Goal: Information Seeking & Learning: Learn about a topic

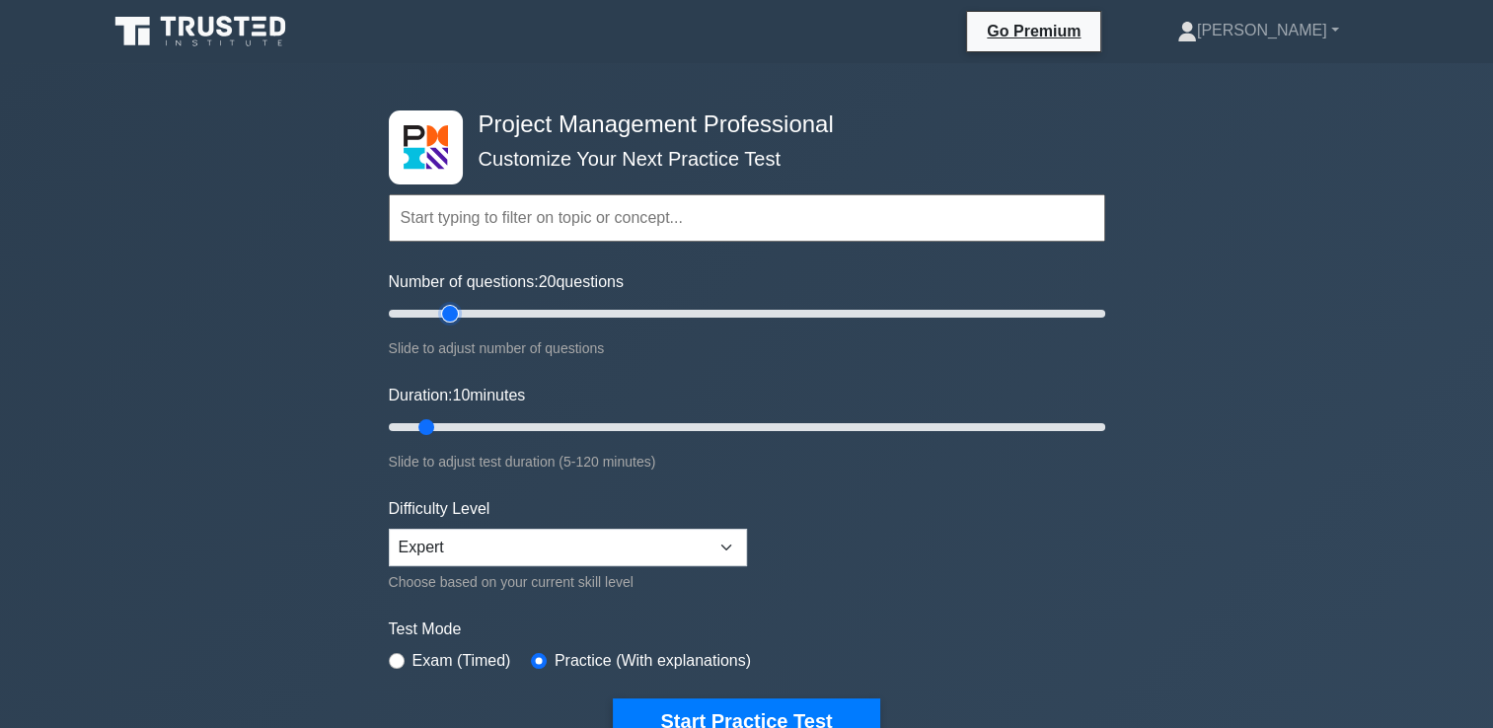
type input "20"
click at [442, 310] on input "Number of questions: 20 questions" at bounding box center [747, 314] width 717 height 24
click at [501, 420] on input "Duration: 10 minutes" at bounding box center [747, 428] width 717 height 24
click at [555, 433] on input "Duration: 30 minutes" at bounding box center [747, 428] width 717 height 24
type input "25"
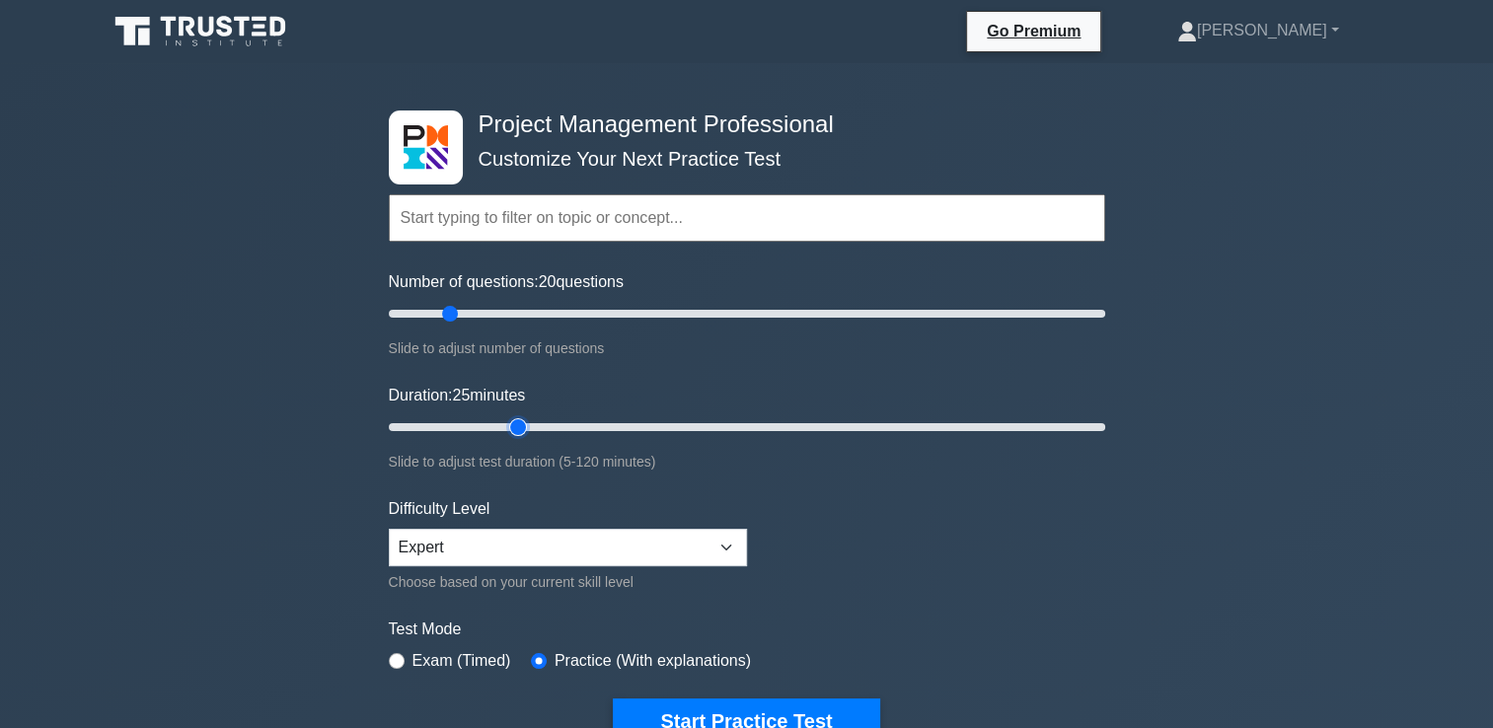
click at [528, 427] on input "Duration: 25 minutes" at bounding box center [747, 428] width 717 height 24
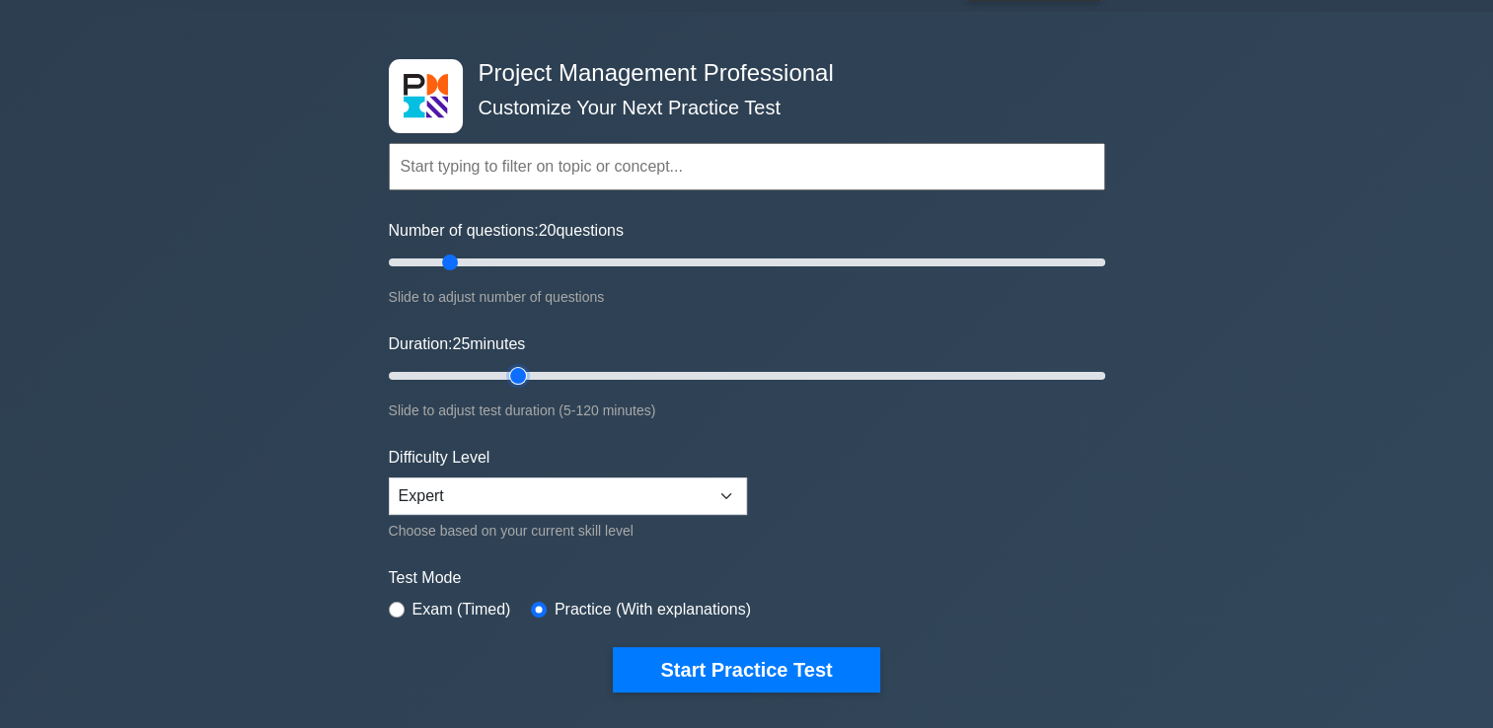
scroll to position [65, 0]
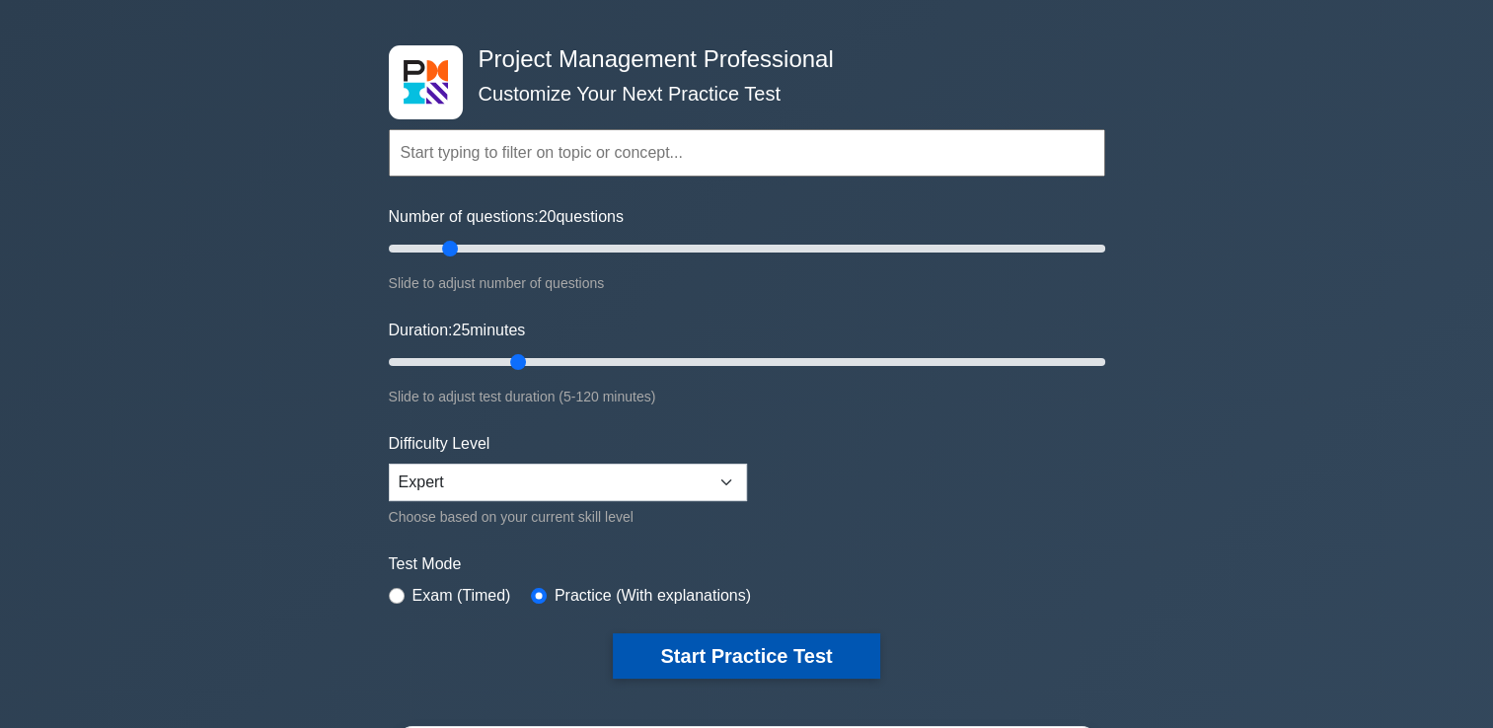
click at [815, 655] on button "Start Practice Test" at bounding box center [746, 656] width 266 height 45
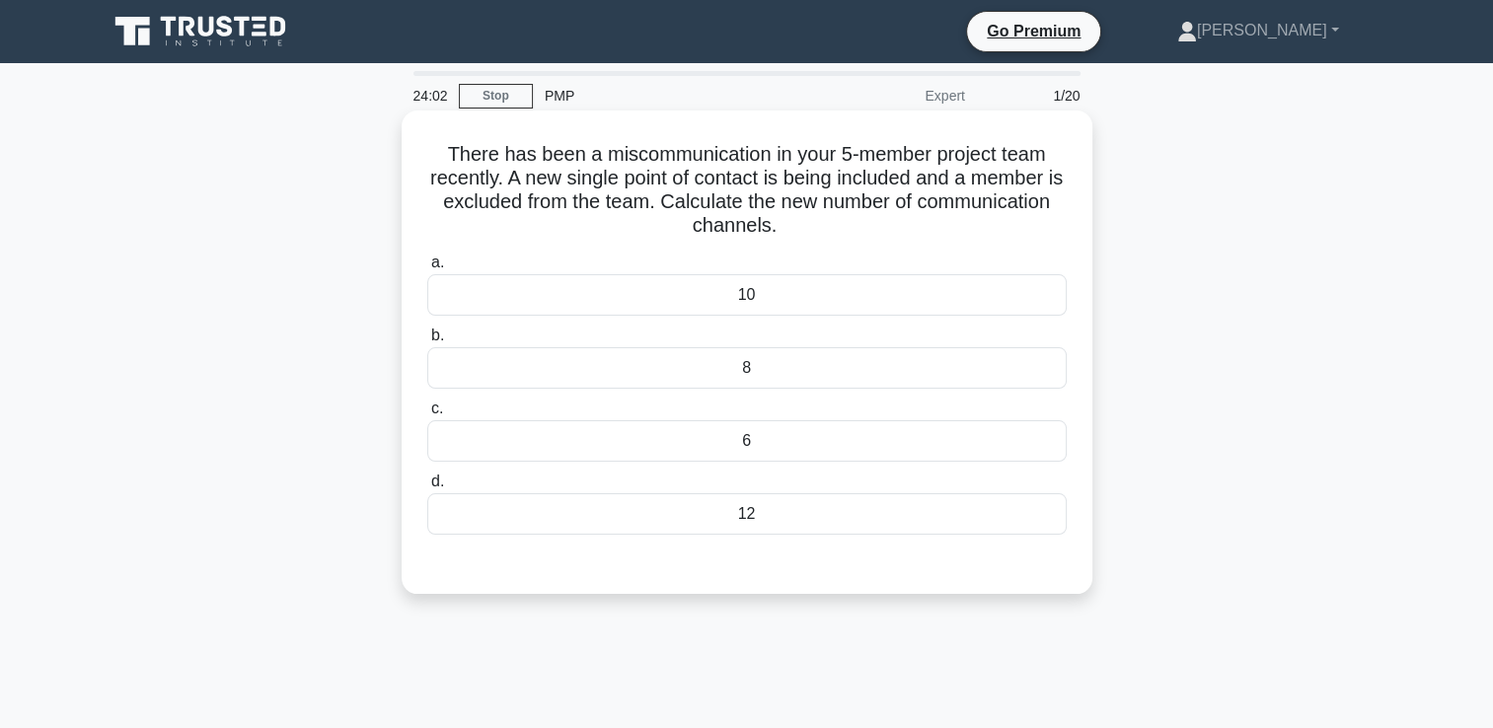
click at [817, 298] on div "10" at bounding box center [747, 294] width 640 height 41
click at [427, 269] on input "a. 10" at bounding box center [427, 263] width 0 height 13
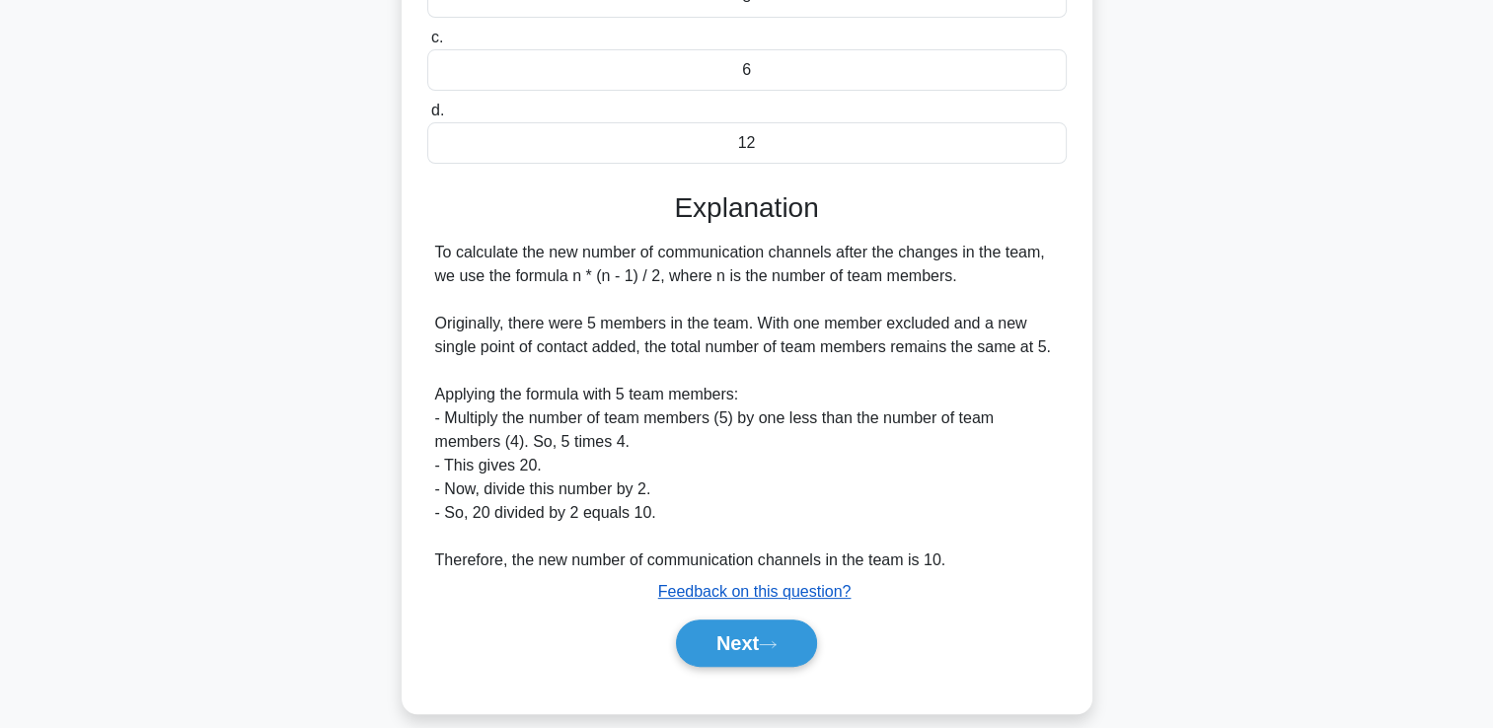
scroll to position [392, 0]
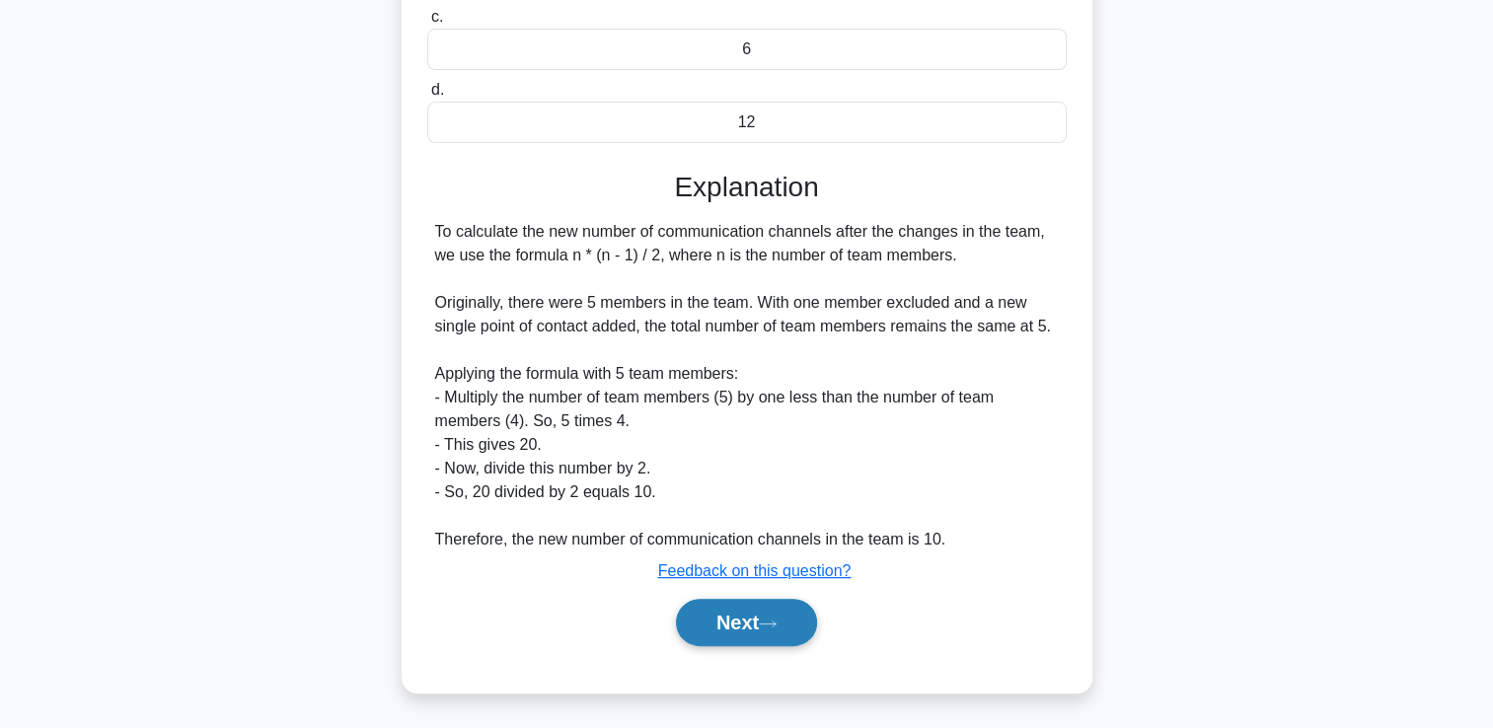
click at [758, 618] on button "Next" at bounding box center [746, 622] width 141 height 47
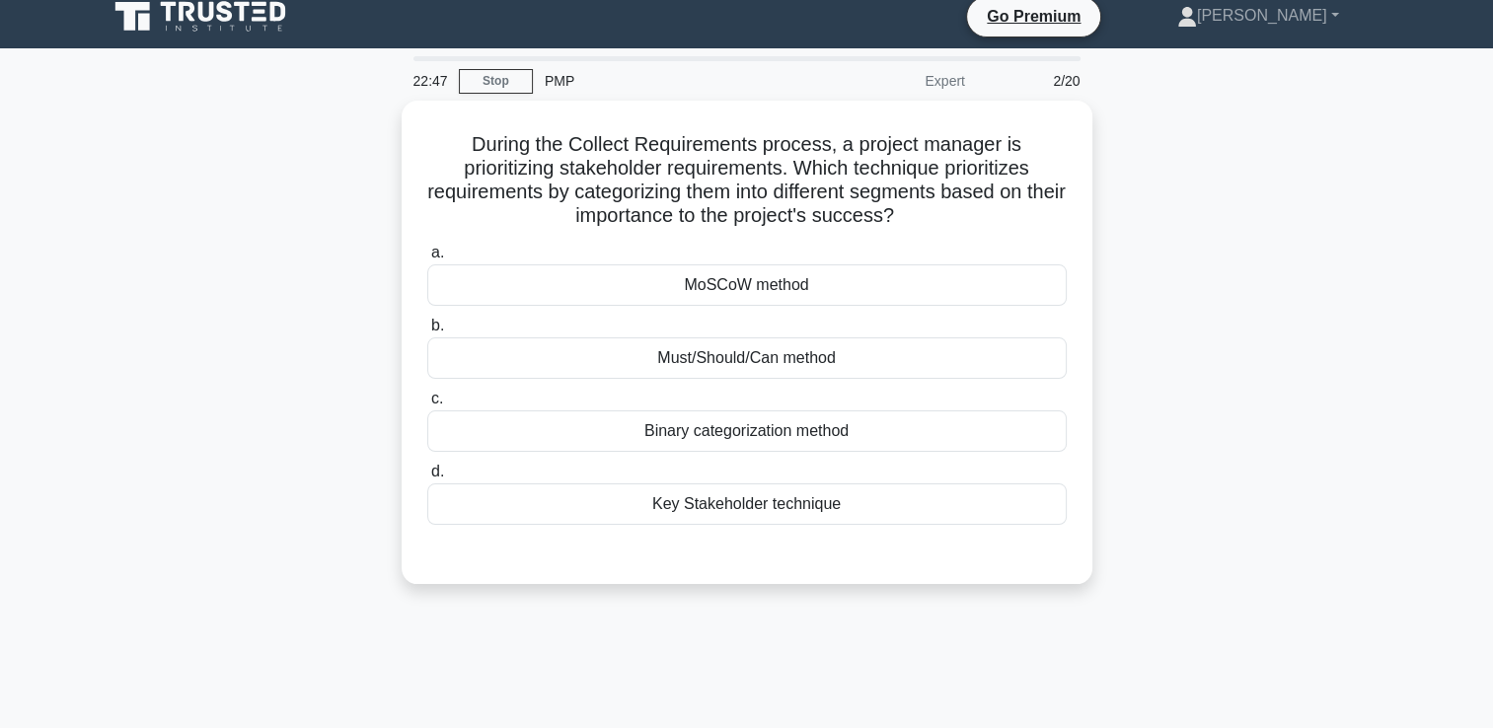
scroll to position [0, 0]
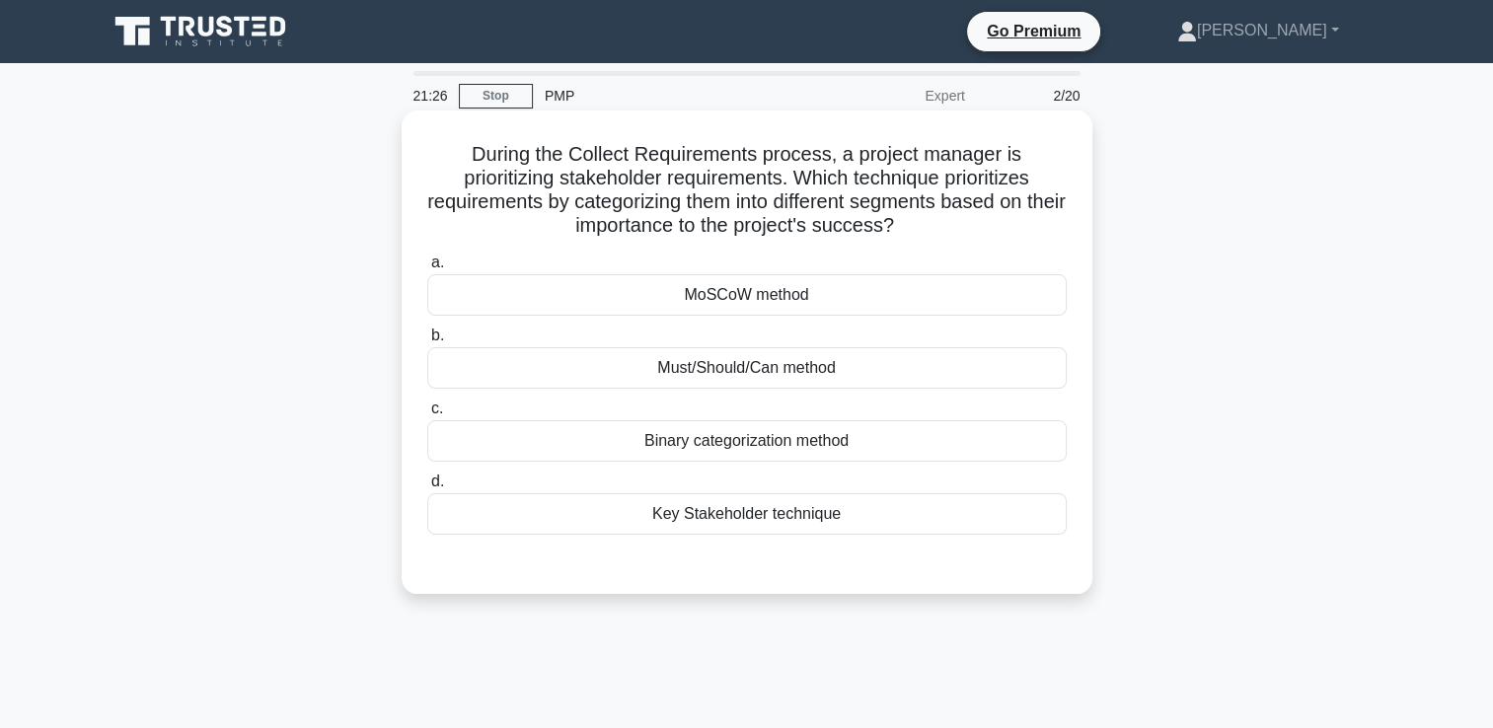
click at [736, 308] on div "MoSCoW method" at bounding box center [747, 294] width 640 height 41
click at [427, 269] on input "a. MoSCoW method" at bounding box center [427, 263] width 0 height 13
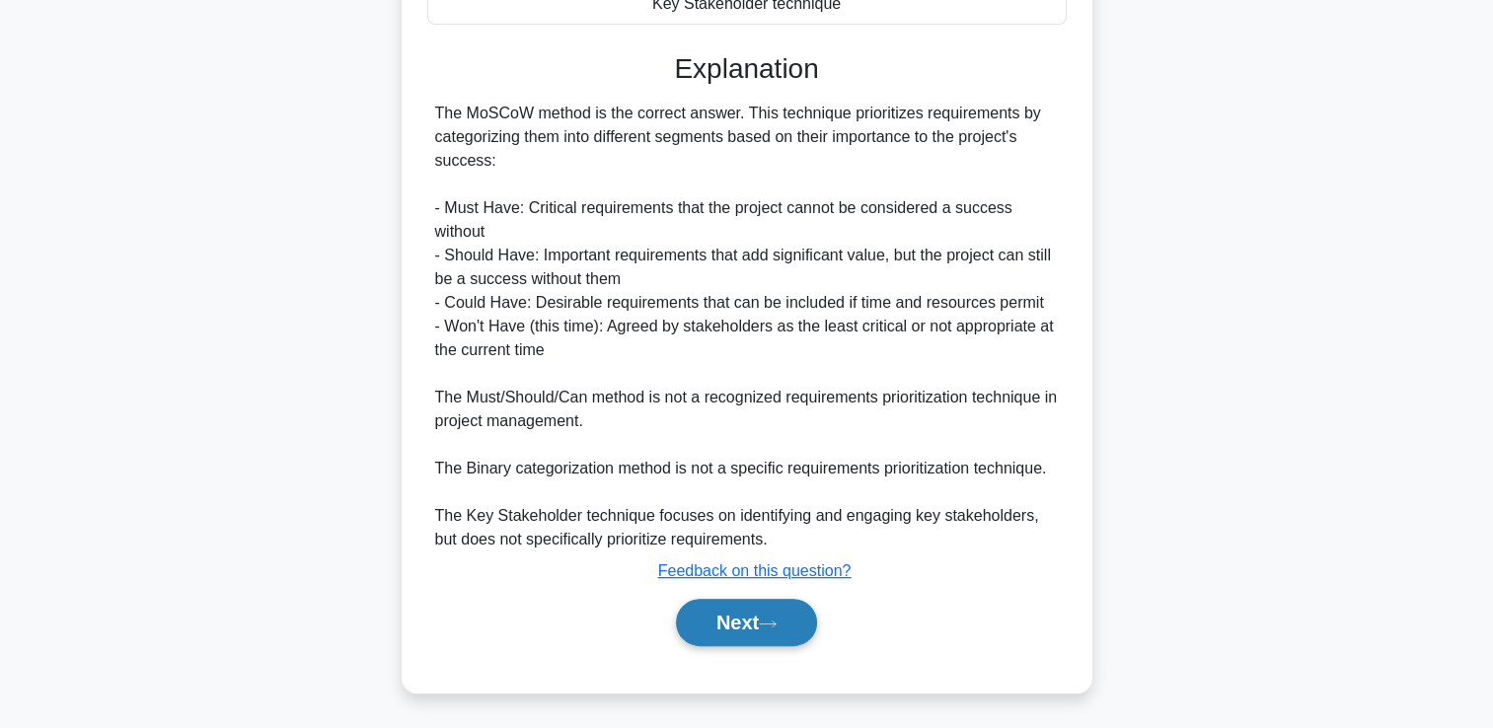
click at [769, 616] on button "Next" at bounding box center [746, 622] width 141 height 47
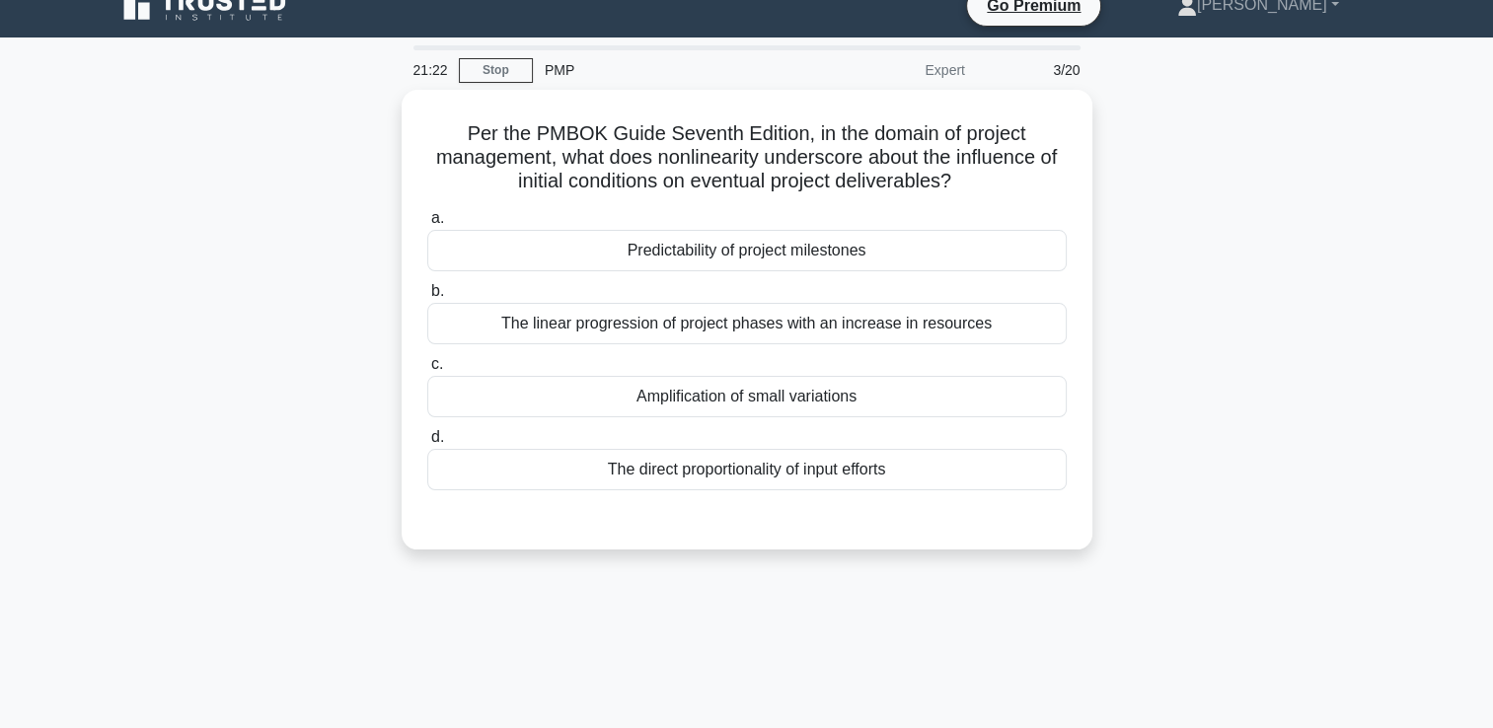
scroll to position [8, 0]
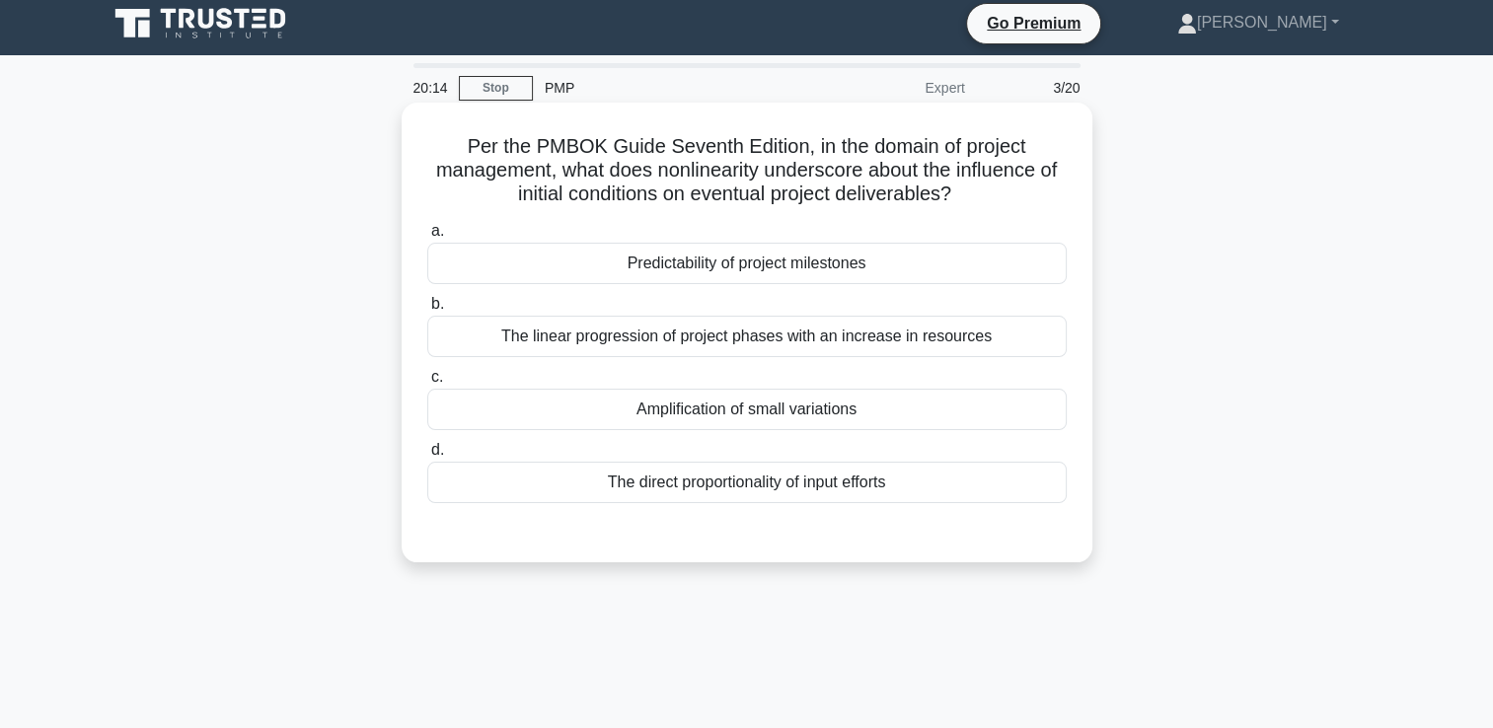
click at [836, 263] on div "Predictability of project milestones" at bounding box center [747, 263] width 640 height 41
click at [427, 238] on input "a. Predictability of project milestones" at bounding box center [427, 231] width 0 height 13
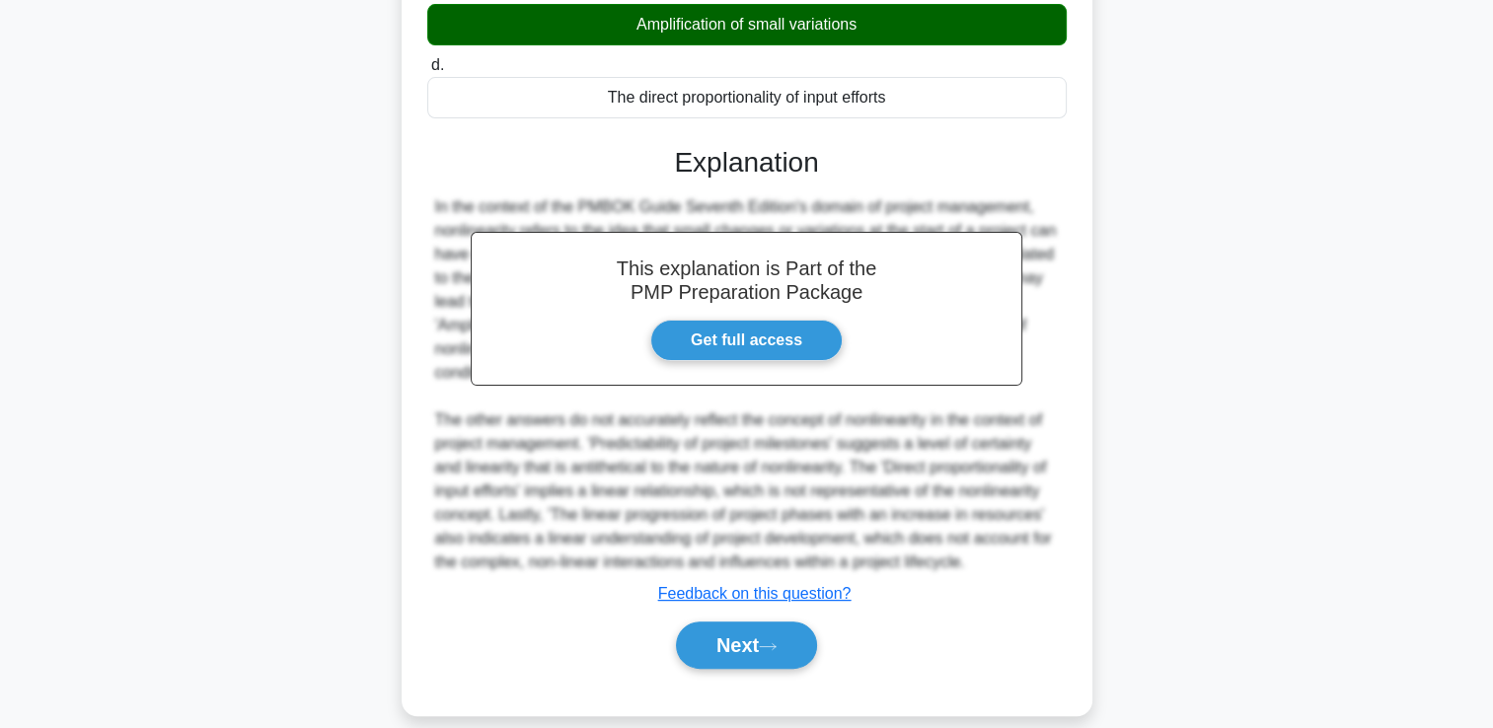
scroll to position [418, 0]
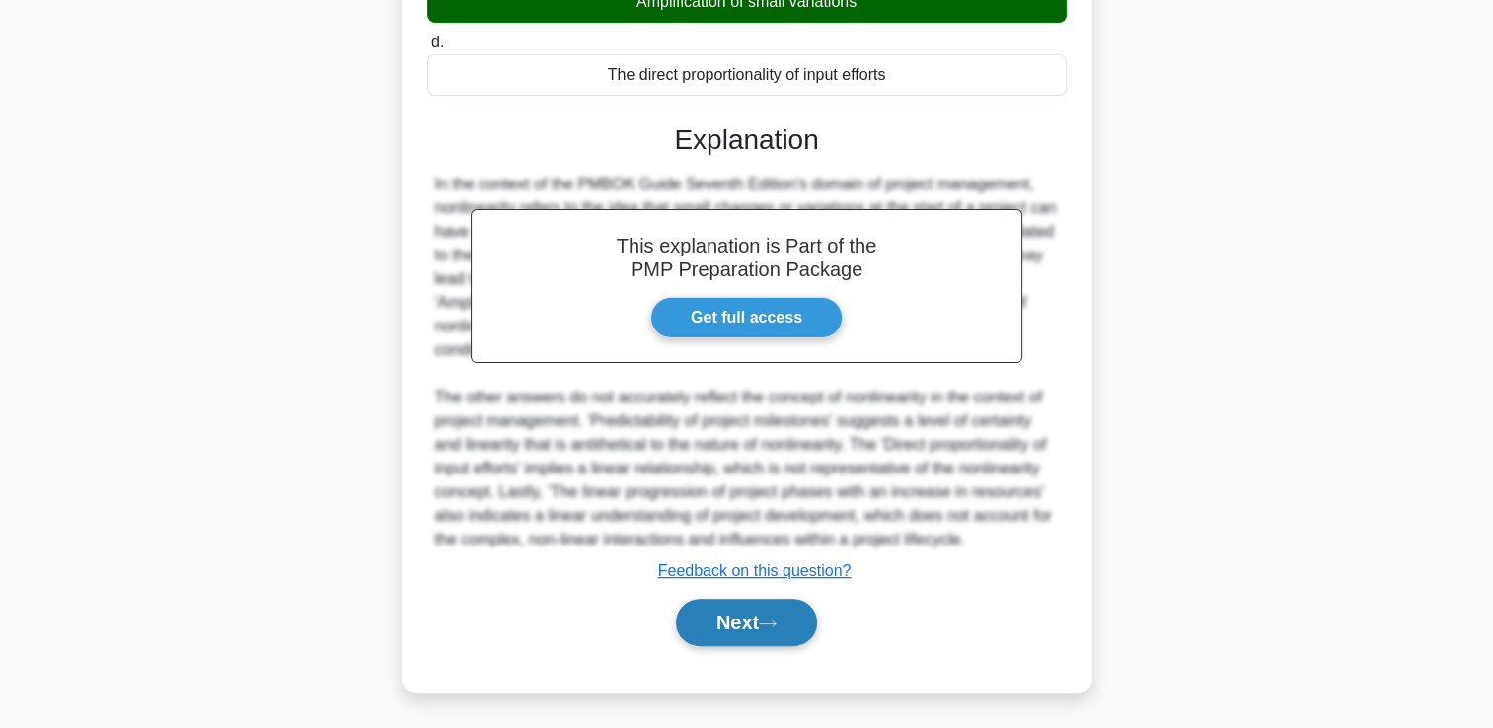
click at [718, 633] on button "Next" at bounding box center [746, 622] width 141 height 47
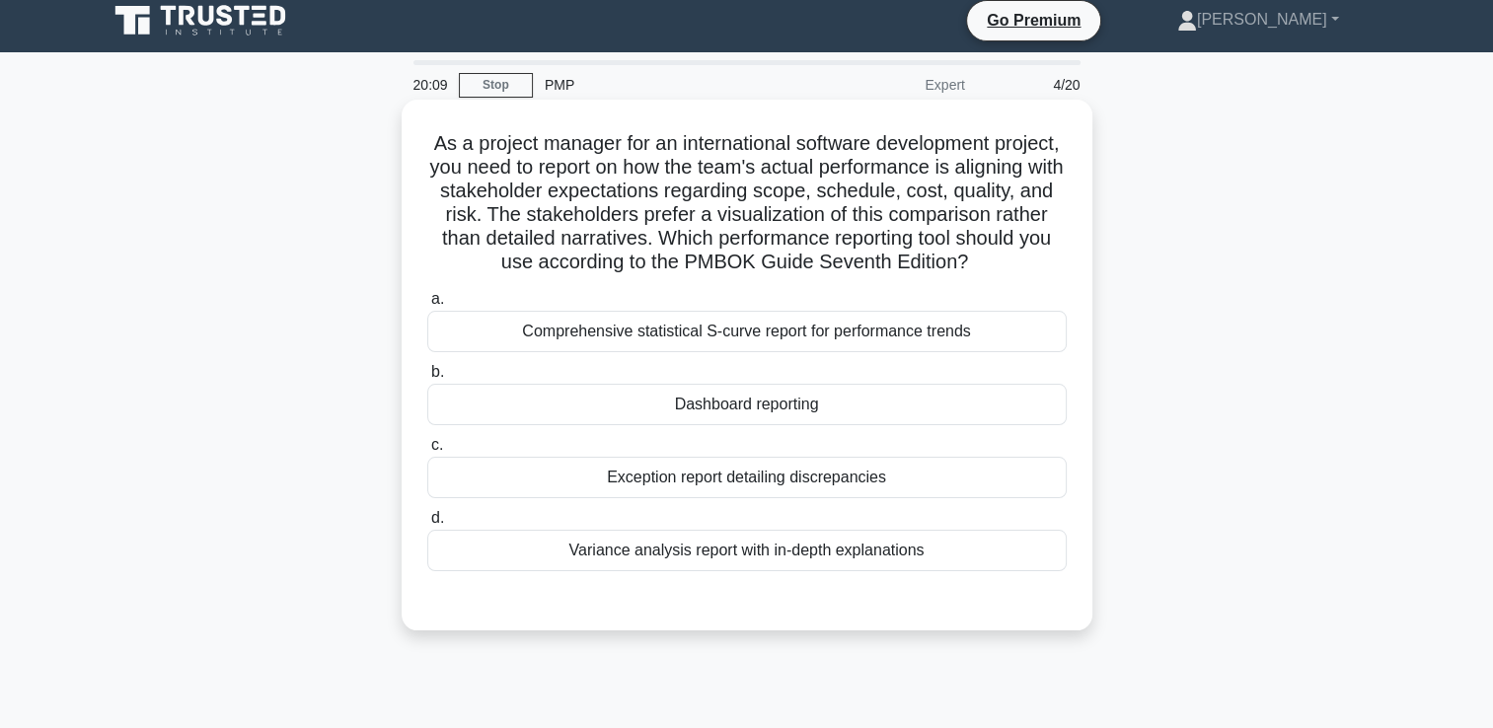
scroll to position [0, 0]
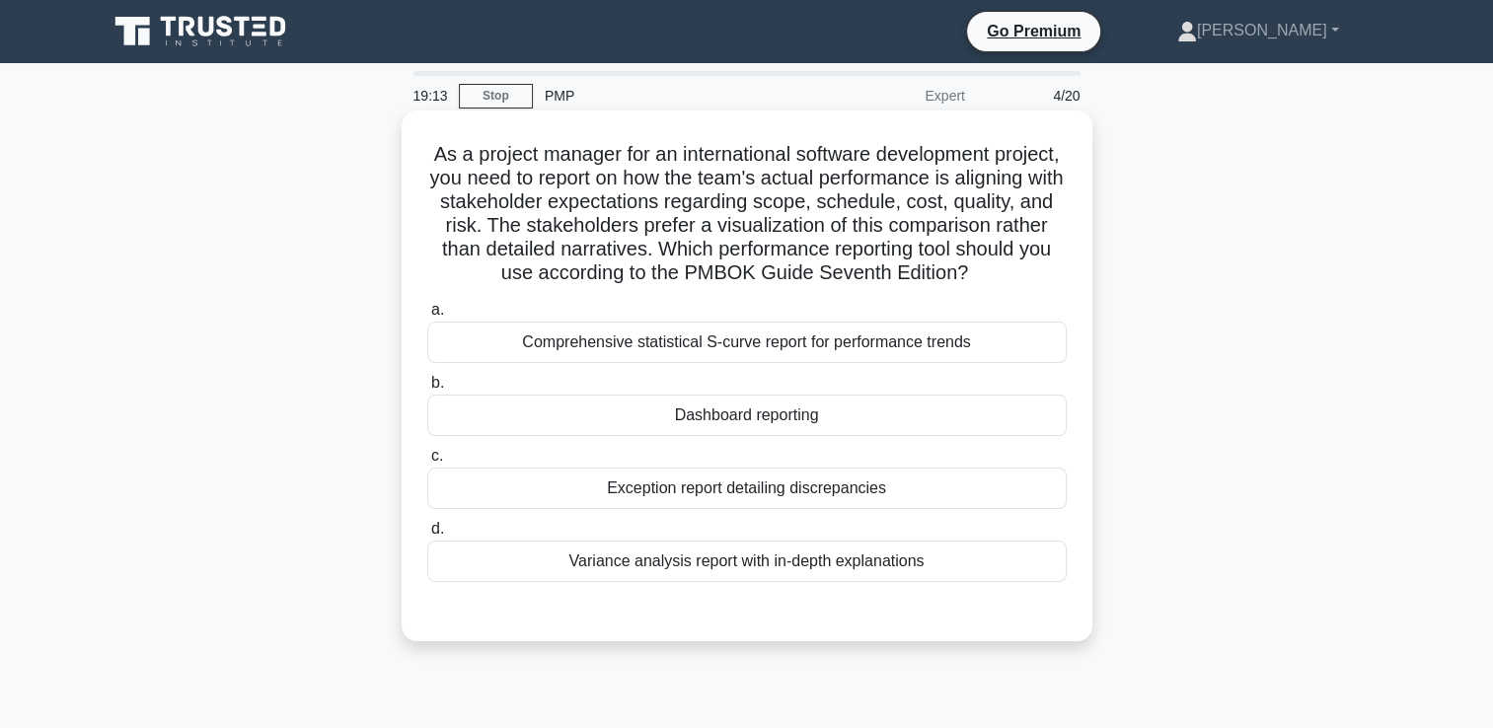
click at [555, 363] on div "Comprehensive statistical S-curve report for performance trends" at bounding box center [747, 342] width 640 height 41
click at [427, 317] on input "a. Comprehensive statistical S-curve report for performance trends" at bounding box center [427, 310] width 0 height 13
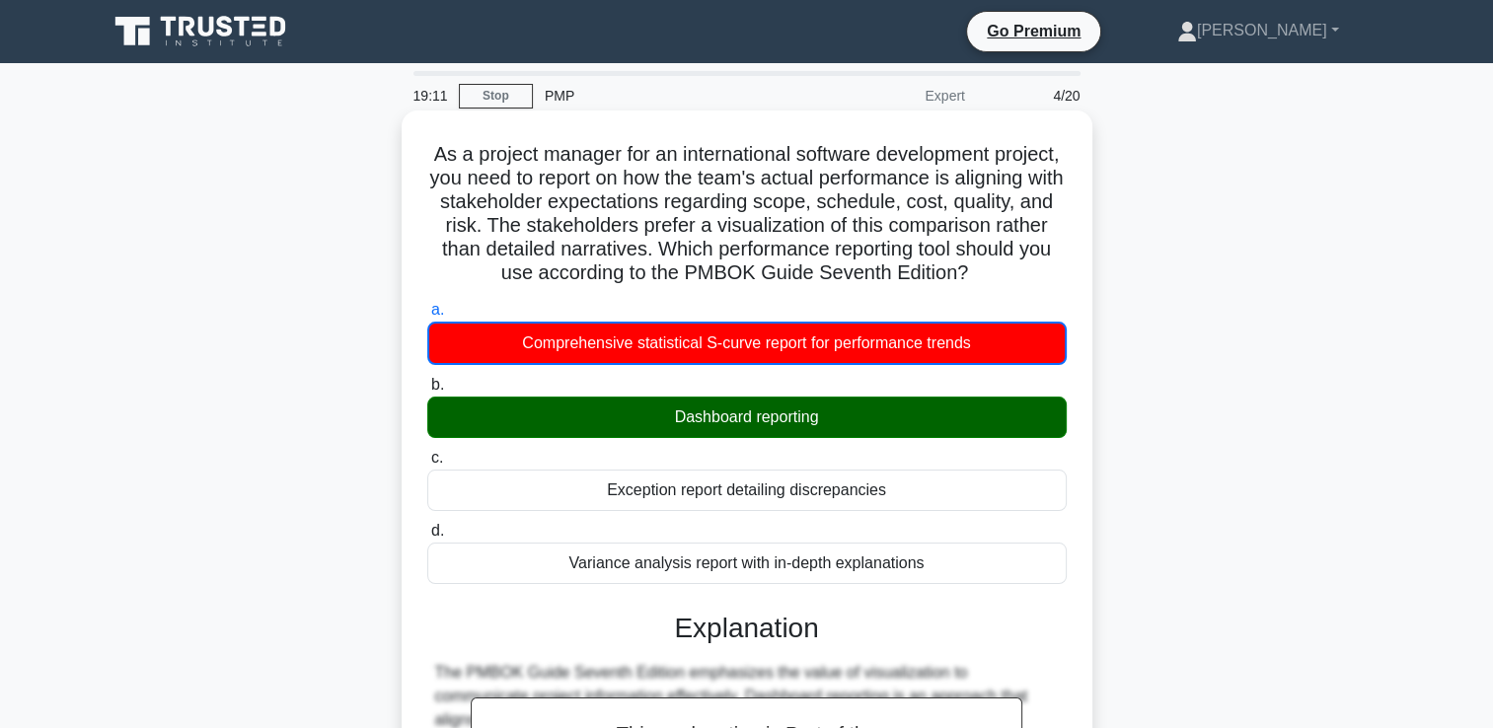
click at [674, 438] on div "Dashboard reporting" at bounding box center [747, 417] width 640 height 41
click at [427, 392] on input "b. Dashboard reporting" at bounding box center [427, 385] width 0 height 13
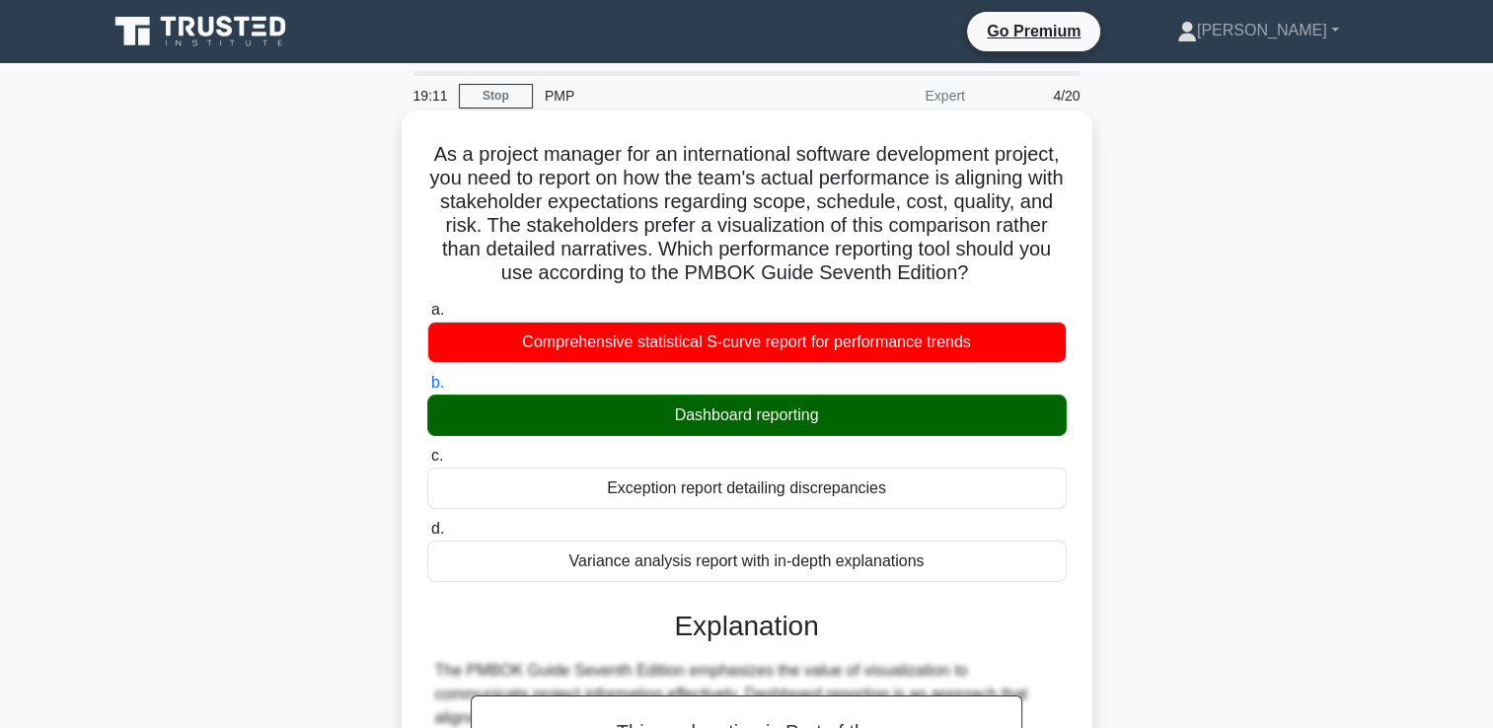
click at [674, 436] on div "Dashboard reporting" at bounding box center [747, 415] width 640 height 41
click at [427, 390] on input "b. Dashboard reporting" at bounding box center [427, 383] width 0 height 13
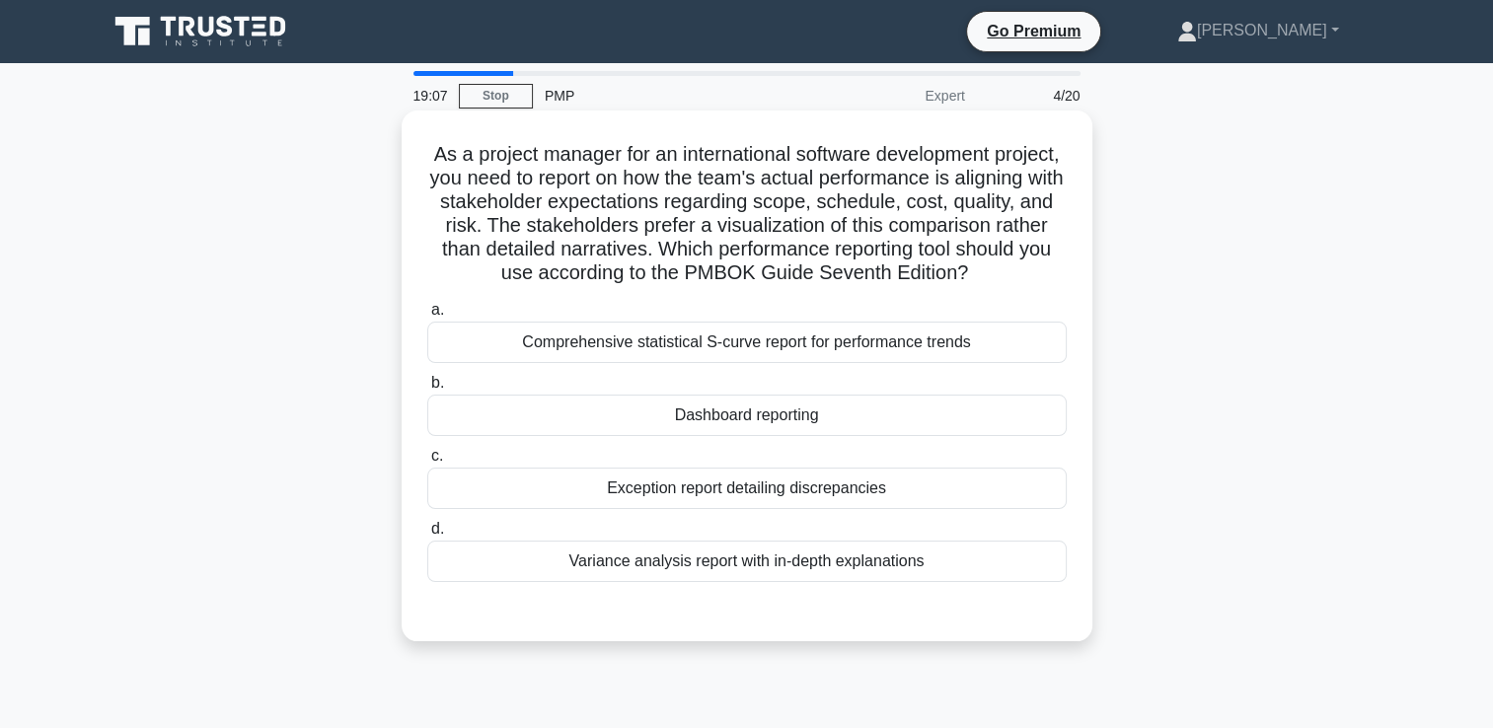
click at [826, 436] on div "Dashboard reporting" at bounding box center [747, 415] width 640 height 41
click at [427, 390] on input "b. Dashboard reporting" at bounding box center [427, 383] width 0 height 13
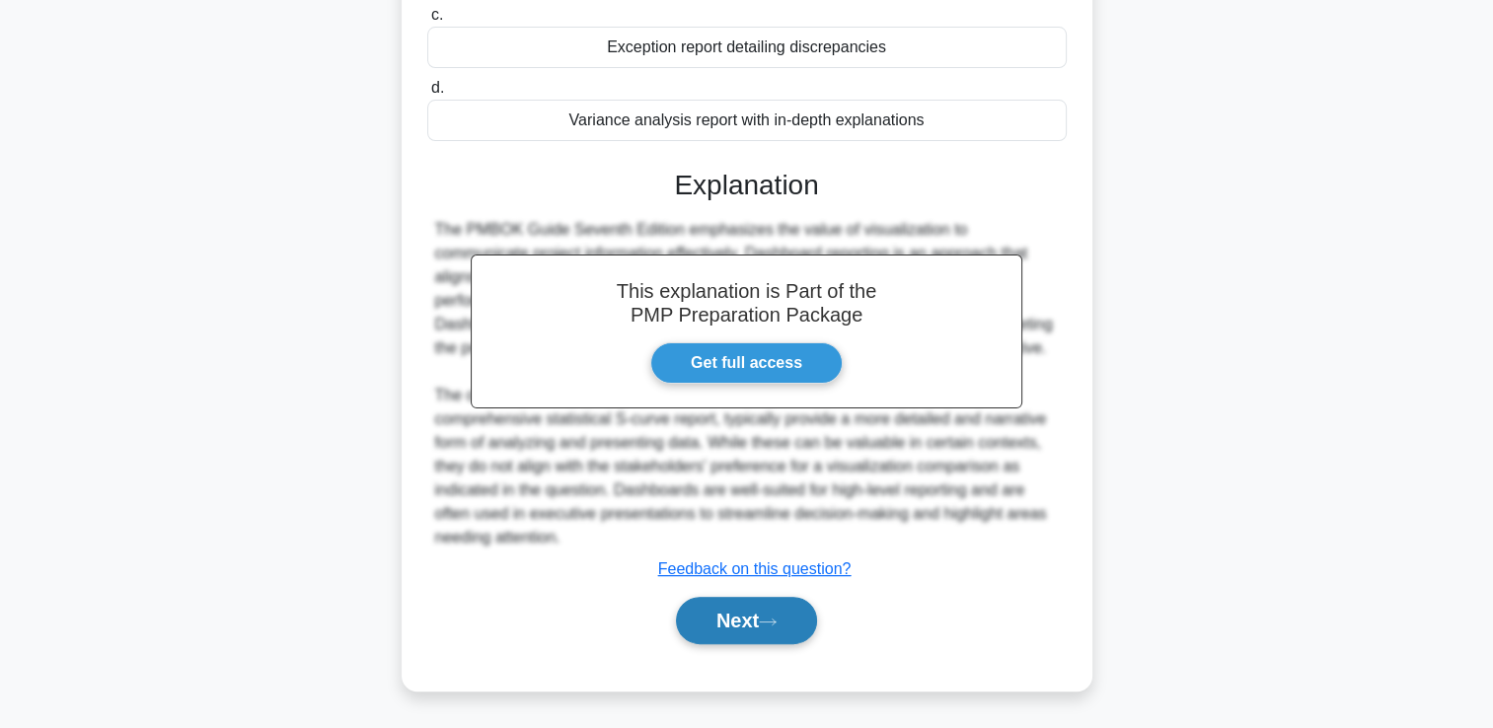
click at [808, 625] on button "Next" at bounding box center [746, 620] width 141 height 47
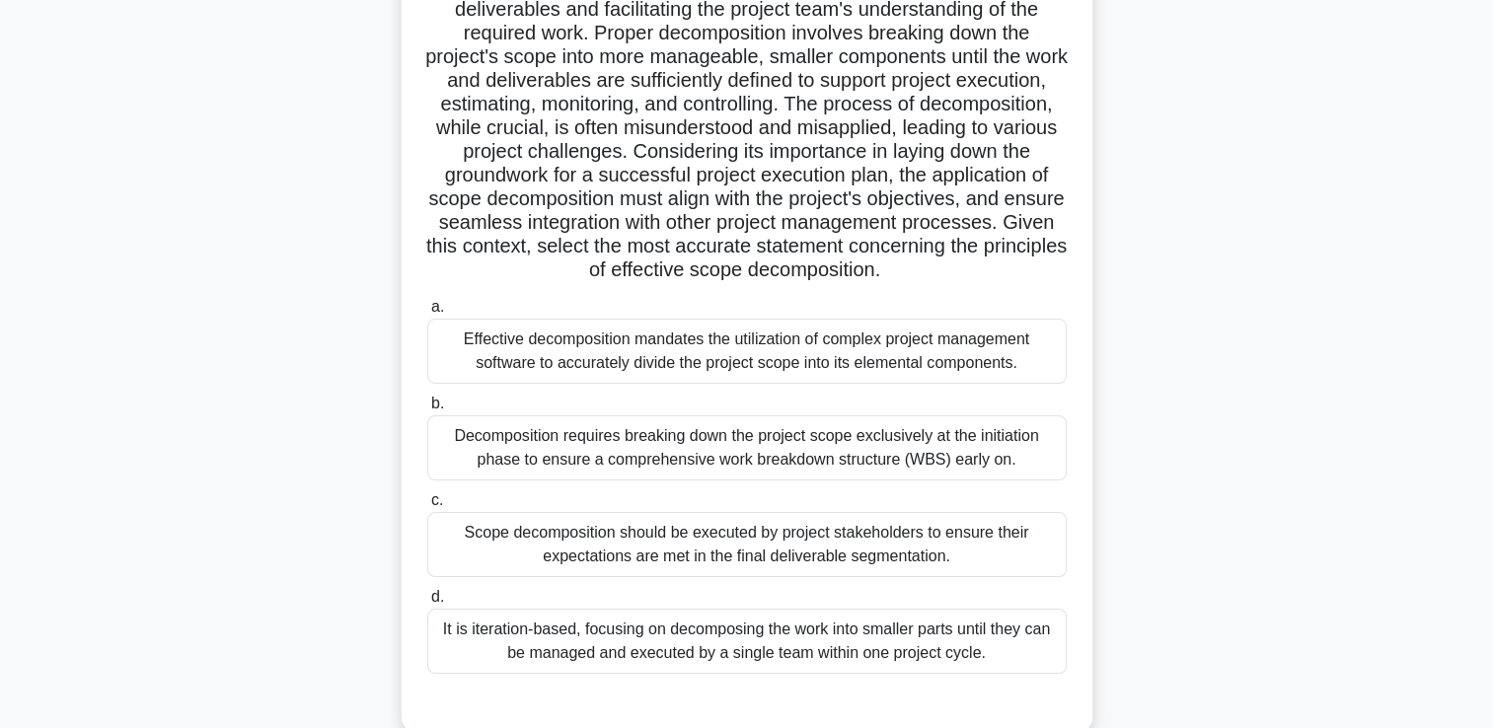
scroll to position [230, 0]
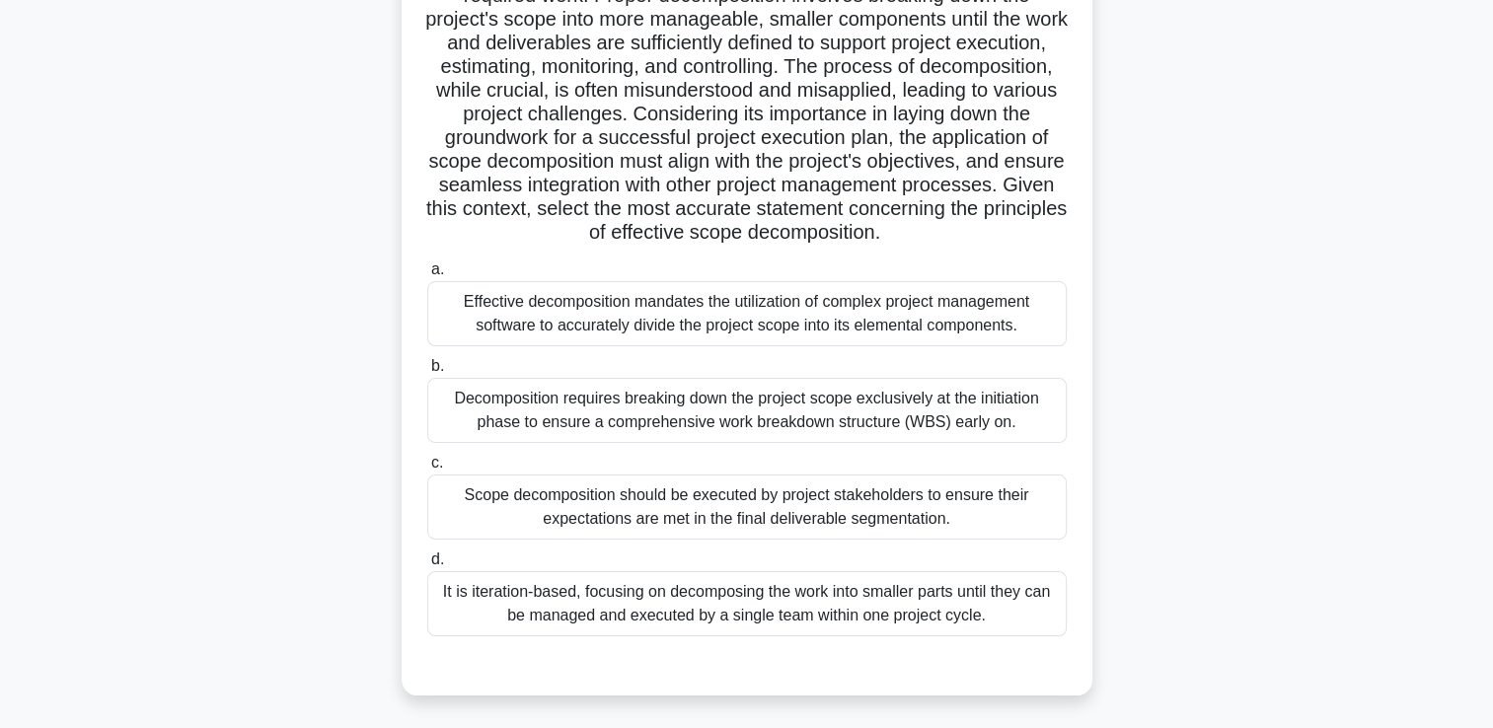
click at [992, 435] on div "Decomposition requires breaking down the project scope exclusively at the initi…" at bounding box center [747, 410] width 640 height 65
click at [427, 373] on input "b. Decomposition requires breaking down the project scope exclusively at the in…" at bounding box center [427, 366] width 0 height 13
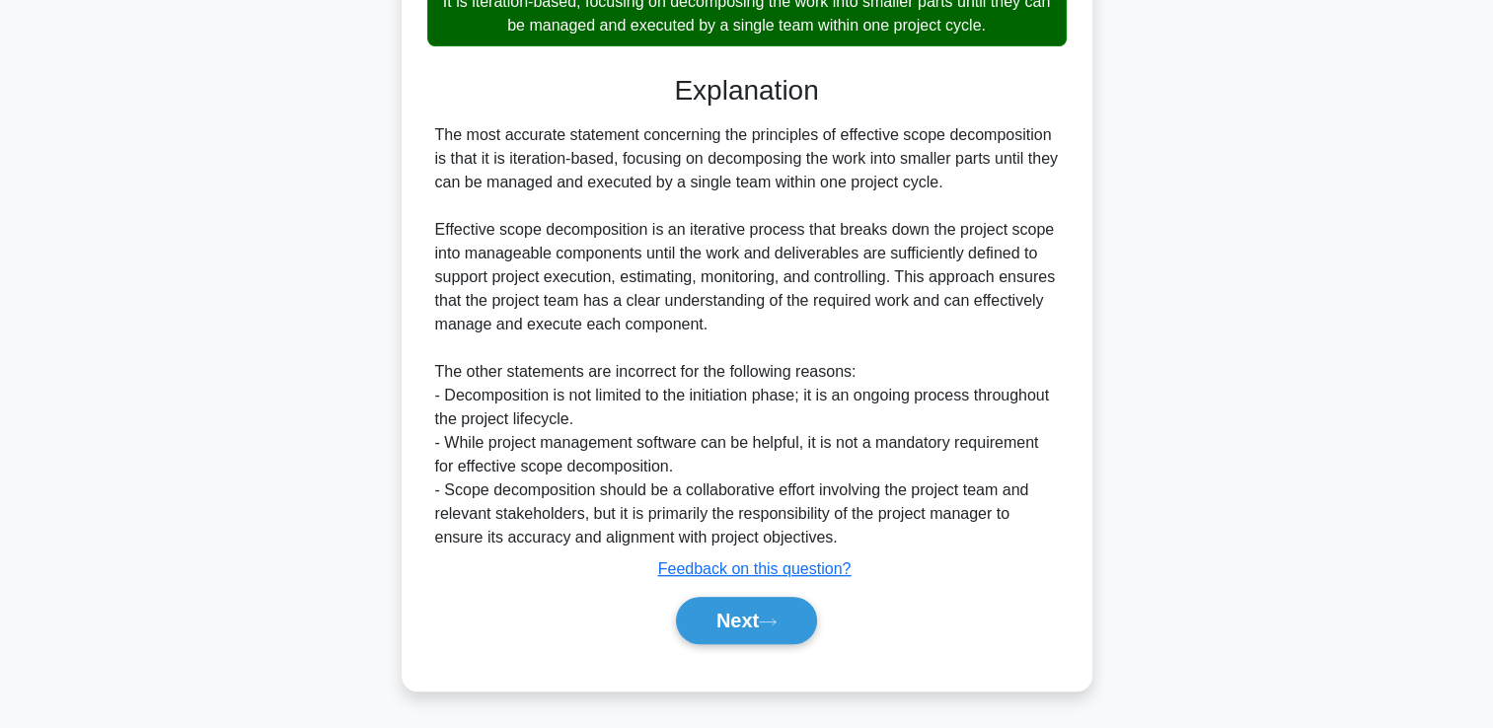
scroll to position [844, 0]
click at [746, 629] on button "Next" at bounding box center [746, 620] width 141 height 47
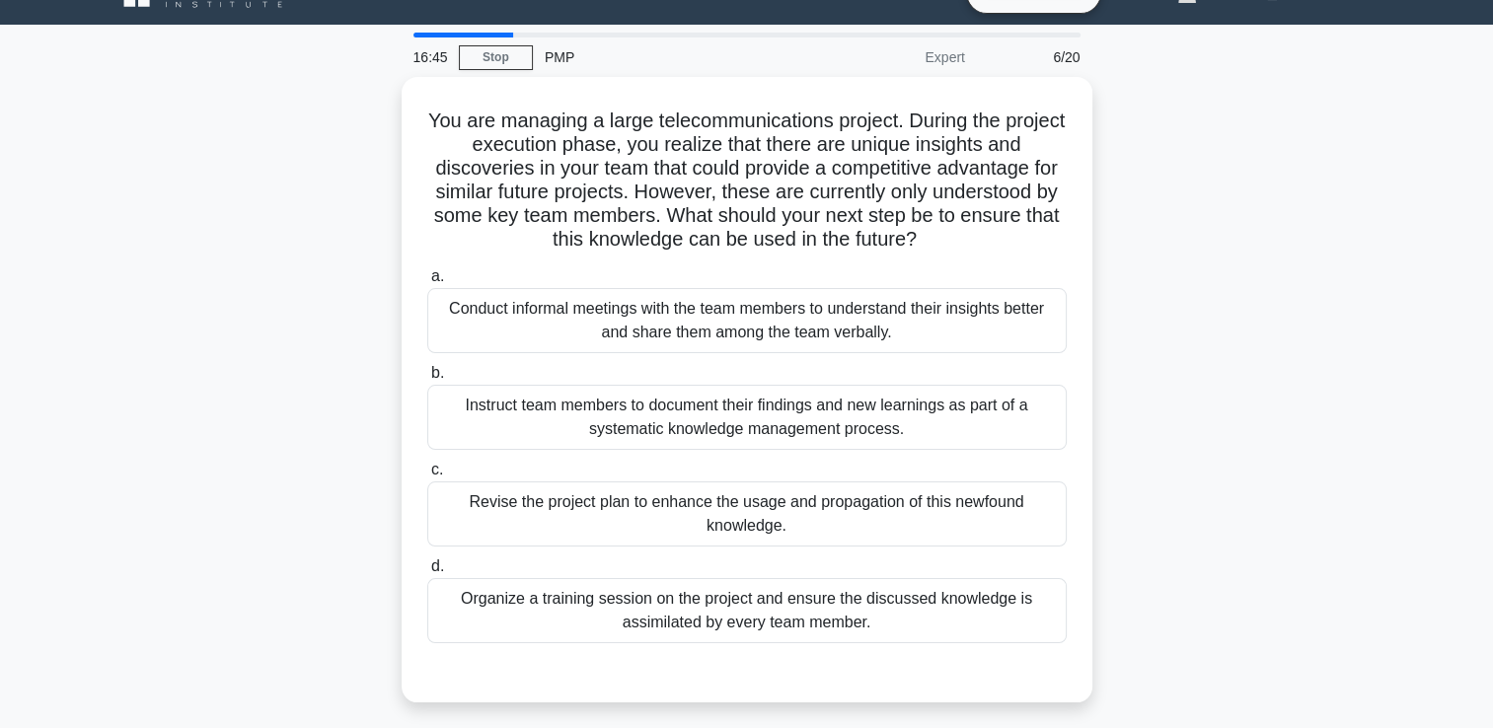
scroll to position [41, 0]
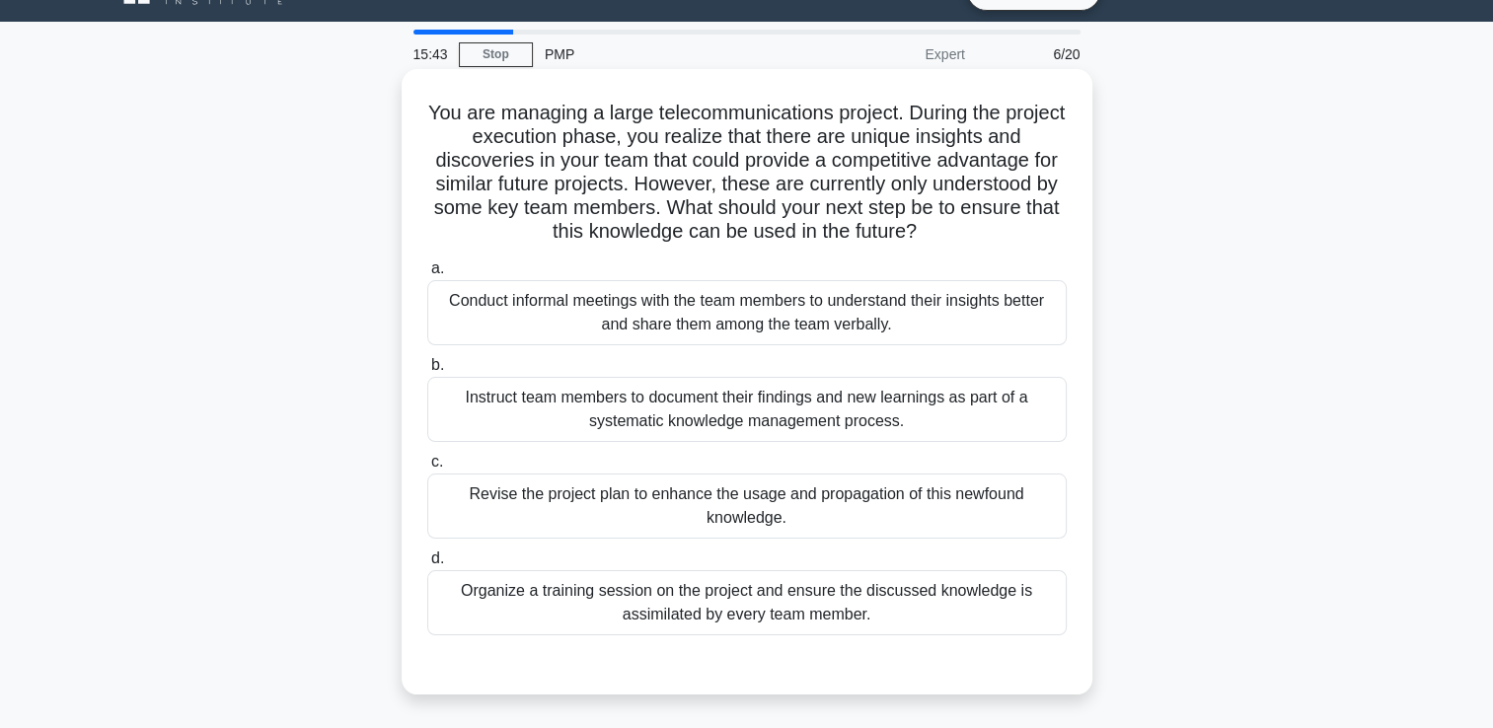
click at [632, 609] on div "Organize a training session on the project and ensure the discussed knowledge i…" at bounding box center [747, 603] width 640 height 65
click at [427, 566] on input "d. Organize a training session on the project and ensure the discussed knowledg…" at bounding box center [427, 559] width 0 height 13
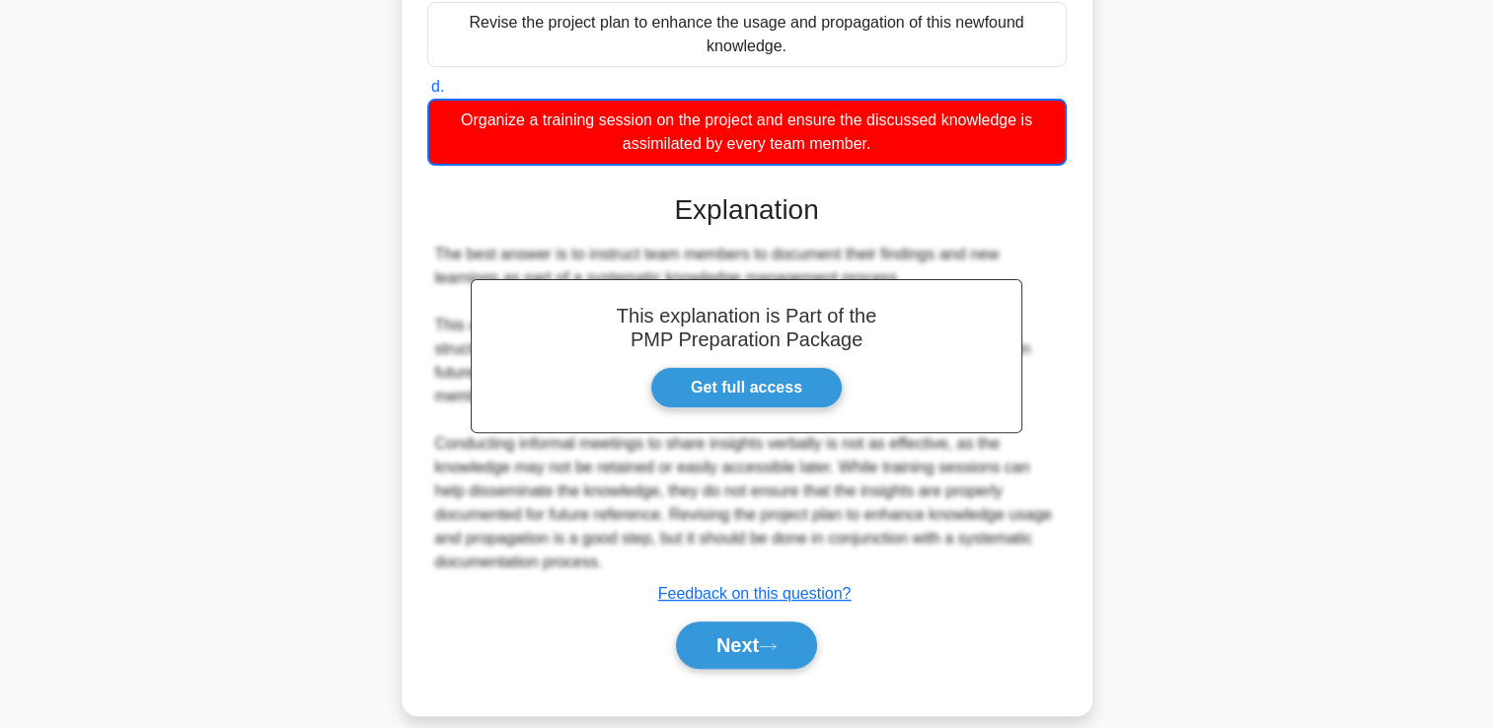
scroll to position [536, 0]
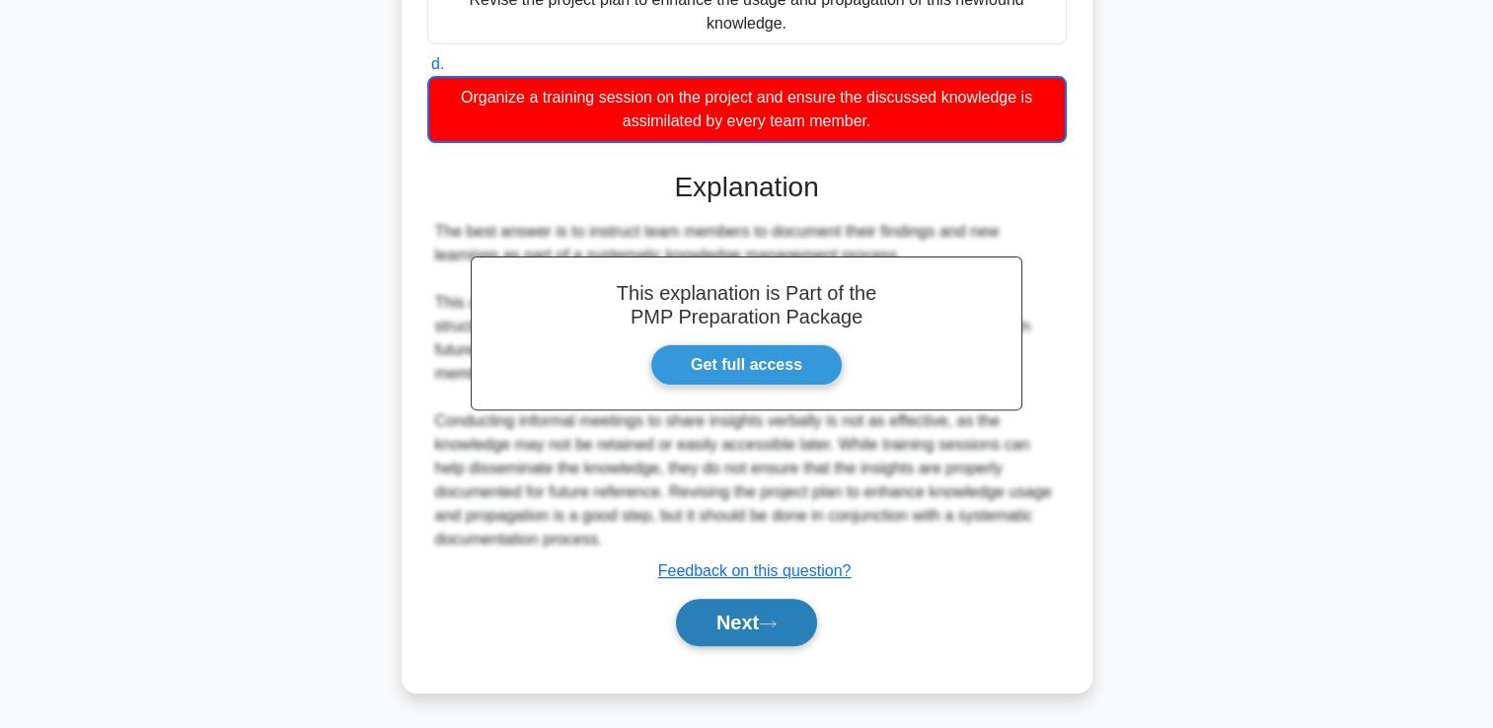
click at [798, 613] on button "Next" at bounding box center [746, 622] width 141 height 47
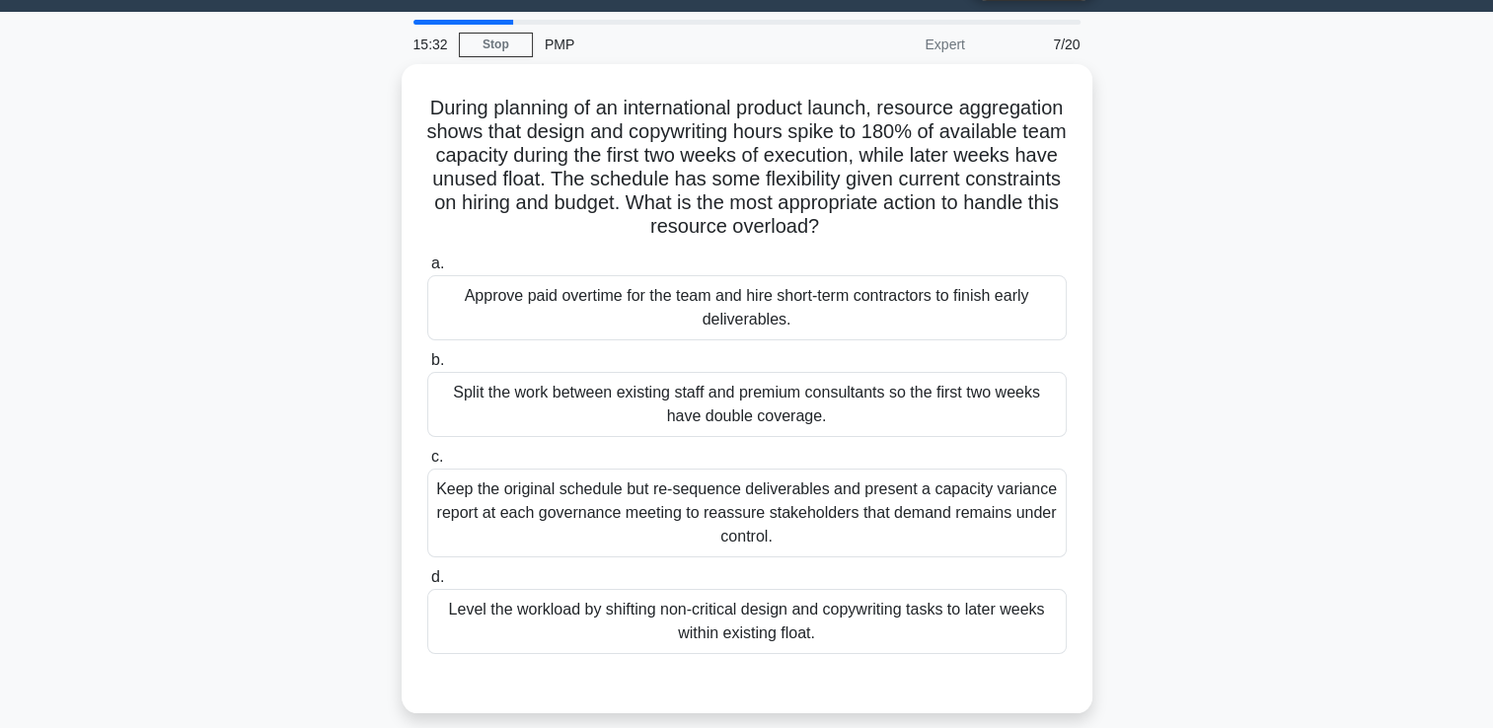
scroll to position [65, 0]
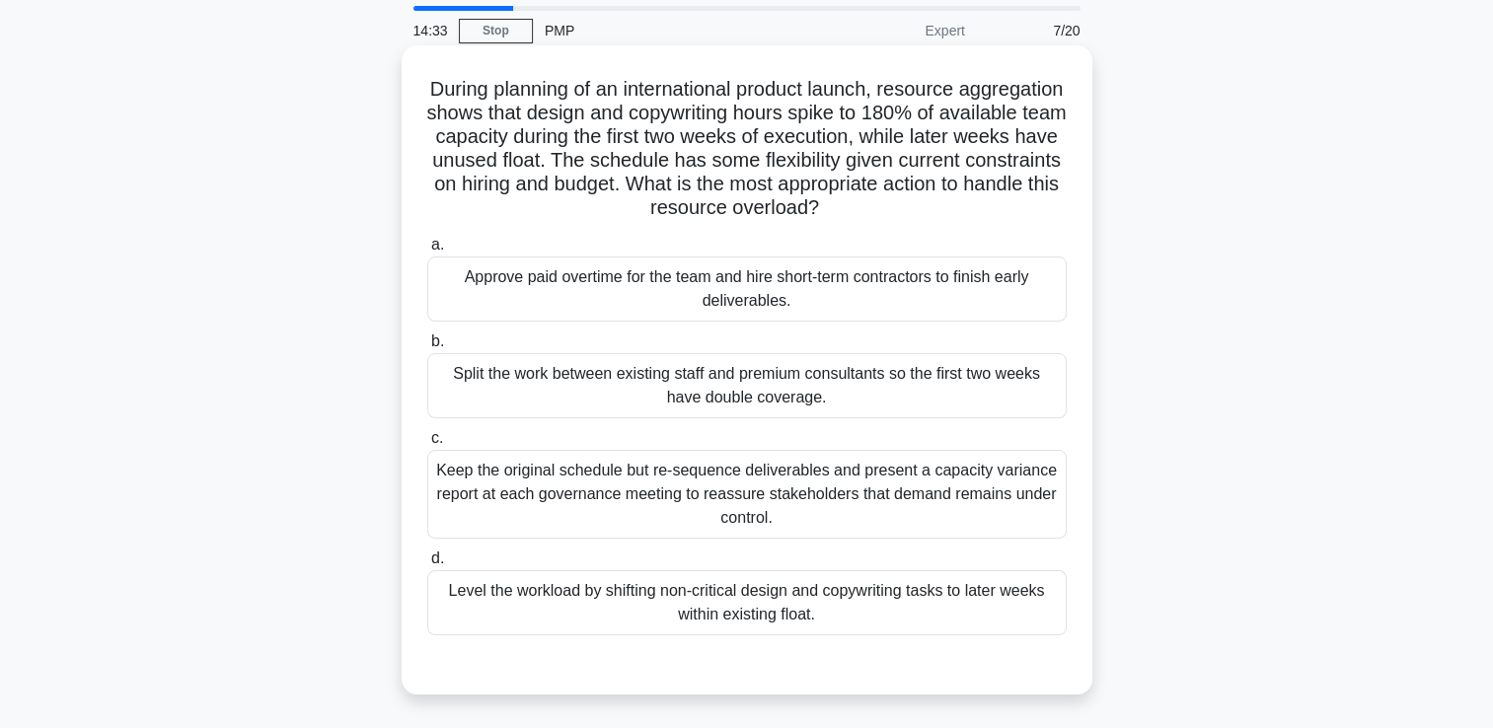
click at [913, 500] on div "Keep the original schedule but re-sequence deliverables and present a capacity …" at bounding box center [747, 494] width 640 height 89
click at [427, 445] on input "c. Keep the original schedule but re-sequence deliverables and present a capaci…" at bounding box center [427, 438] width 0 height 13
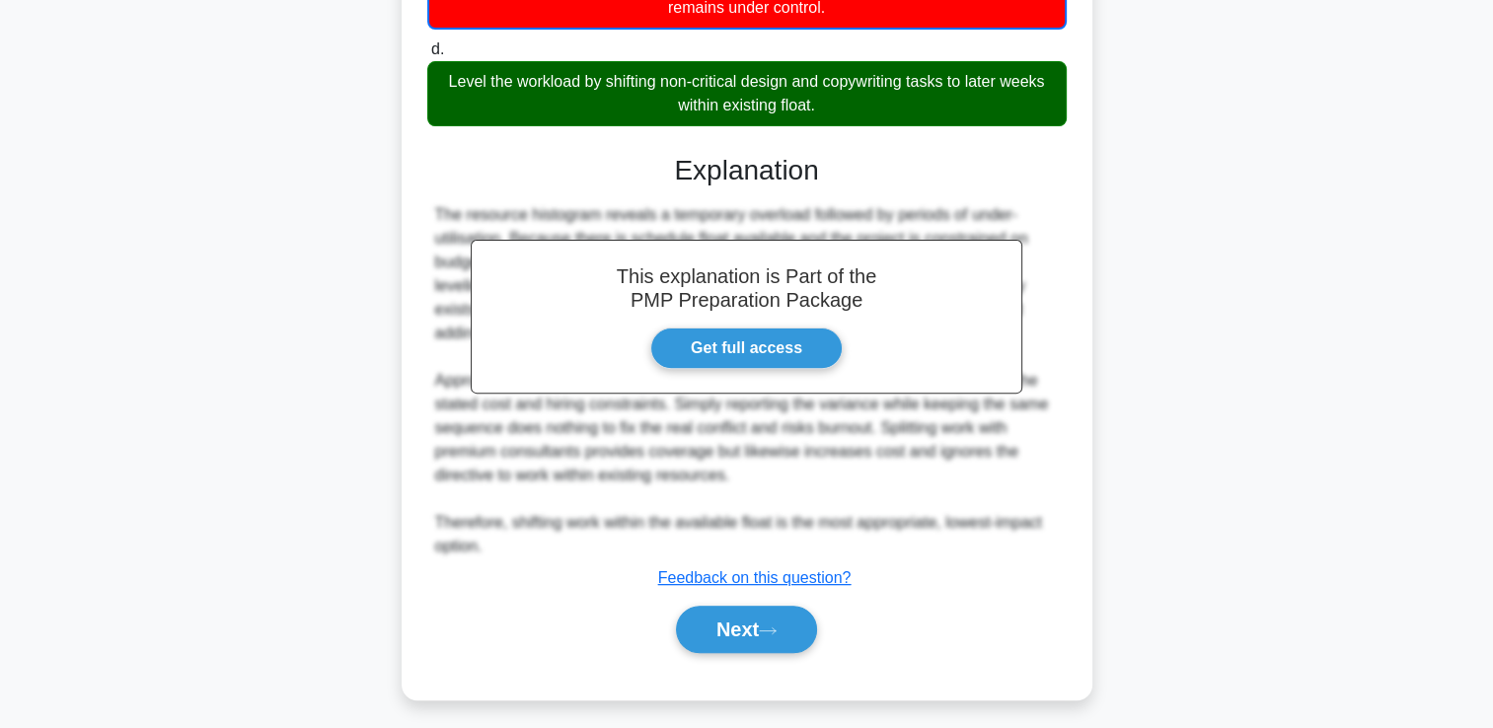
scroll to position [583, 0]
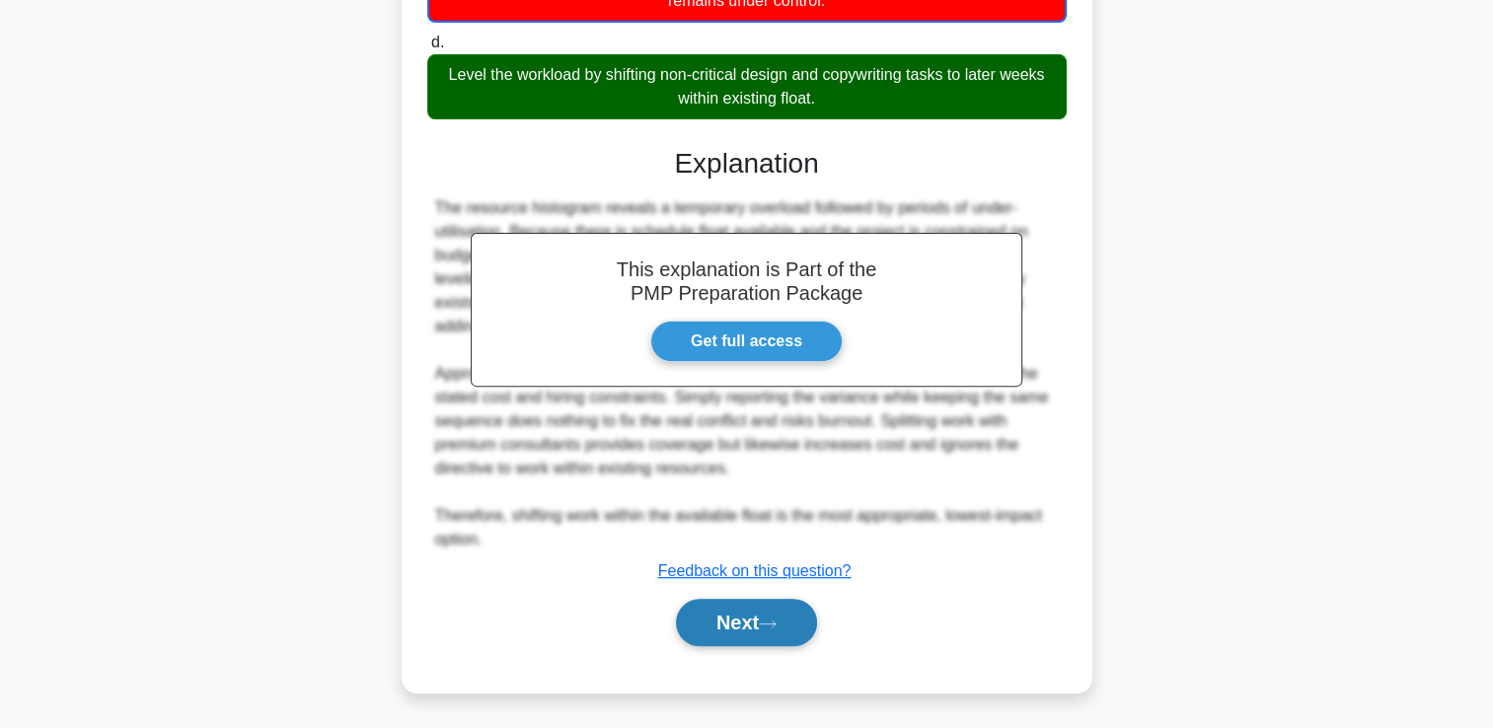
click at [764, 626] on button "Next" at bounding box center [746, 622] width 141 height 47
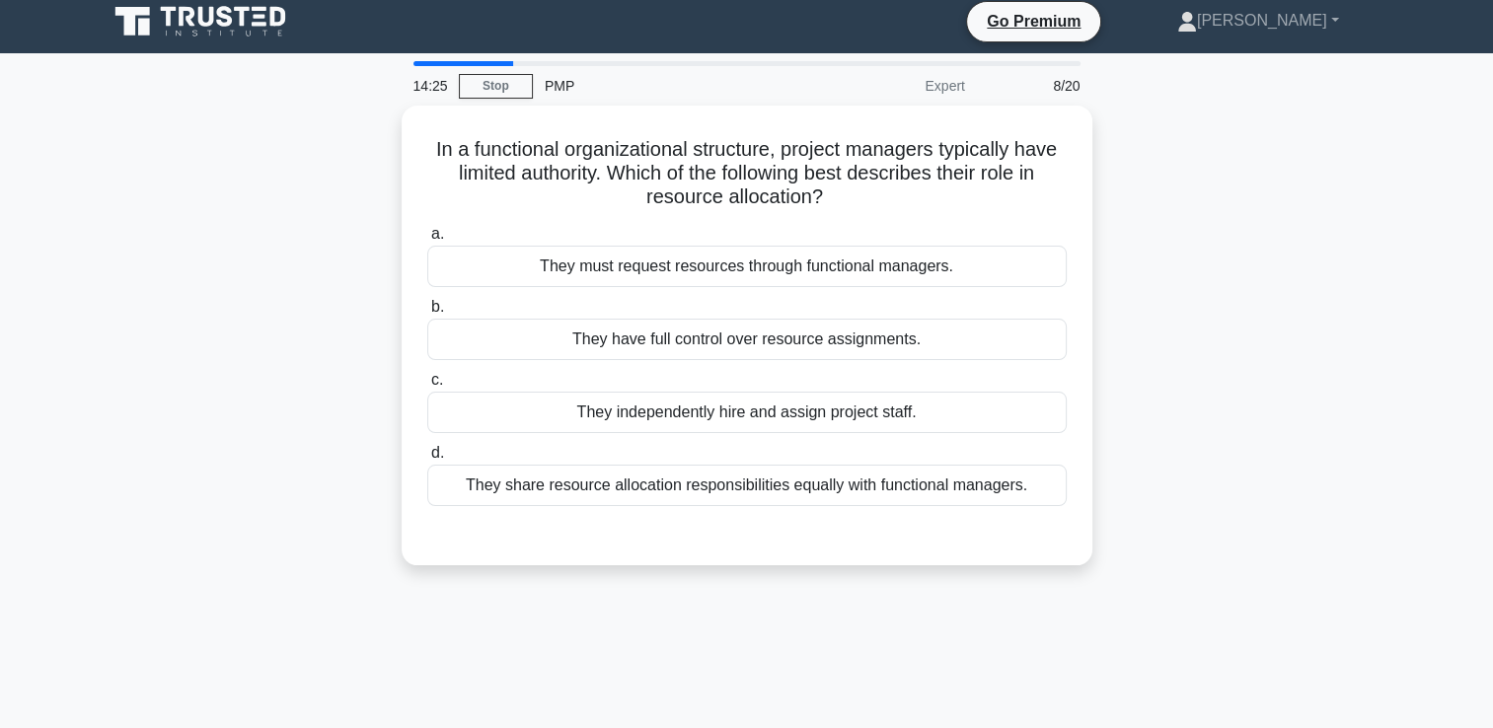
scroll to position [0, 0]
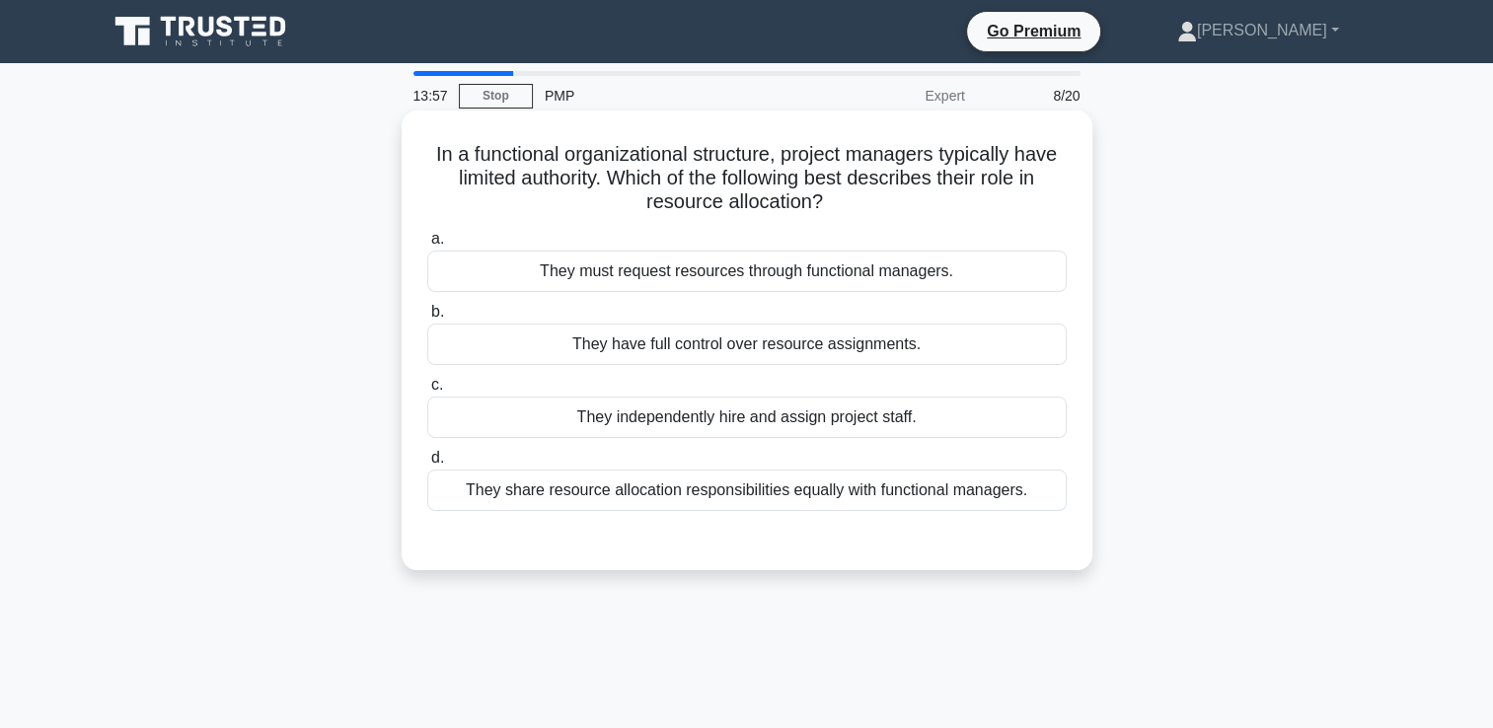
click at [785, 275] on div "They must request resources through functional managers." at bounding box center [747, 271] width 640 height 41
click at [427, 246] on input "a. They must request resources through functional managers." at bounding box center [427, 239] width 0 height 13
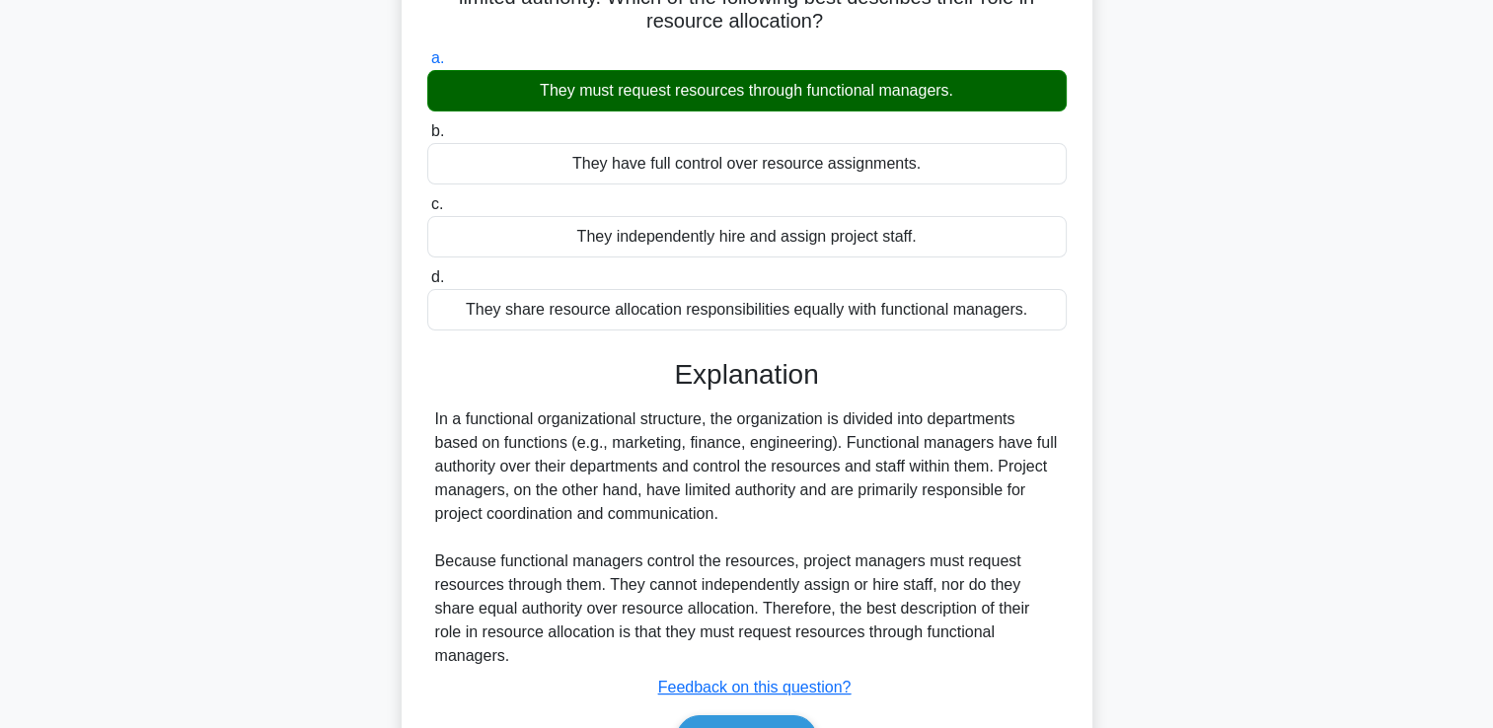
scroll to position [338, 0]
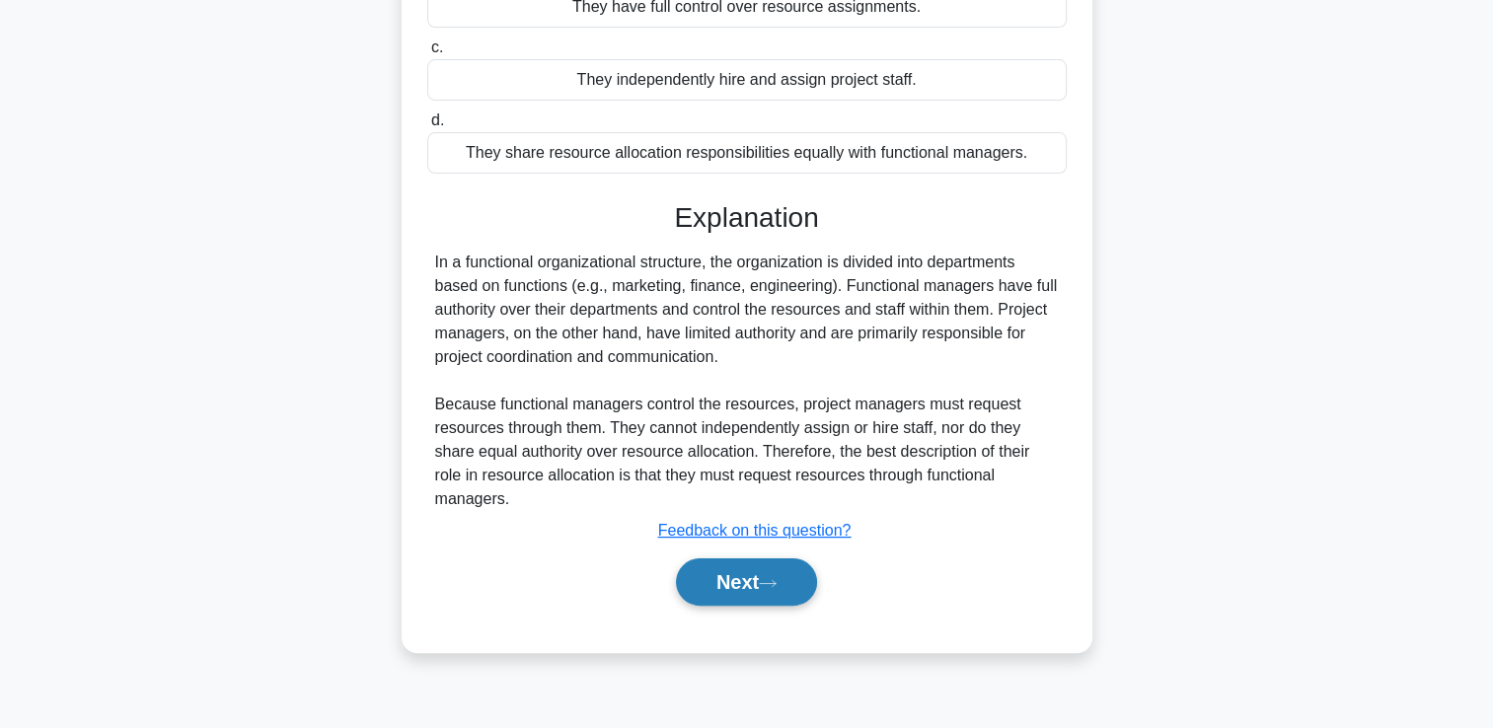
click at [777, 582] on icon at bounding box center [768, 583] width 18 height 11
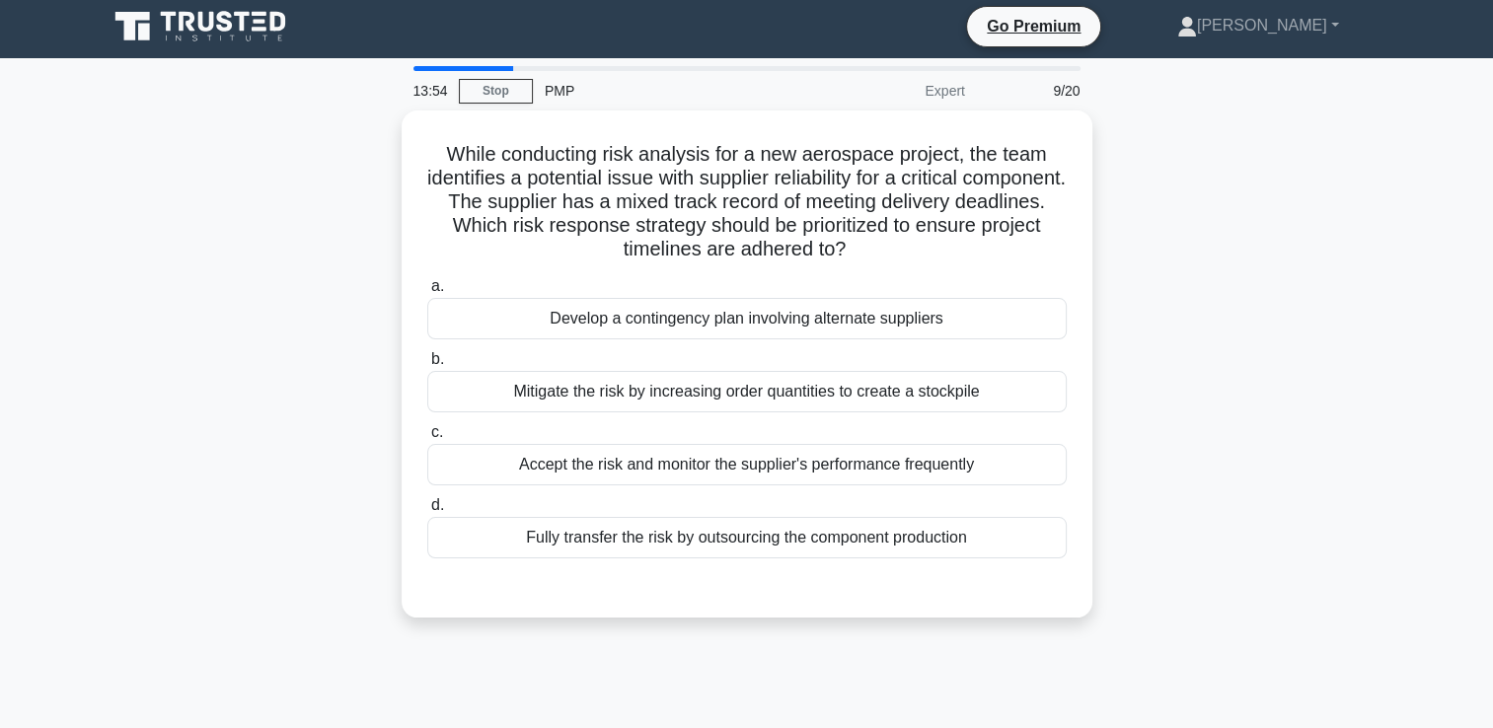
scroll to position [0, 0]
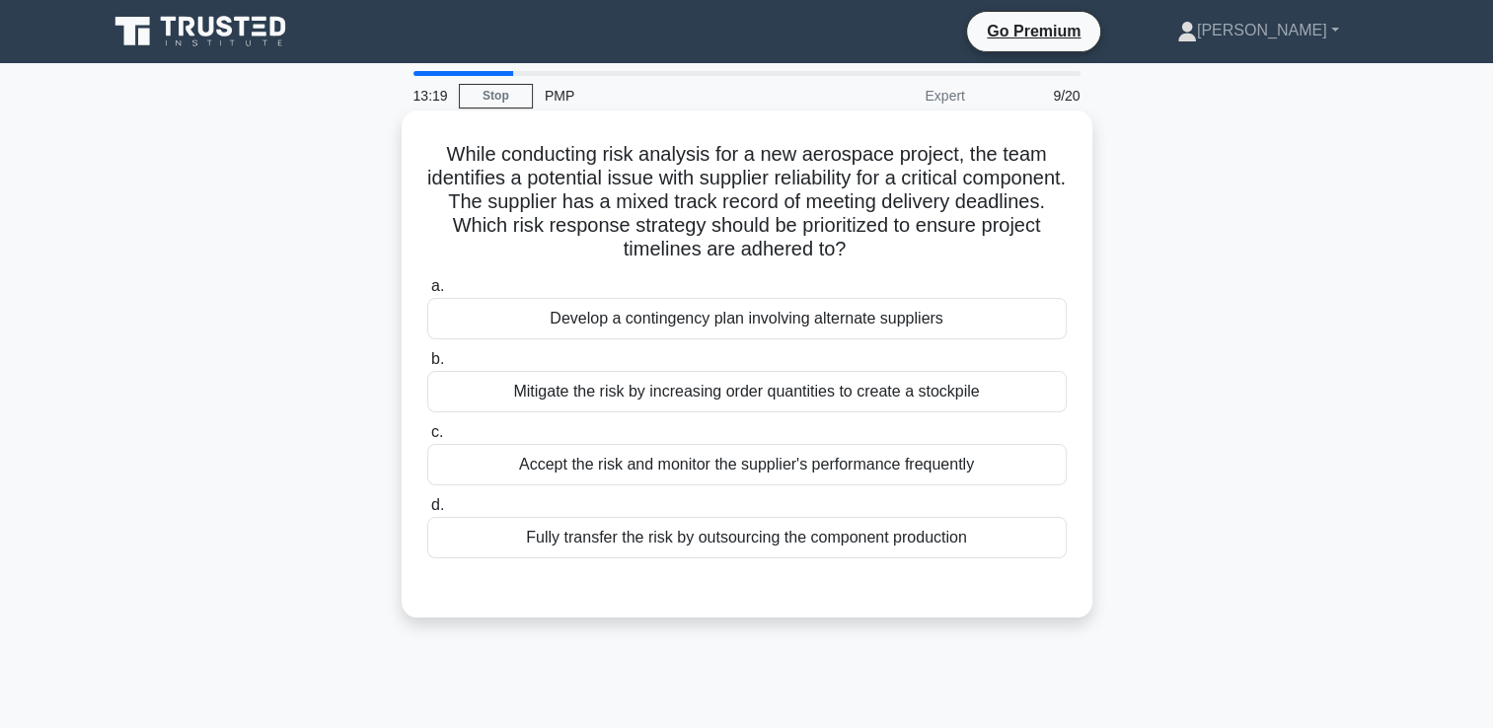
click at [984, 326] on div "Develop a contingency plan involving alternate suppliers" at bounding box center [747, 318] width 640 height 41
click at [427, 293] on input "a. Develop a contingency plan involving alternate suppliers" at bounding box center [427, 286] width 0 height 13
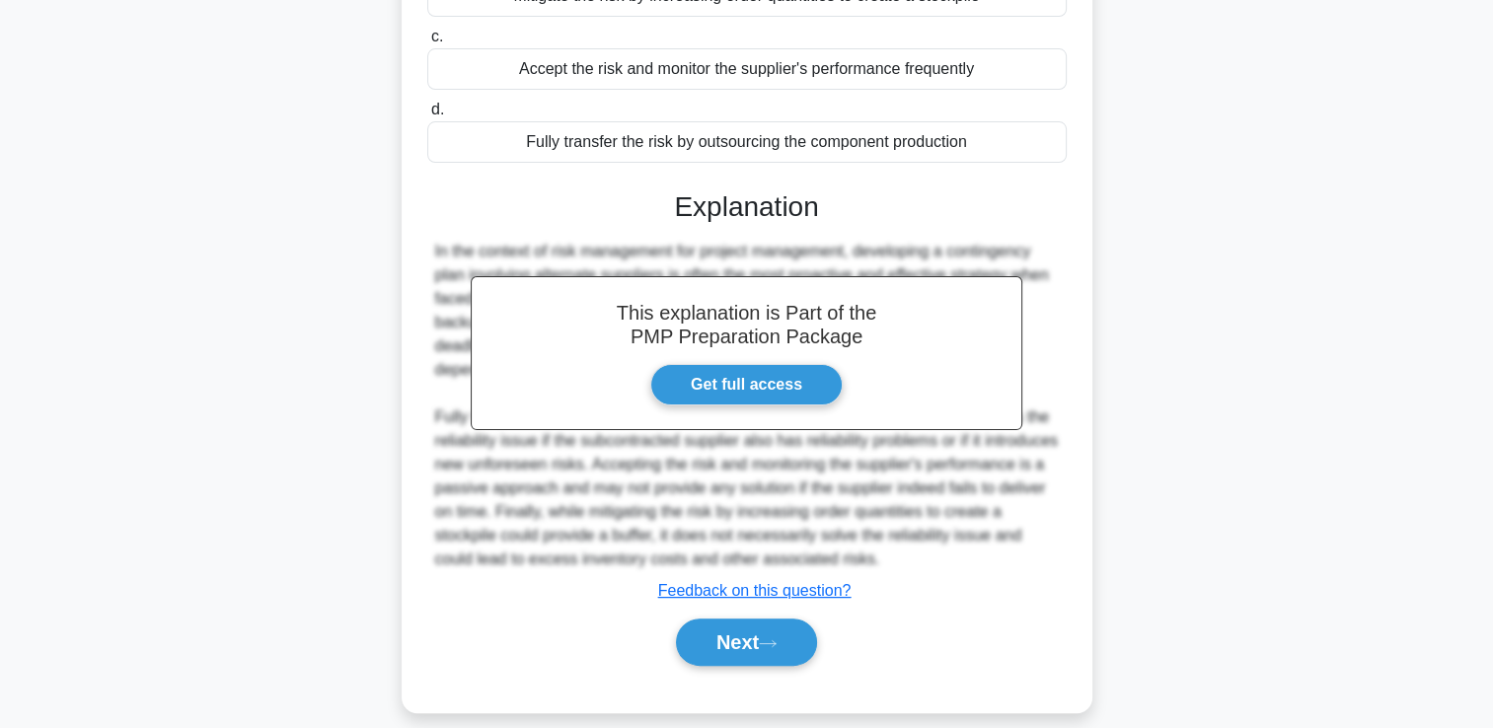
scroll to position [416, 0]
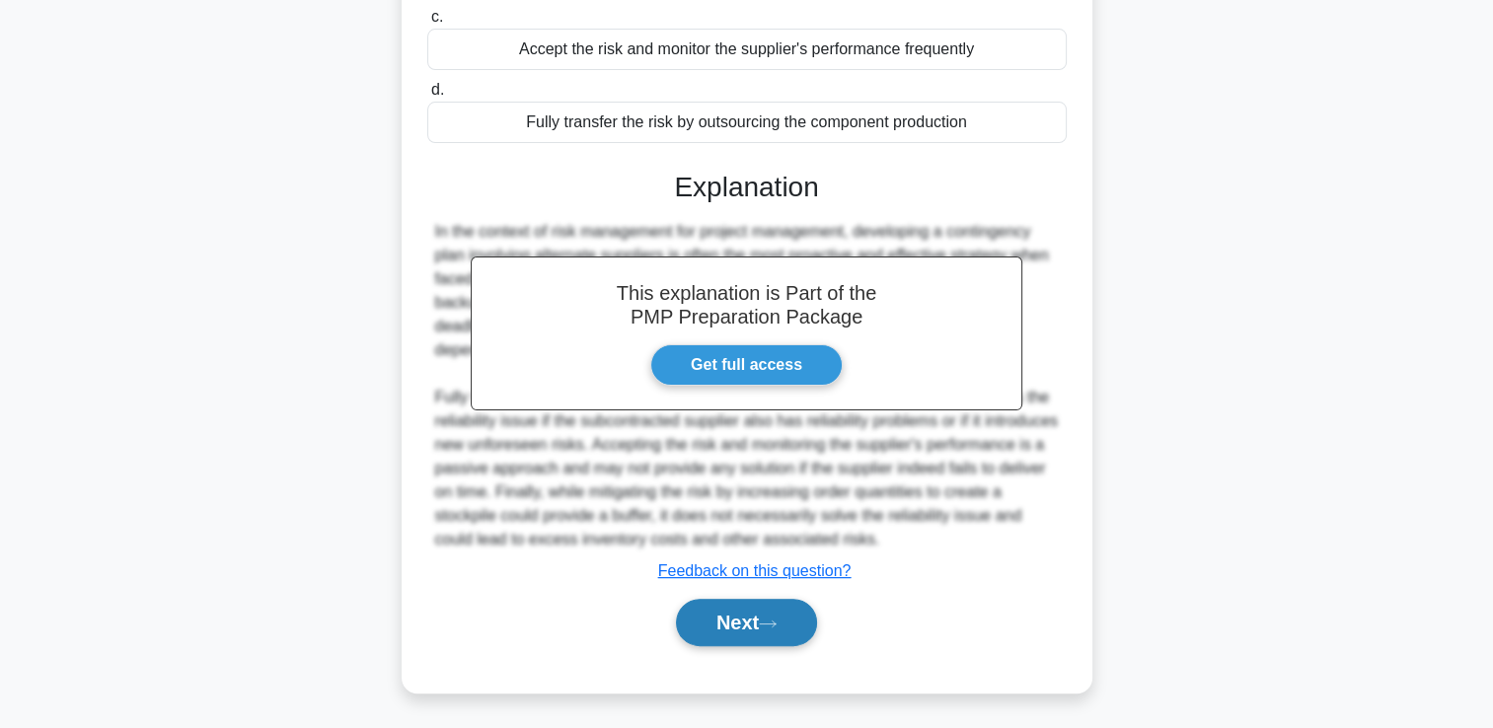
click at [813, 621] on button "Next" at bounding box center [746, 622] width 141 height 47
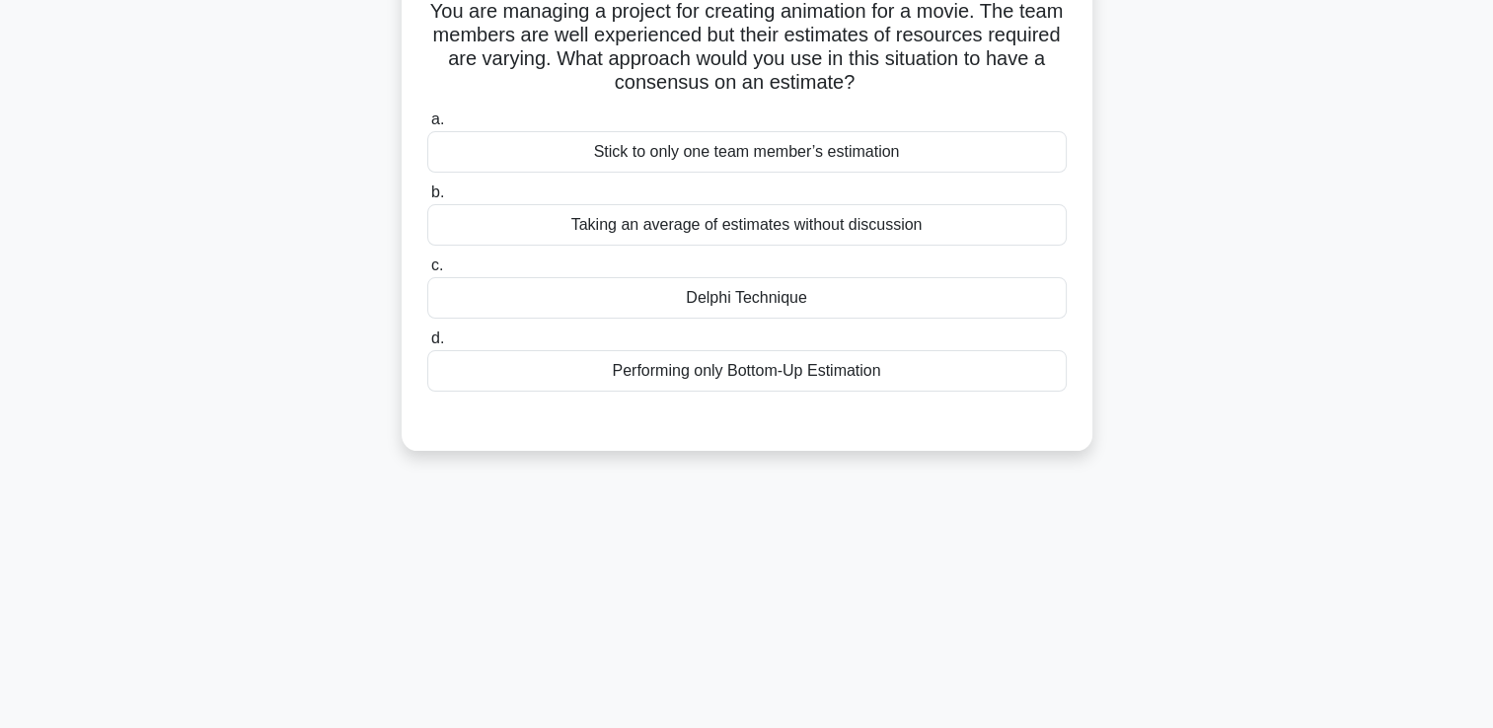
scroll to position [41, 0]
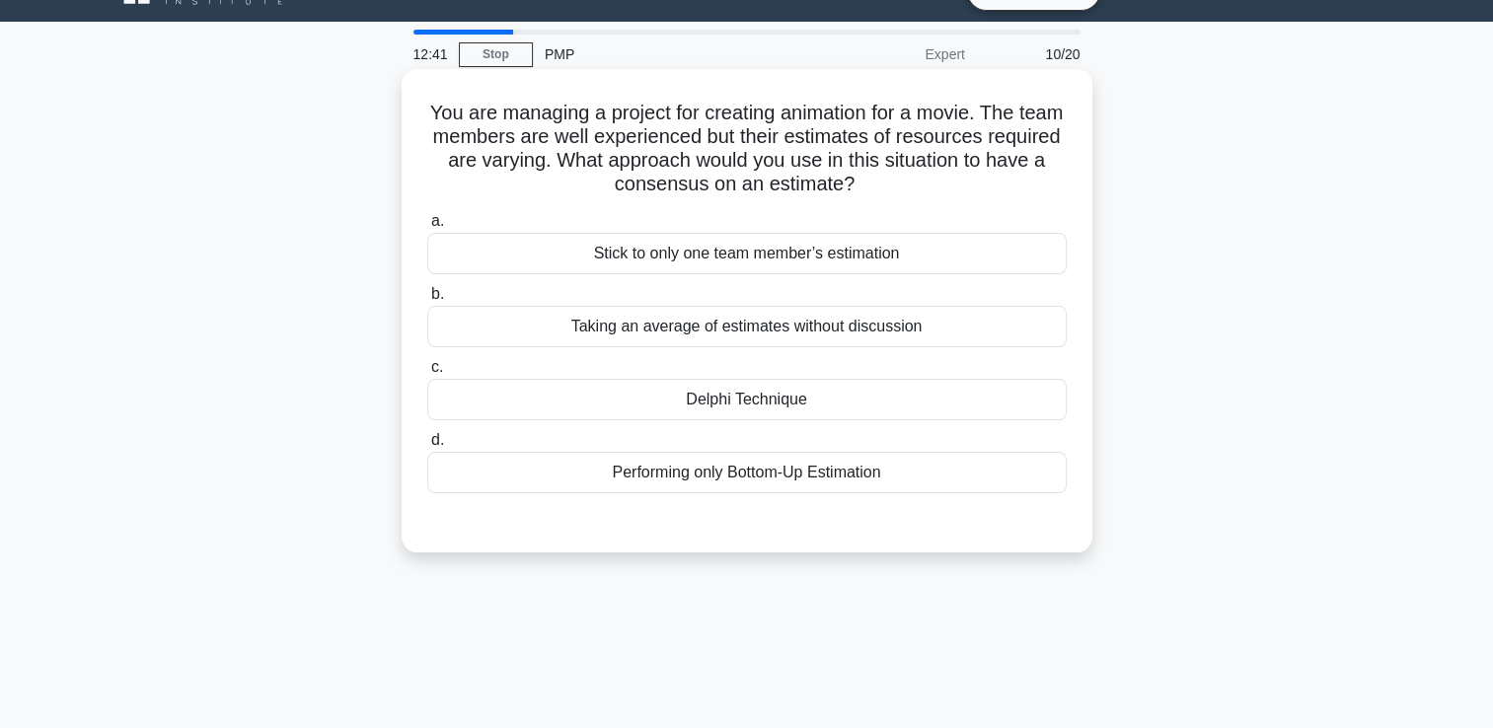
click at [802, 482] on div "Performing only Bottom-Up Estimation" at bounding box center [747, 472] width 640 height 41
click at [427, 447] on input "d. Performing only Bottom-Up Estimation" at bounding box center [427, 440] width 0 height 13
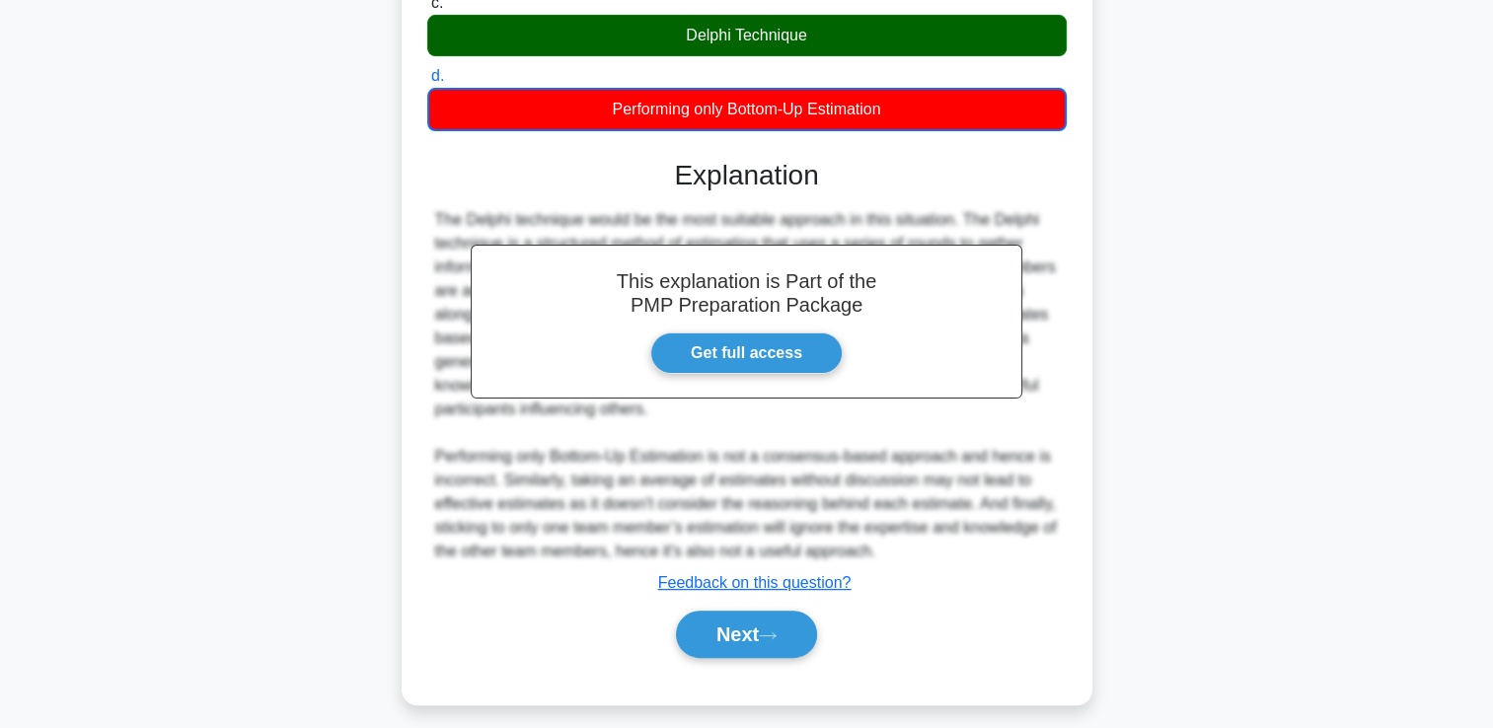
scroll to position [418, 0]
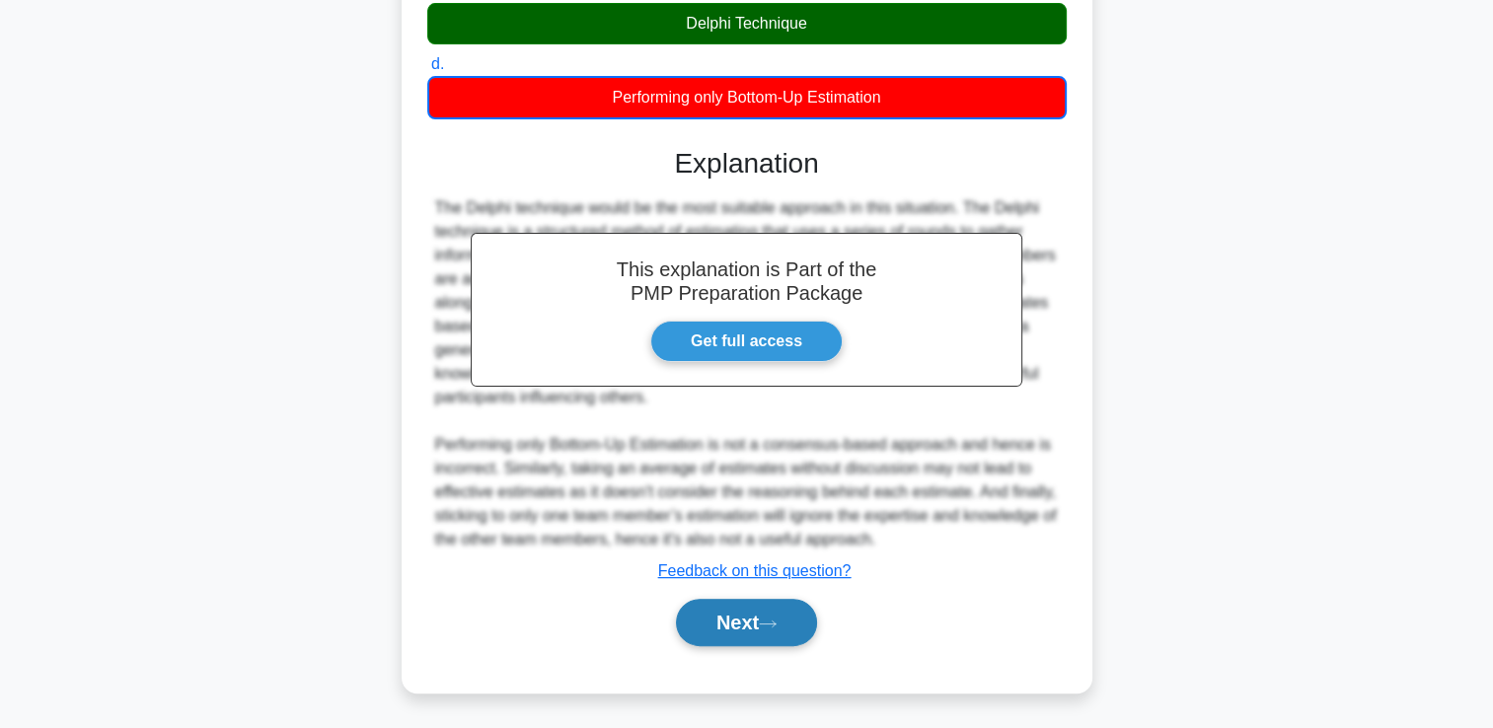
click at [770, 632] on button "Next" at bounding box center [746, 622] width 141 height 47
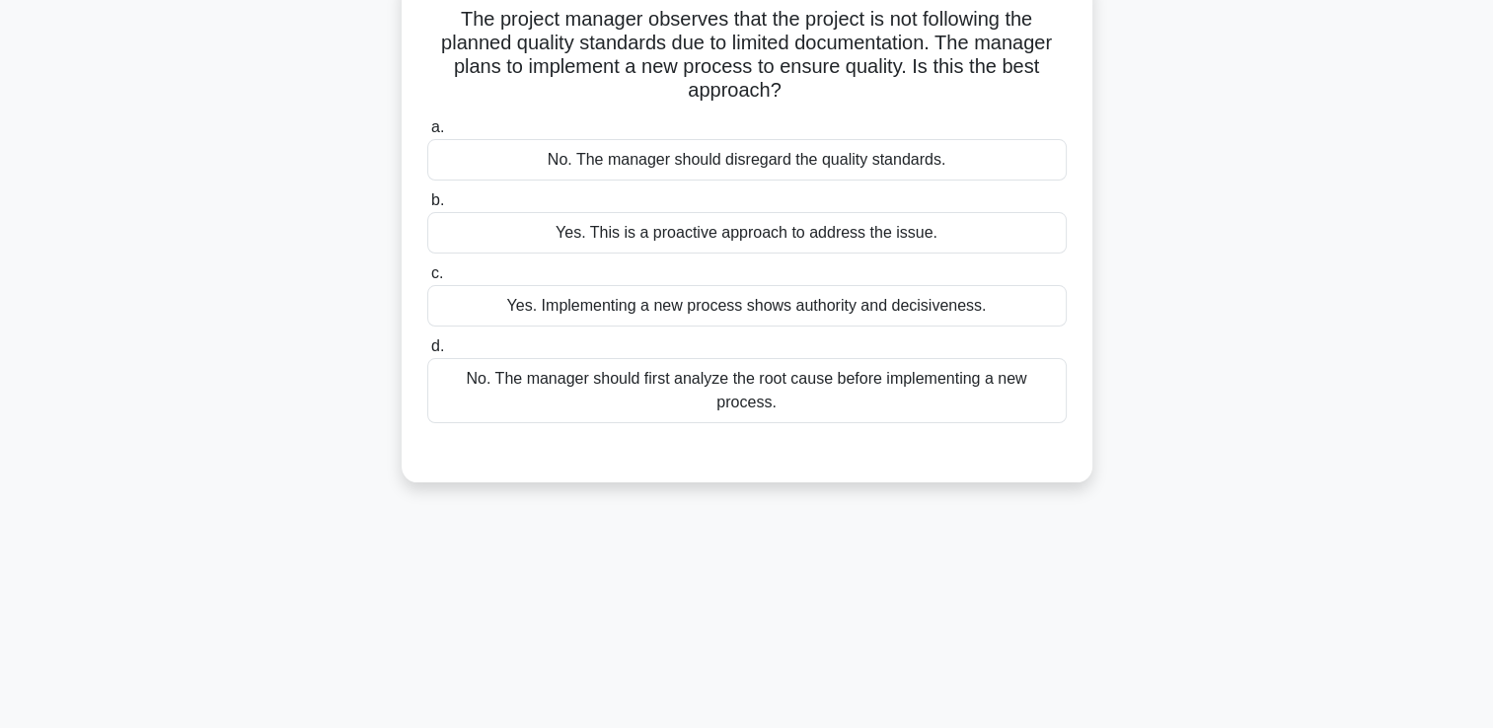
scroll to position [0, 0]
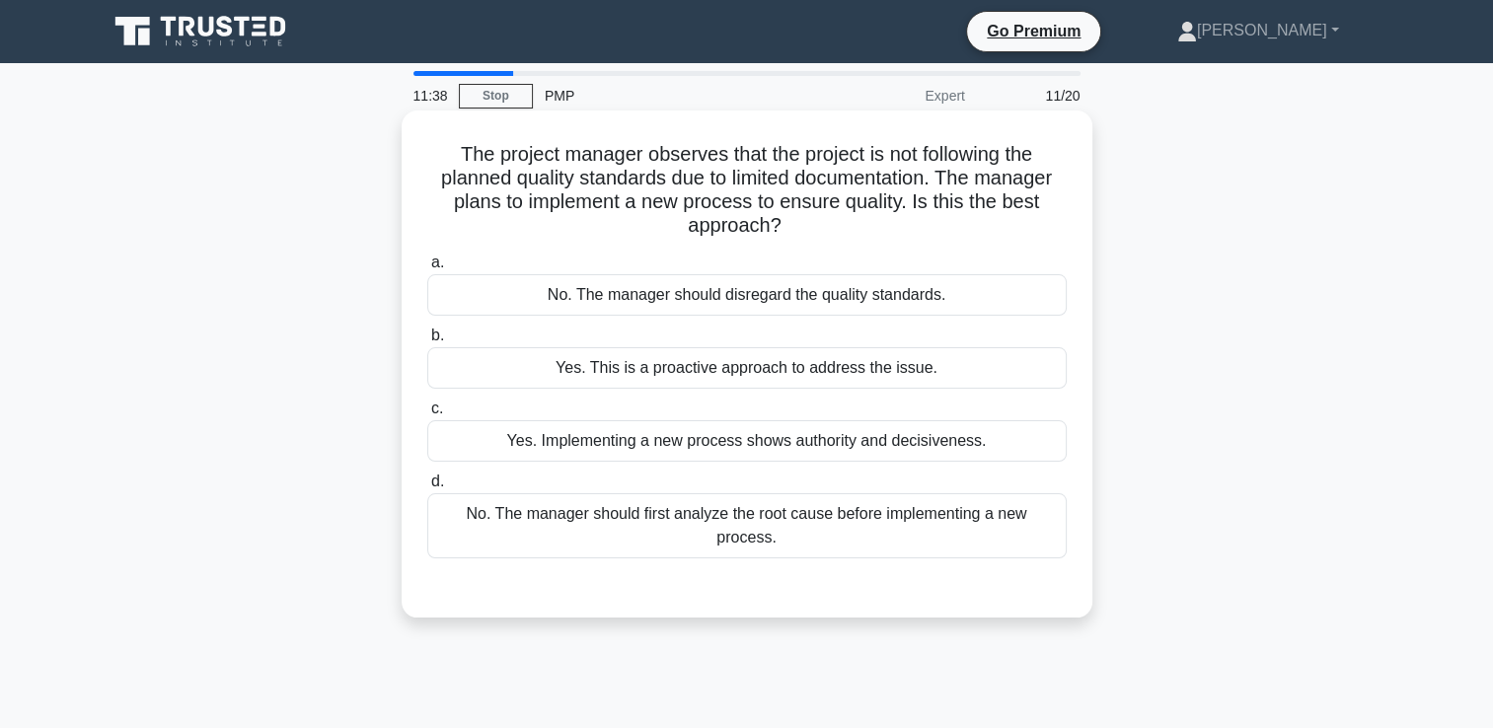
click at [884, 519] on div "No. The manager should first analyze the root cause before implementing a new p…" at bounding box center [747, 526] width 640 height 65
click at [427, 489] on input "d. No. The manager should first analyze the root cause before implementing a ne…" at bounding box center [427, 482] width 0 height 13
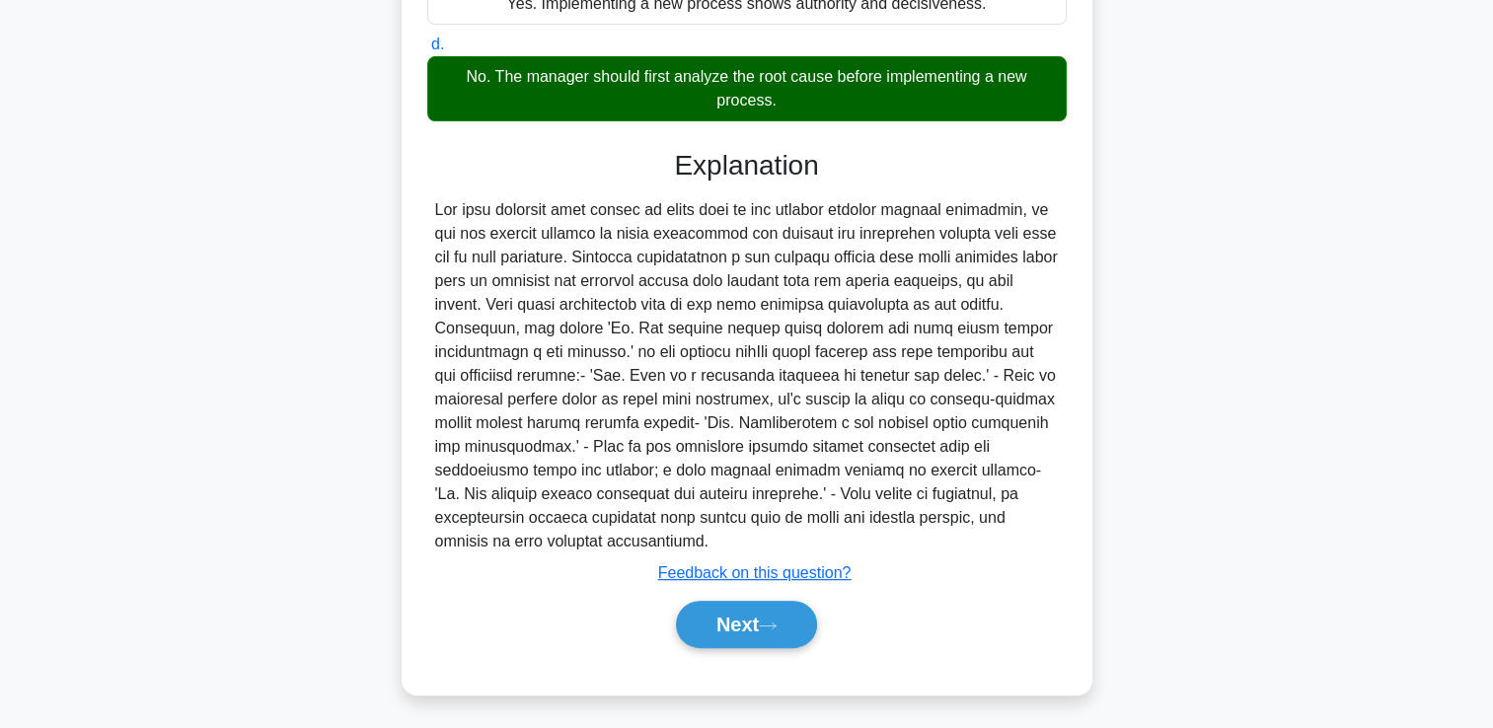
scroll to position [439, 0]
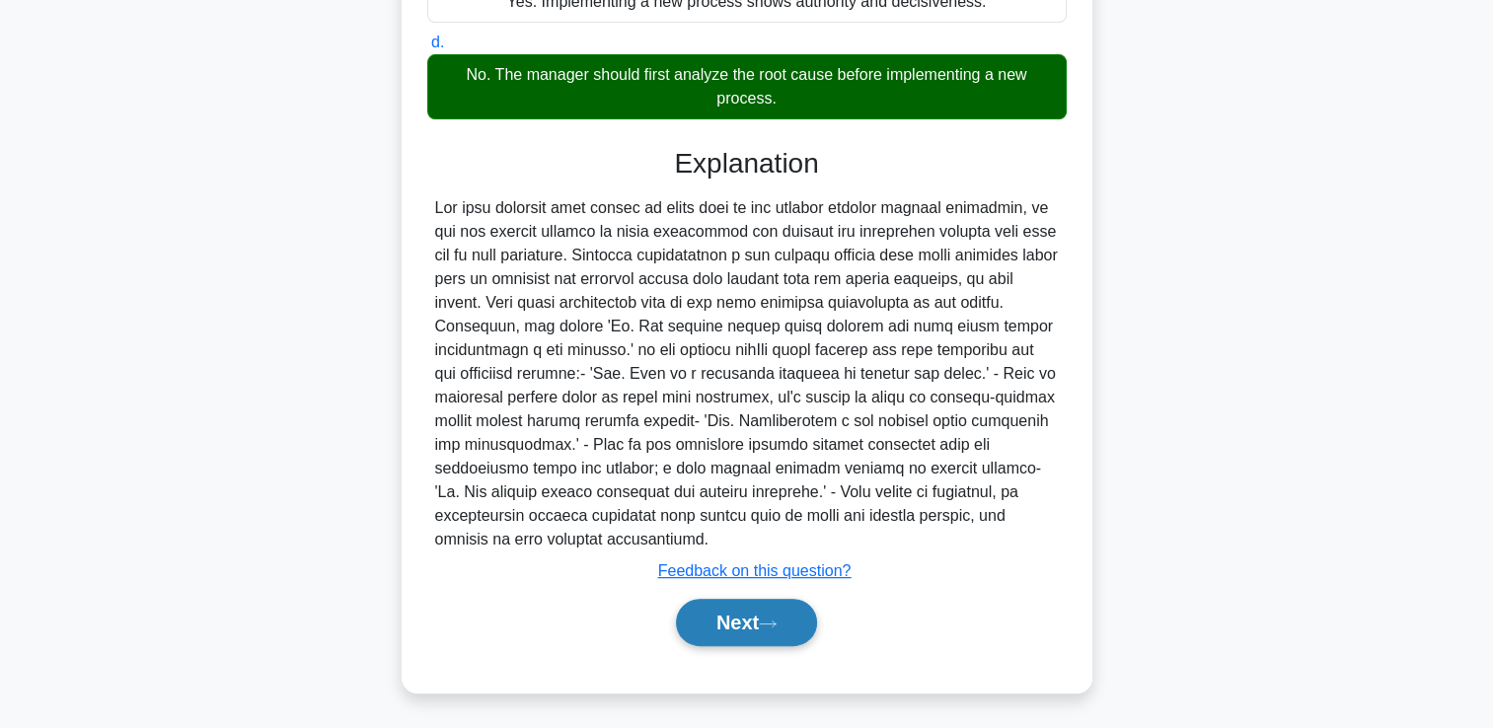
click at [721, 641] on button "Next" at bounding box center [746, 622] width 141 height 47
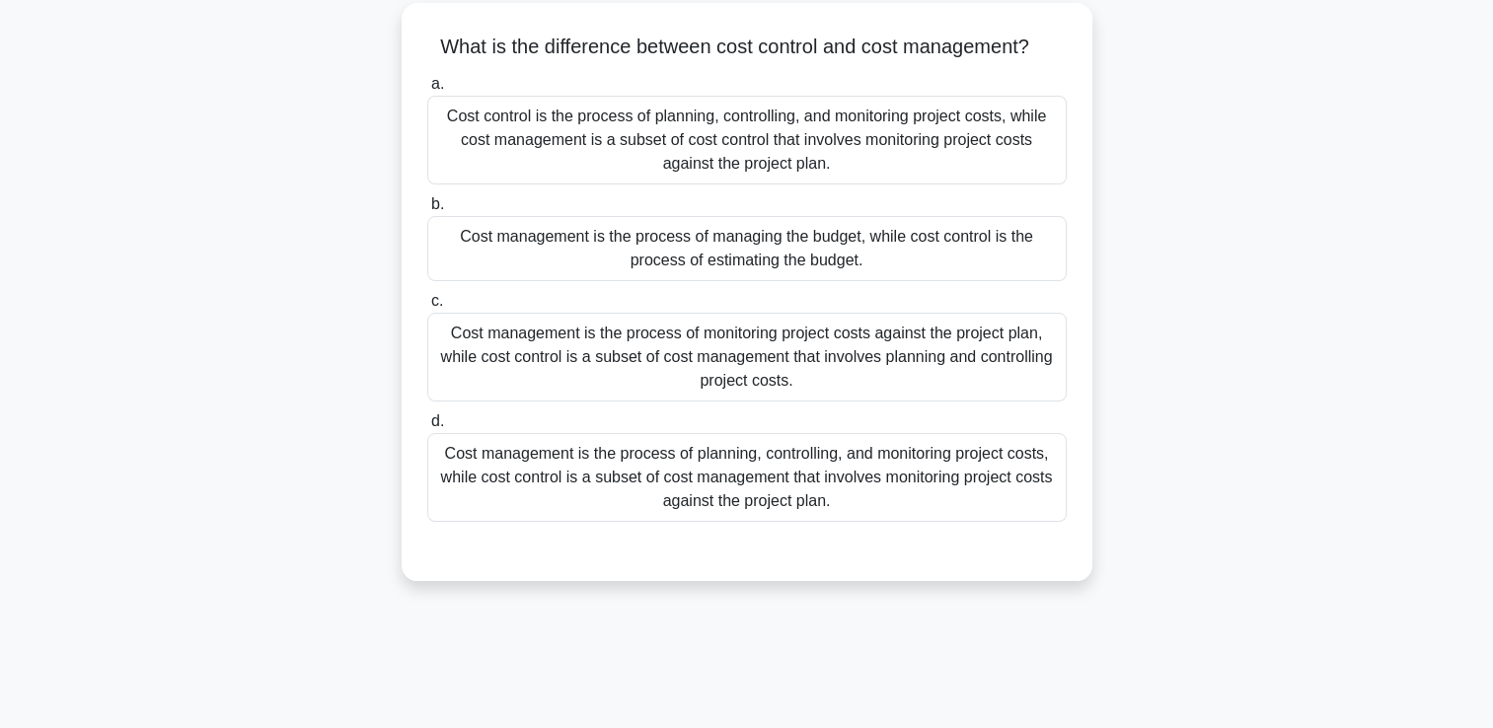
scroll to position [0, 0]
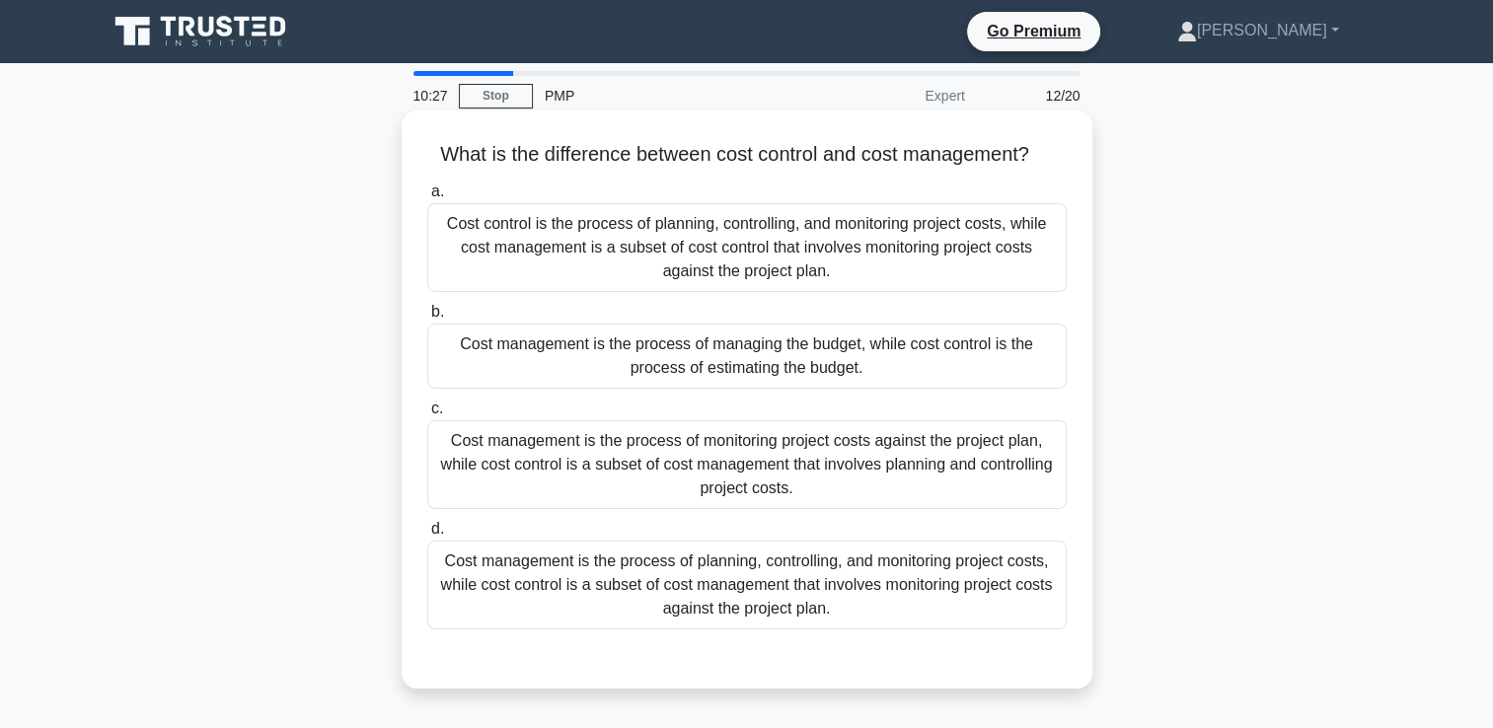
click at [910, 607] on div "Cost management is the process of planning, controlling, and monitoring project…" at bounding box center [747, 585] width 640 height 89
click at [427, 536] on input "d. Cost management is the process of planning, controlling, and monitoring proj…" at bounding box center [427, 529] width 0 height 13
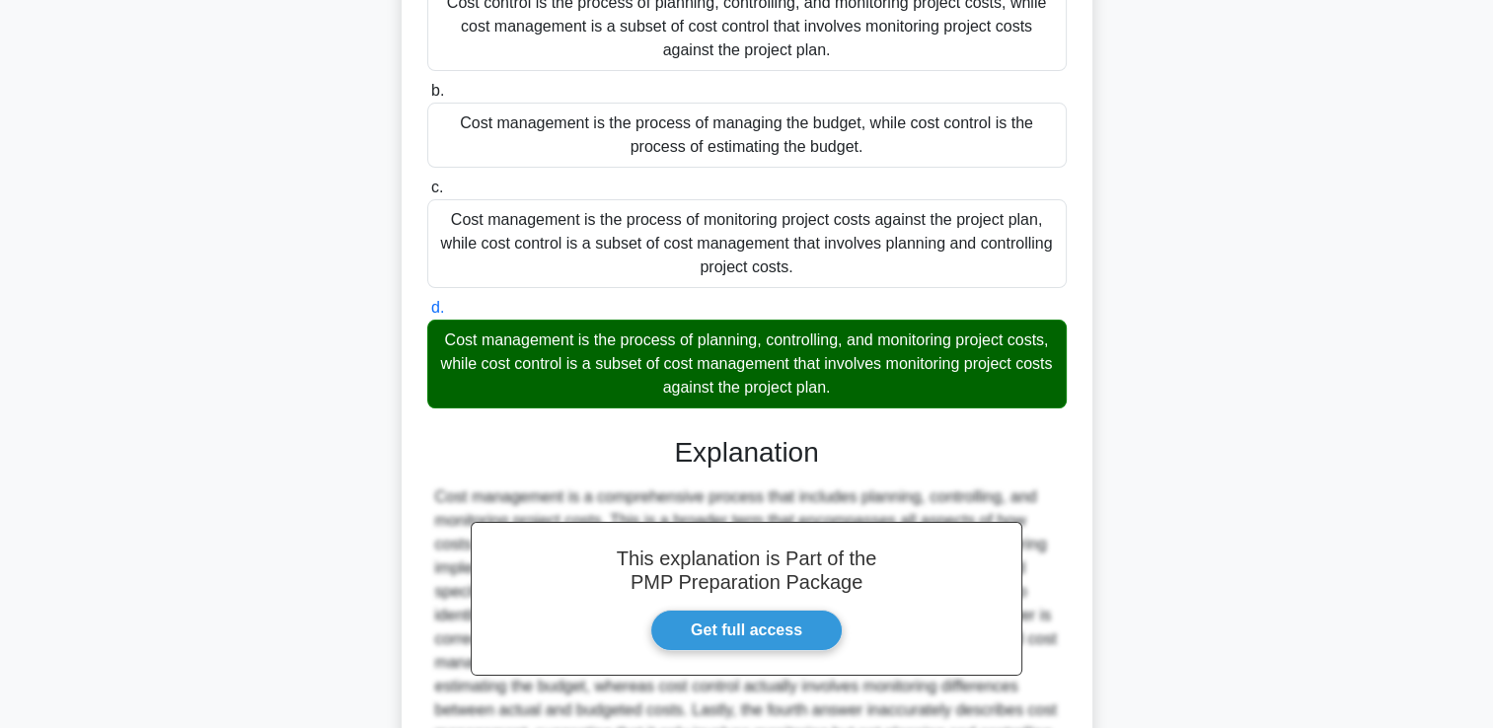
scroll to position [427, 0]
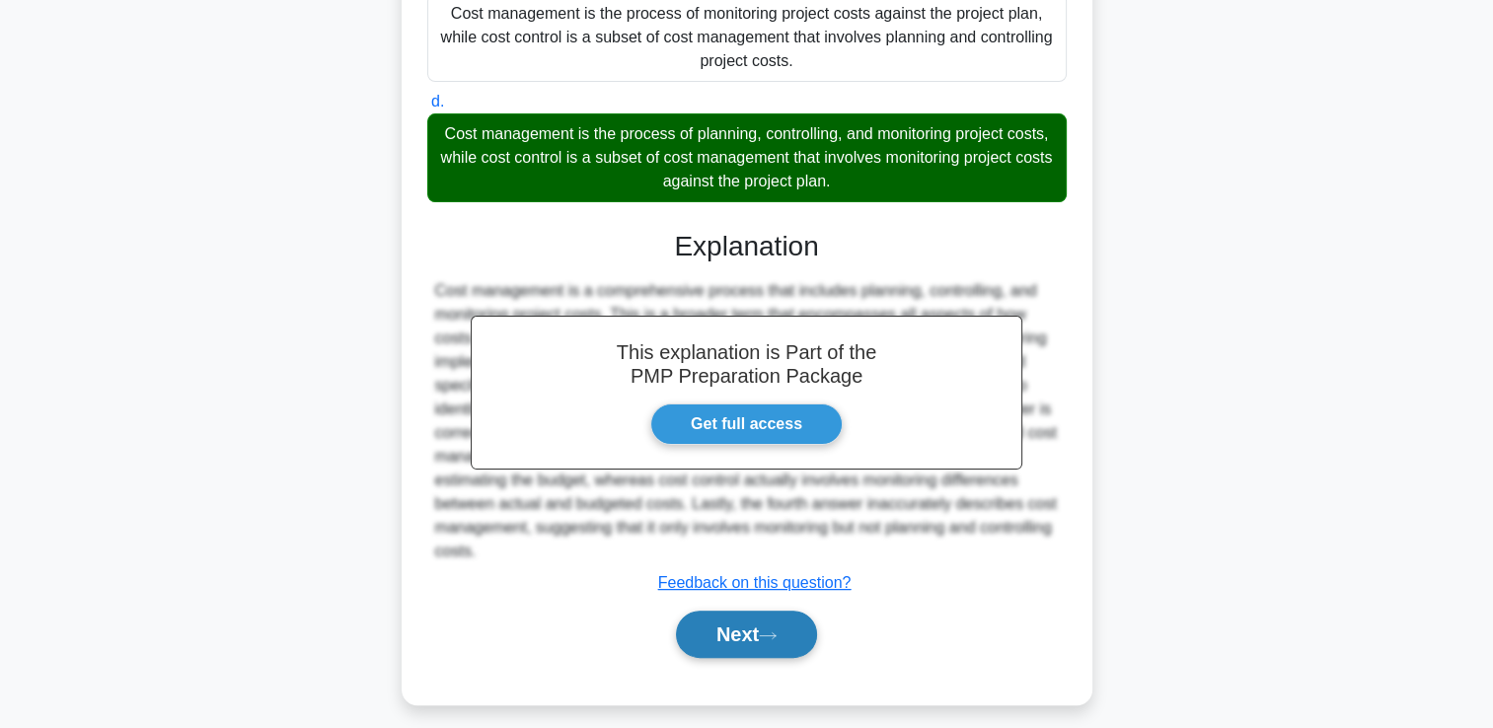
click at [801, 646] on button "Next" at bounding box center [746, 634] width 141 height 47
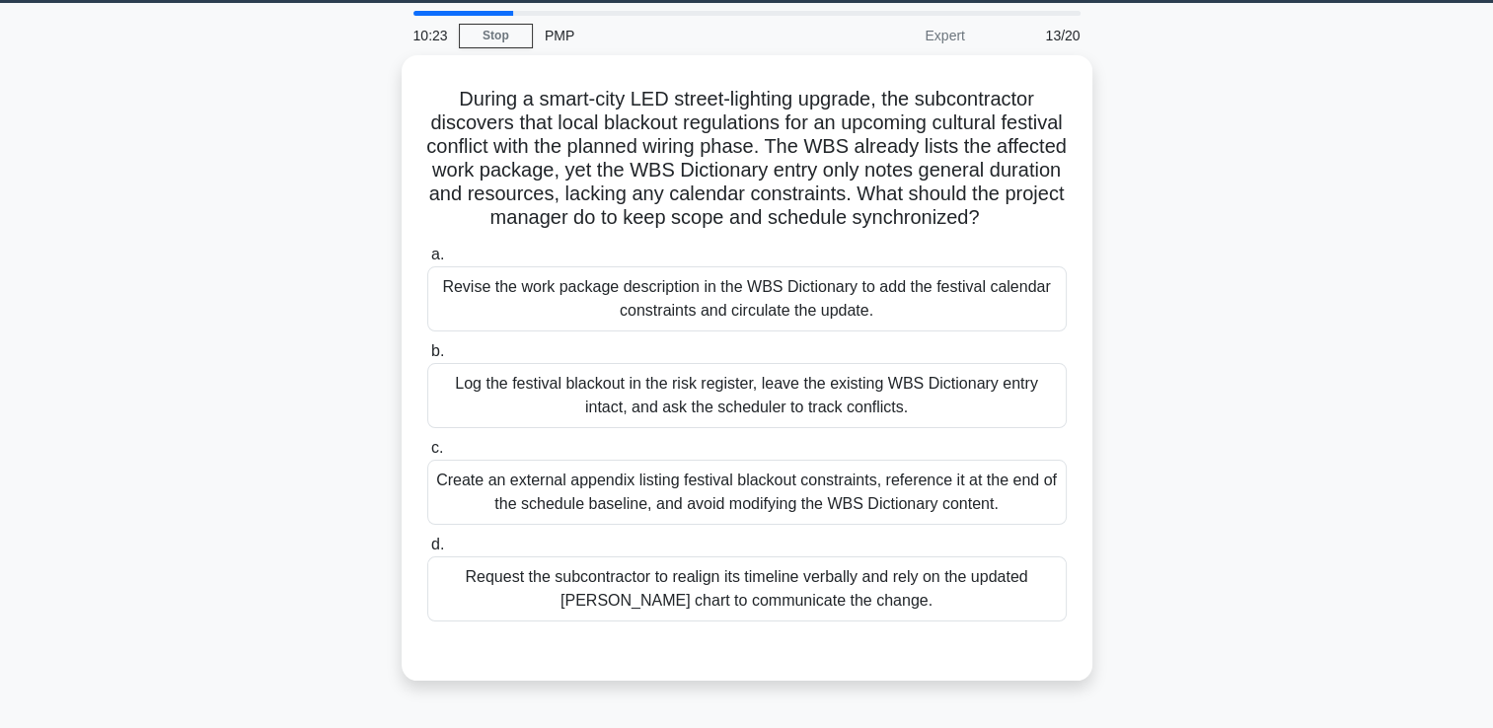
scroll to position [74, 0]
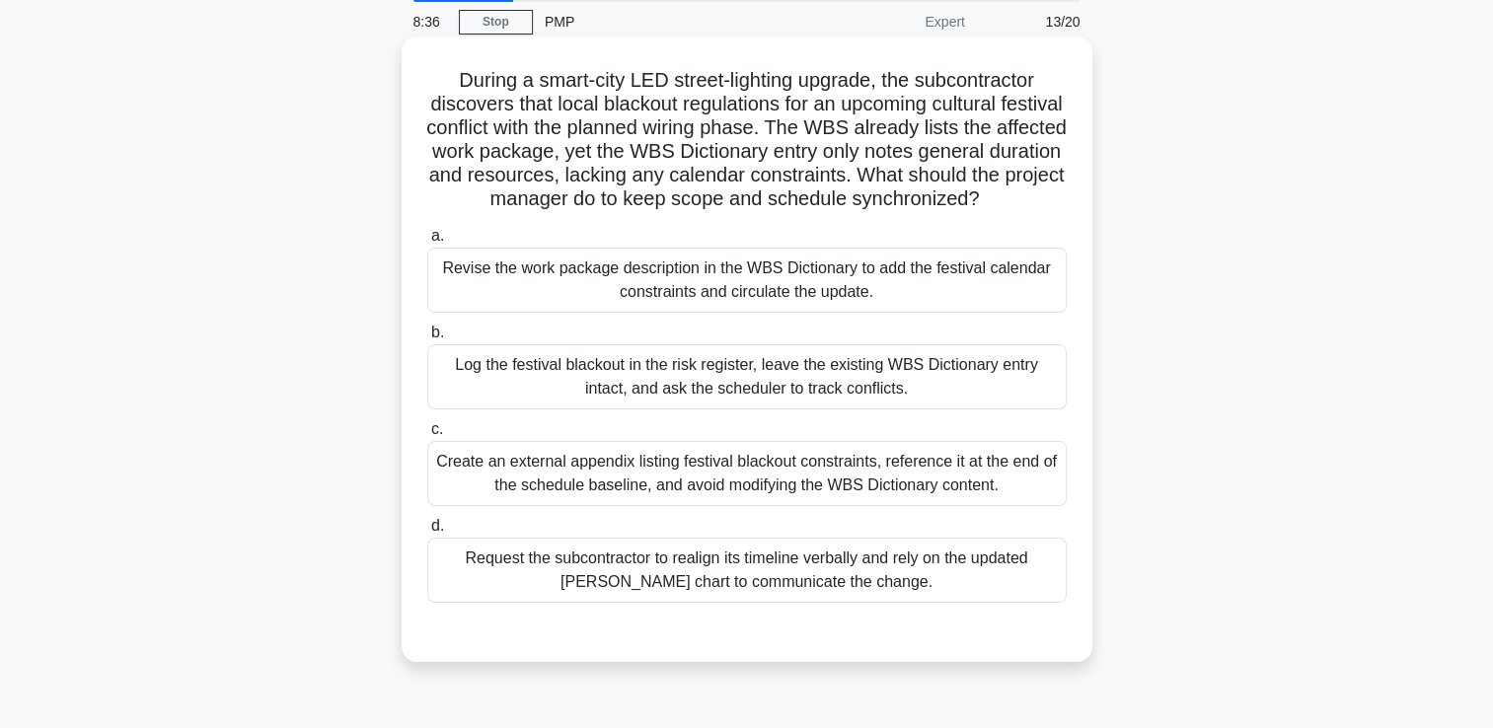
click at [996, 410] on div "Log the festival blackout in the risk register, leave the existing WBS Dictiona…" at bounding box center [747, 376] width 640 height 65
click at [427, 340] on input "b. Log the festival blackout in the risk register, leave the existing WBS Dicti…" at bounding box center [427, 333] width 0 height 13
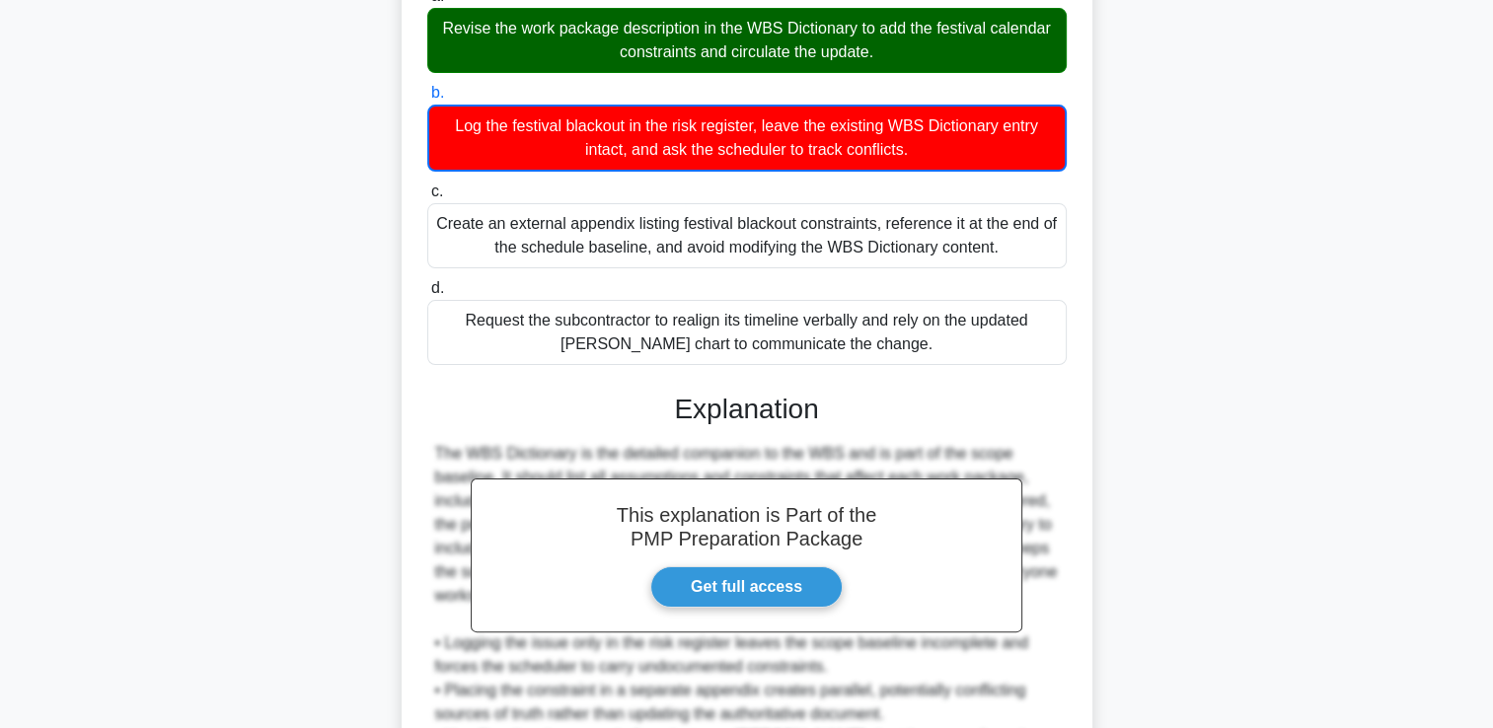
scroll to position [501, 0]
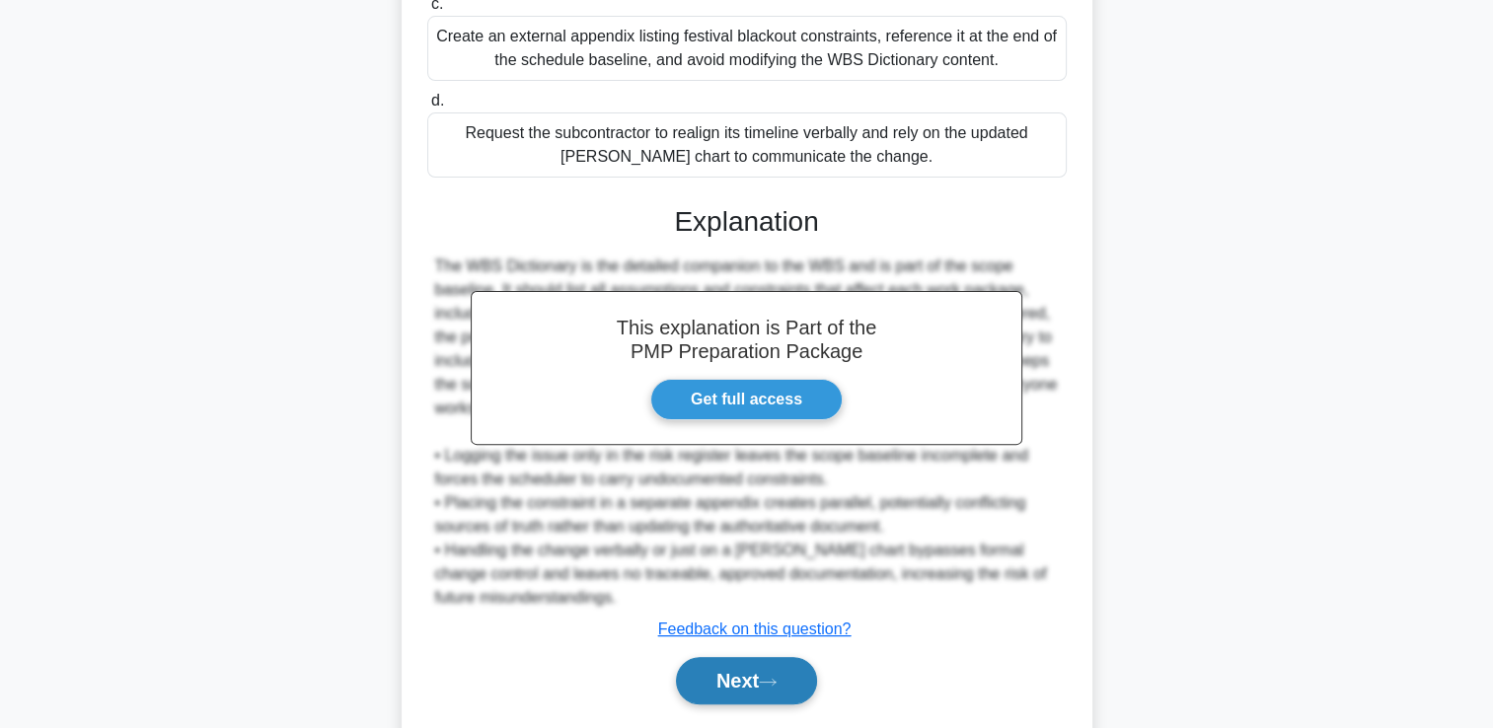
click at [799, 695] on button "Next" at bounding box center [746, 680] width 141 height 47
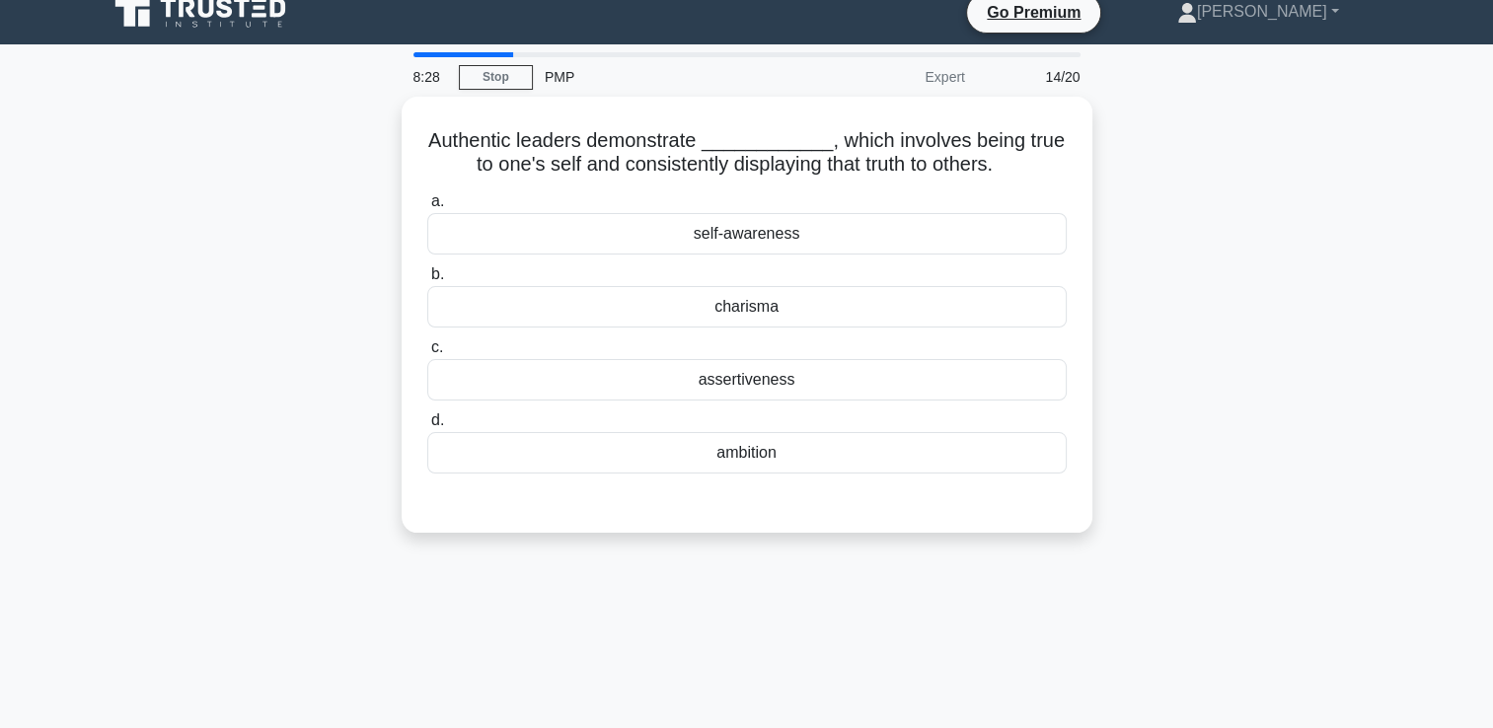
scroll to position [0, 0]
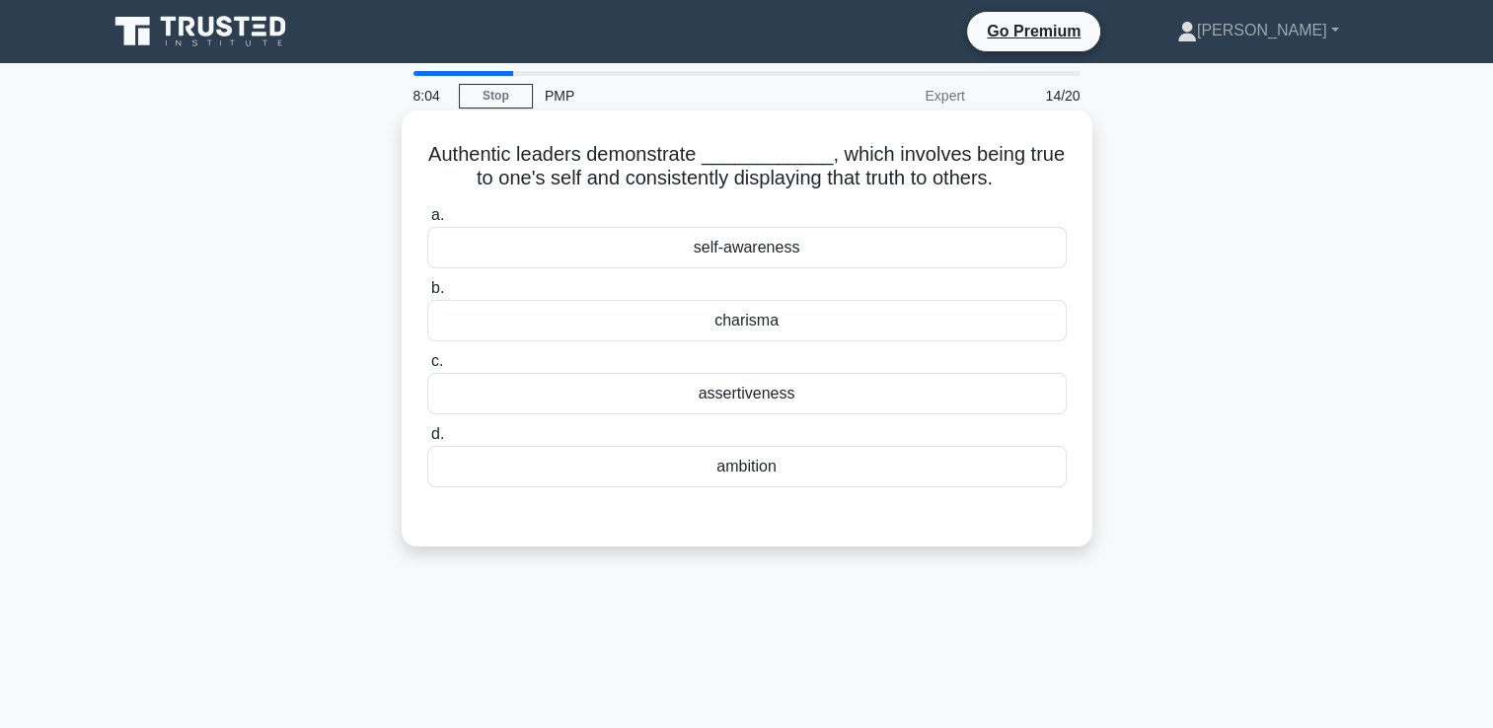
click at [1054, 238] on div "self-awareness" at bounding box center [747, 247] width 640 height 41
click at [427, 222] on input "a. self-awareness" at bounding box center [427, 215] width 0 height 13
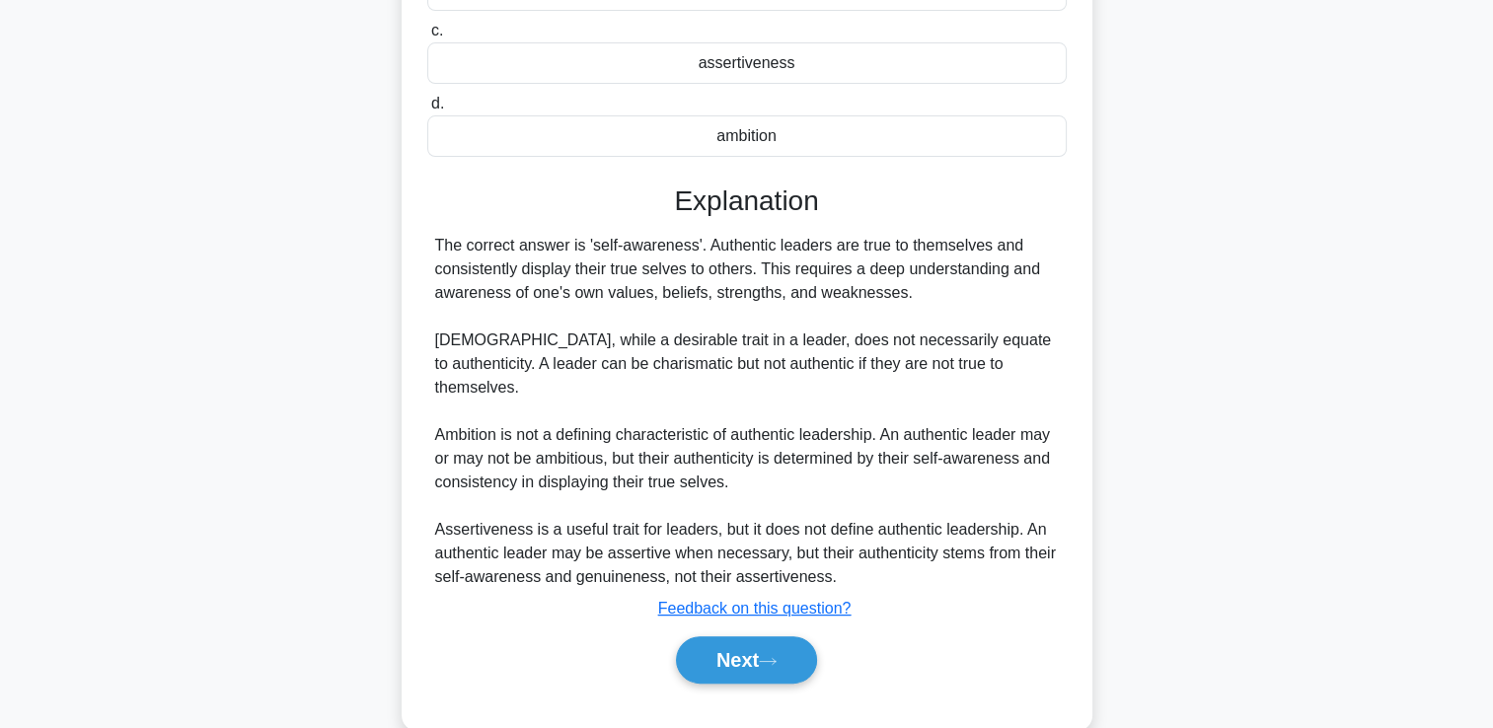
scroll to position [344, 0]
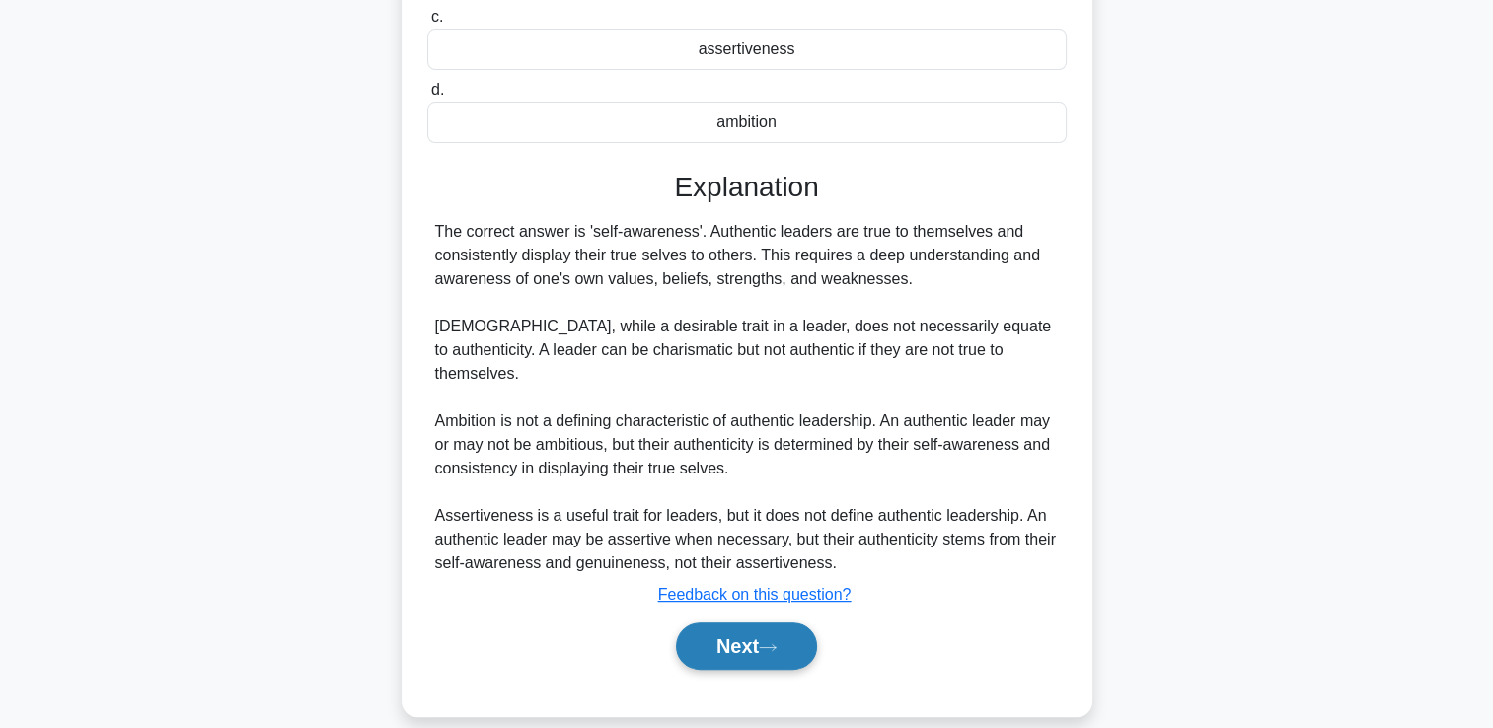
click at [762, 631] on button "Next" at bounding box center [746, 646] width 141 height 47
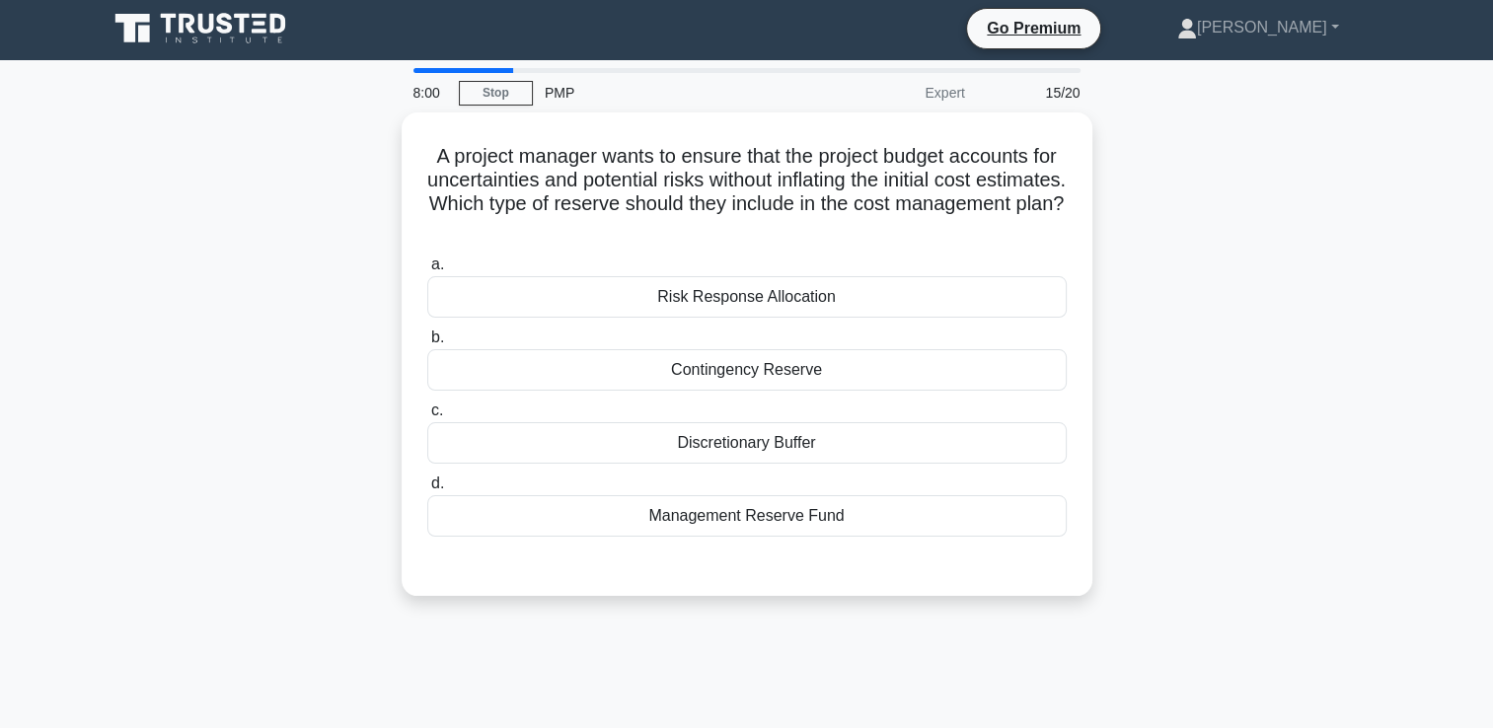
scroll to position [0, 0]
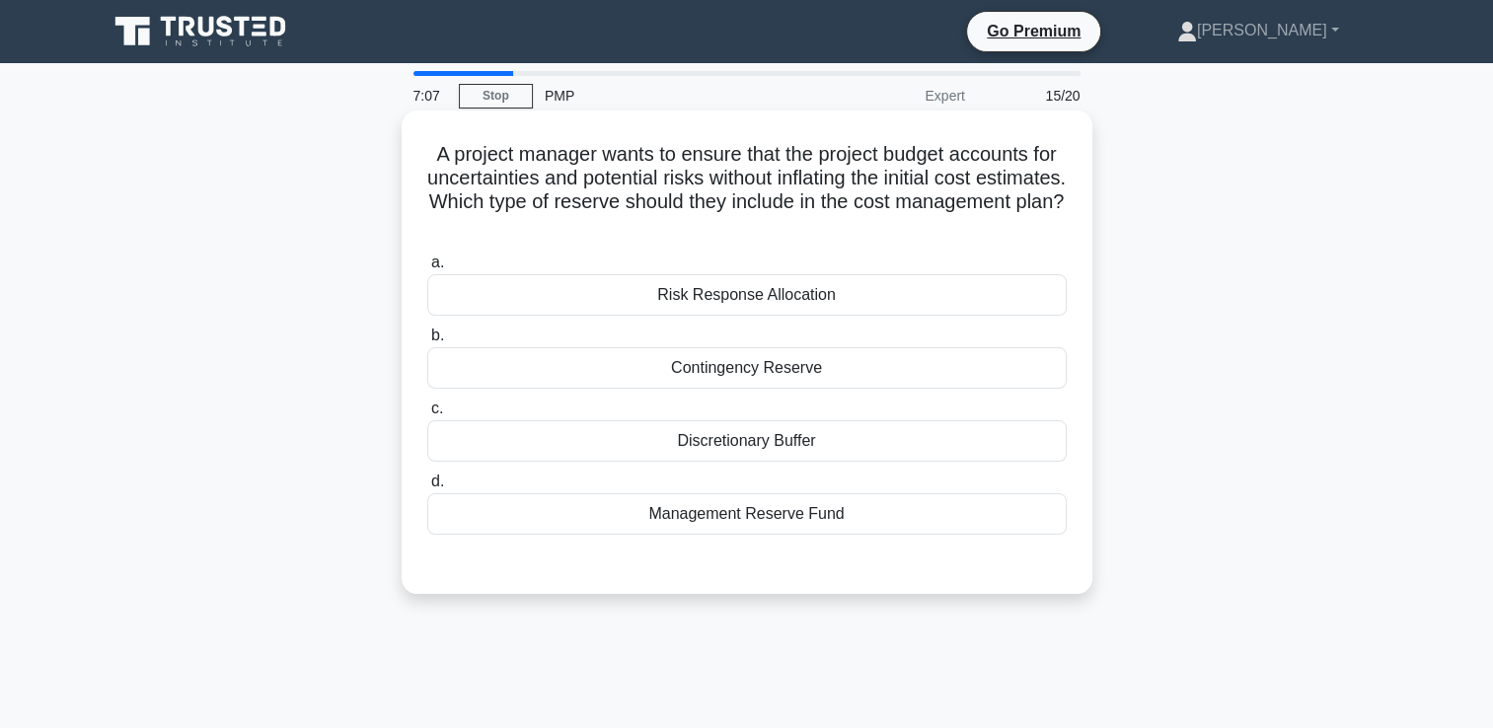
click at [923, 369] on div "Contingency Reserve" at bounding box center [747, 367] width 640 height 41
click at [427, 342] on input "b. Contingency Reserve" at bounding box center [427, 336] width 0 height 13
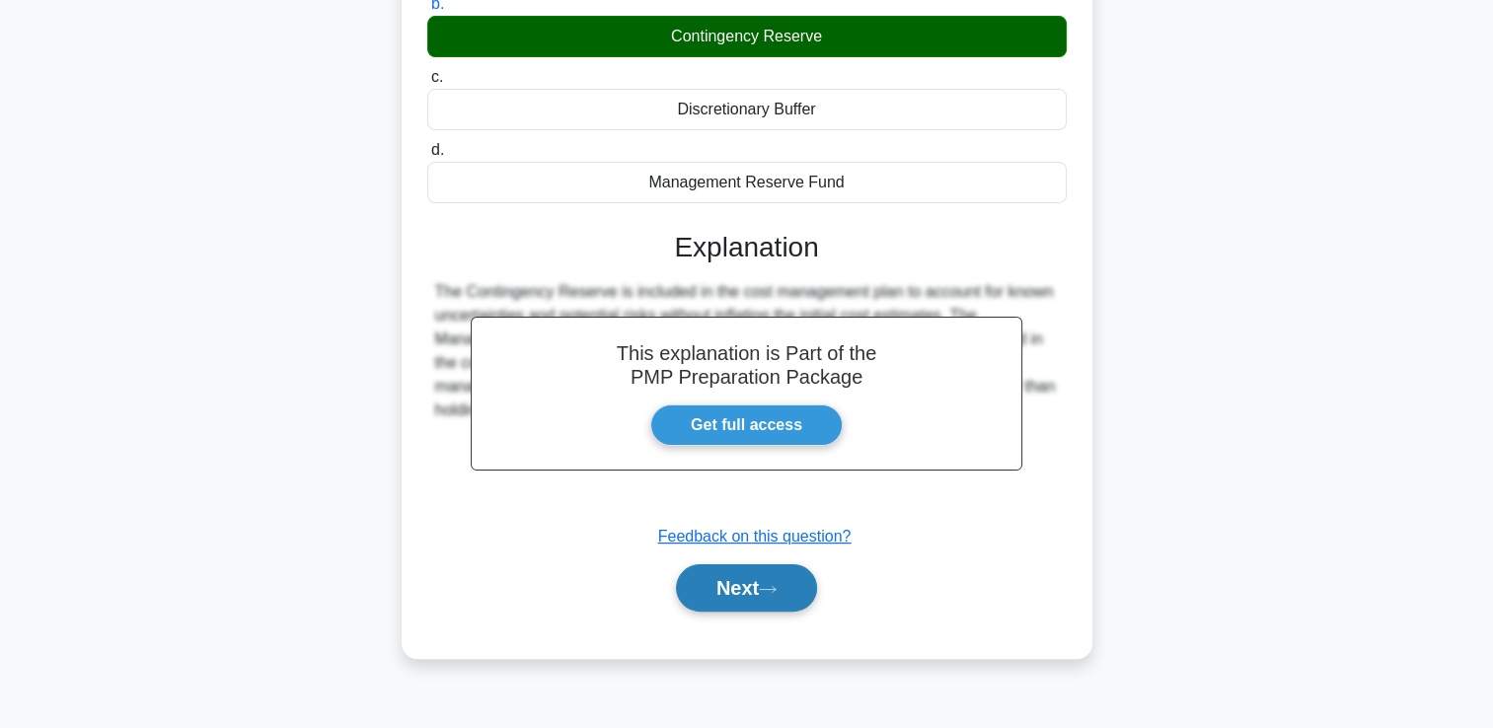
scroll to position [338, 0]
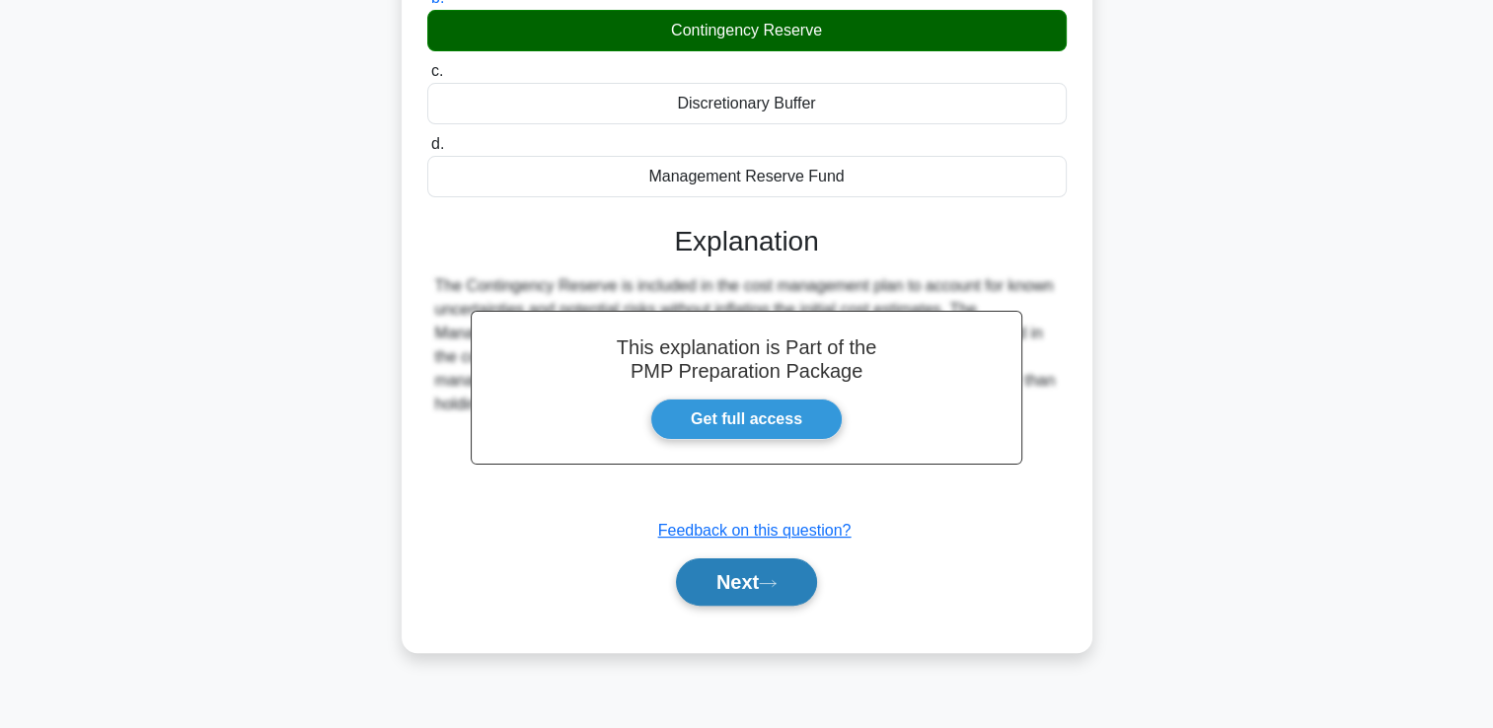
click at [714, 574] on button "Next" at bounding box center [746, 582] width 141 height 47
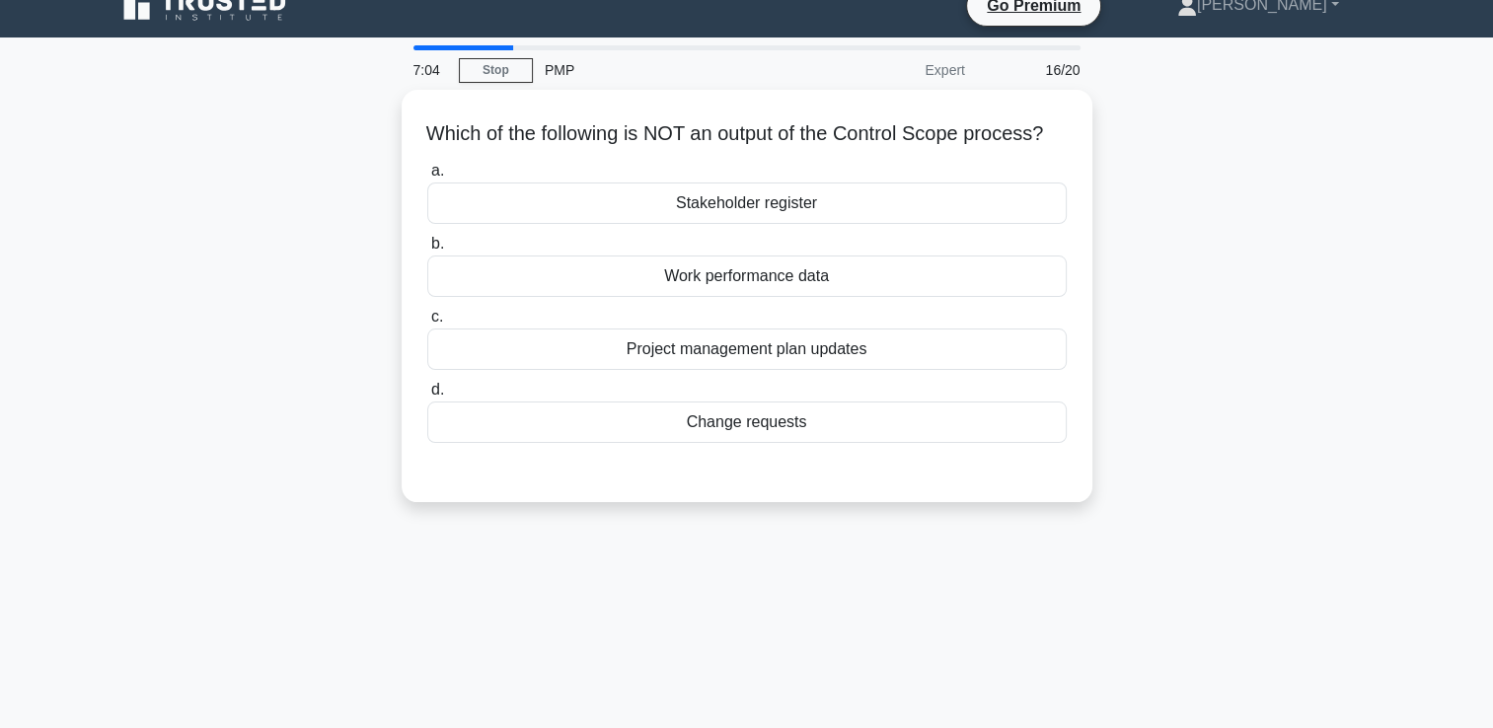
scroll to position [0, 0]
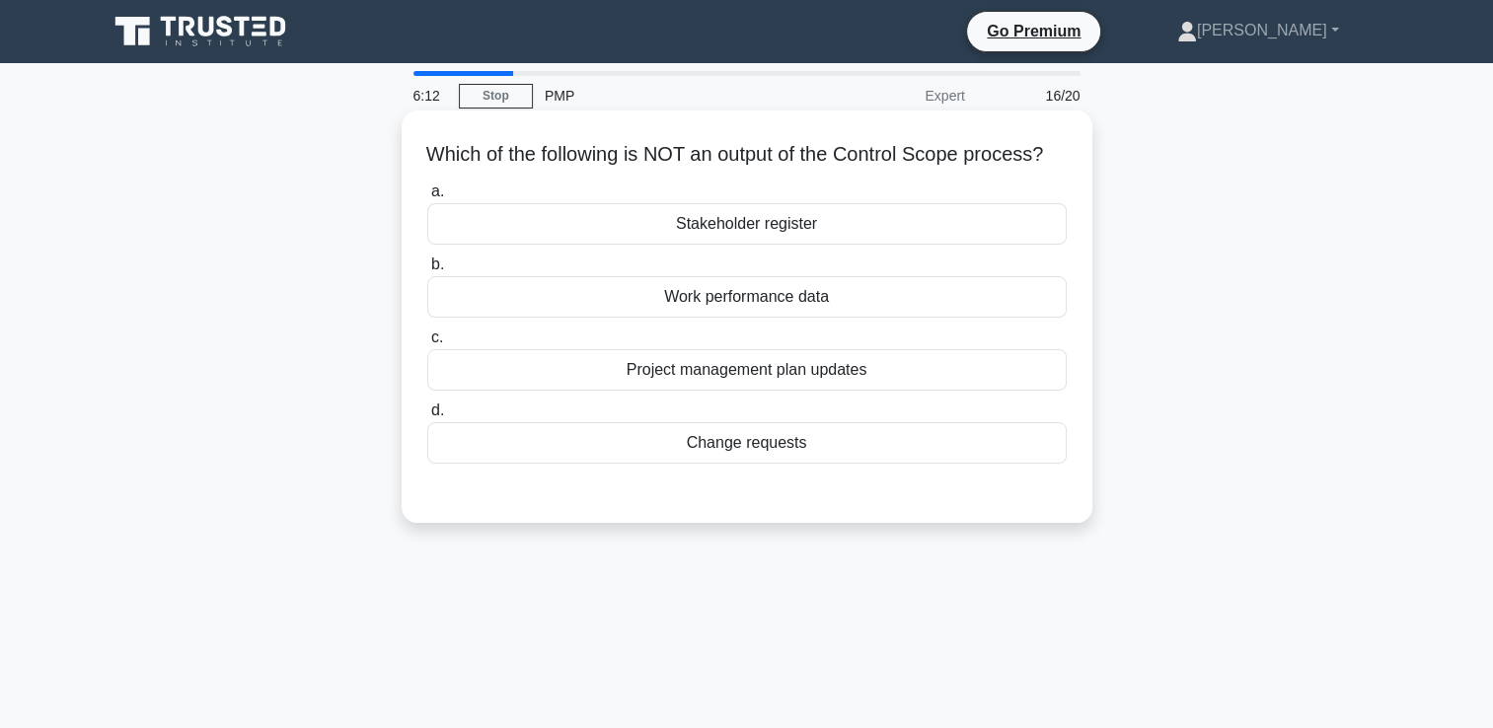
click at [871, 245] on div "Stakeholder register" at bounding box center [747, 223] width 640 height 41
click at [427, 198] on input "a. Stakeholder register" at bounding box center [427, 192] width 0 height 13
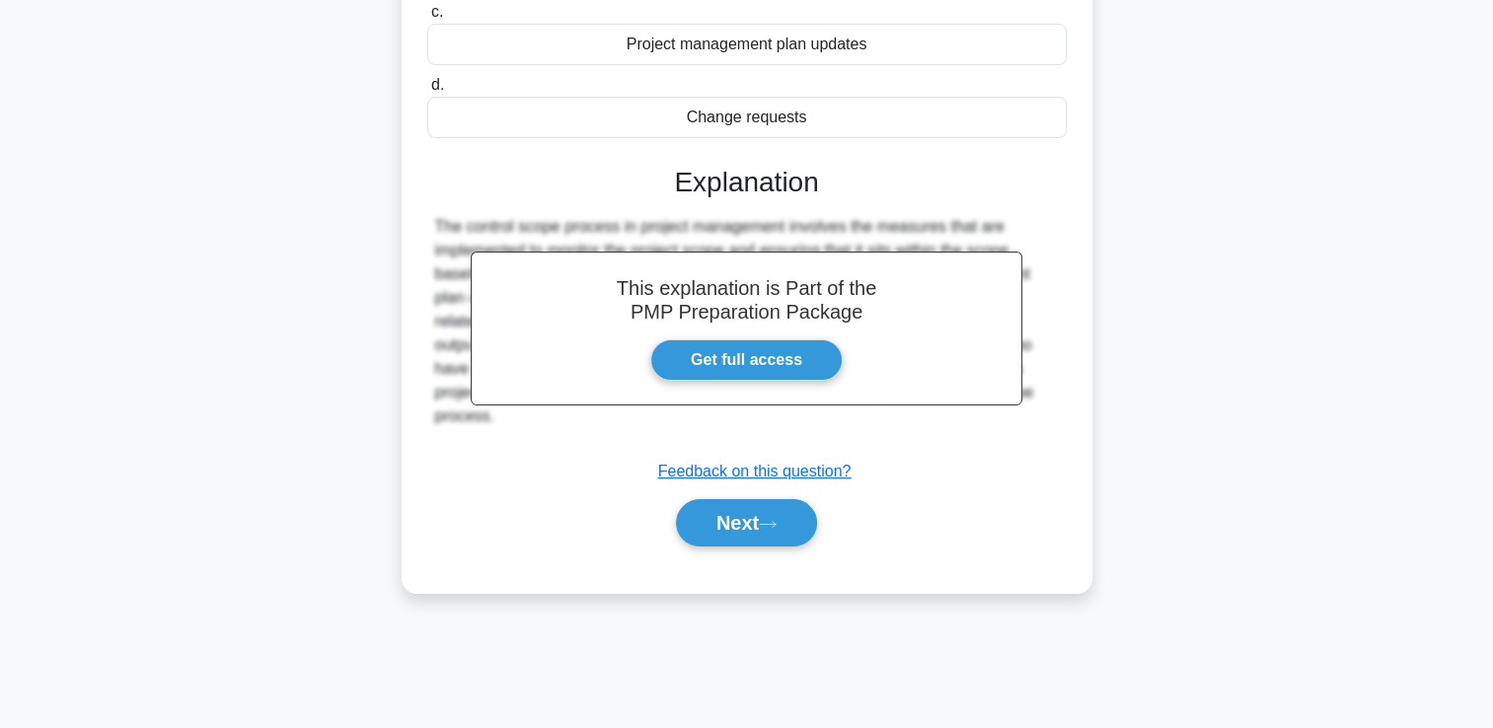
scroll to position [338, 0]
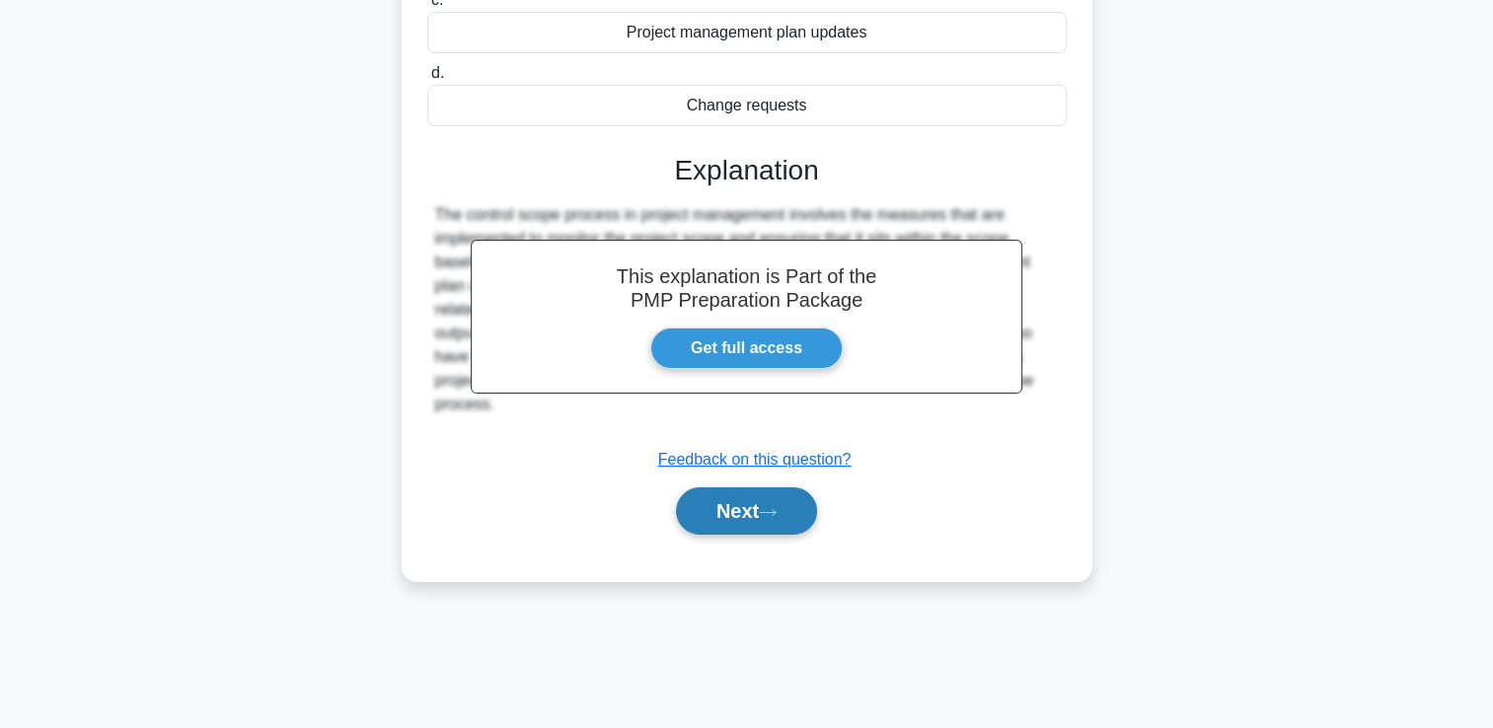
click at [788, 535] on button "Next" at bounding box center [746, 511] width 141 height 47
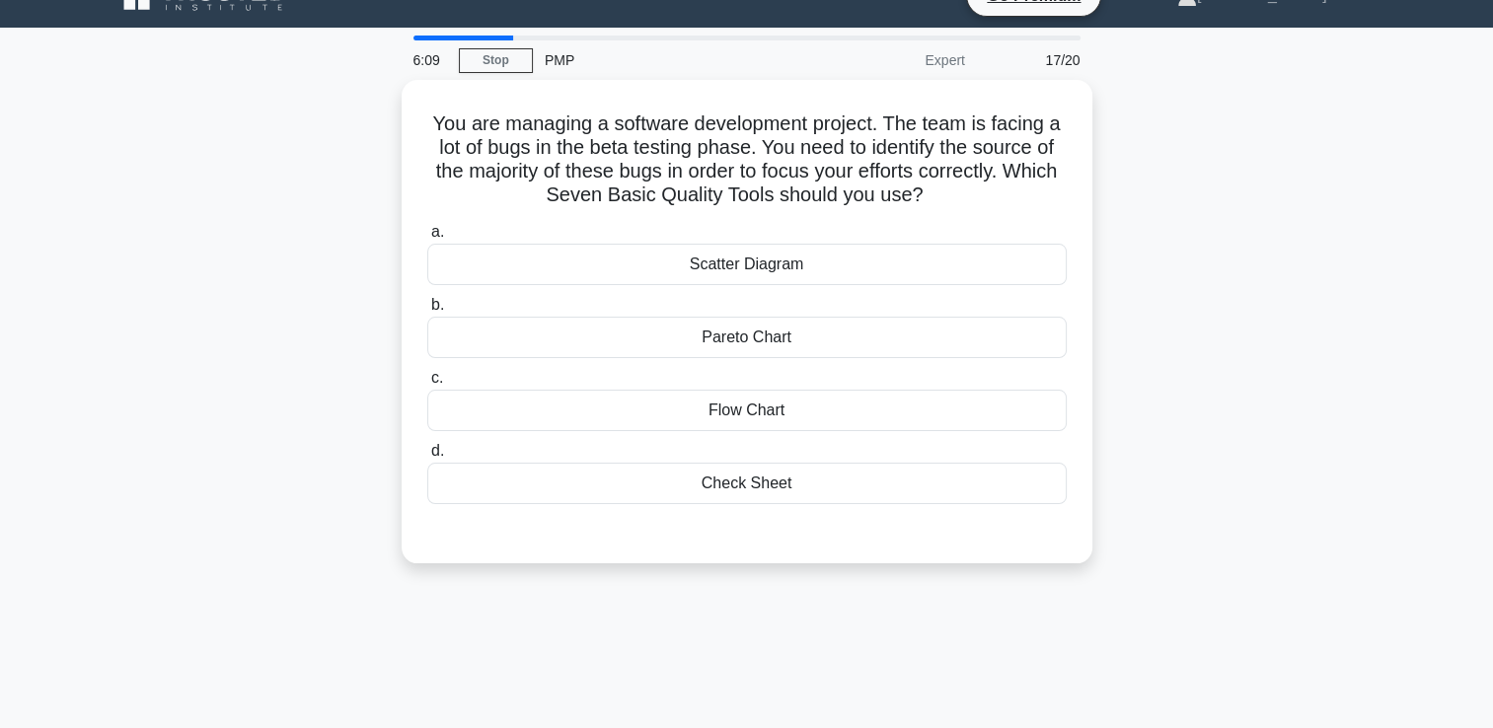
scroll to position [0, 0]
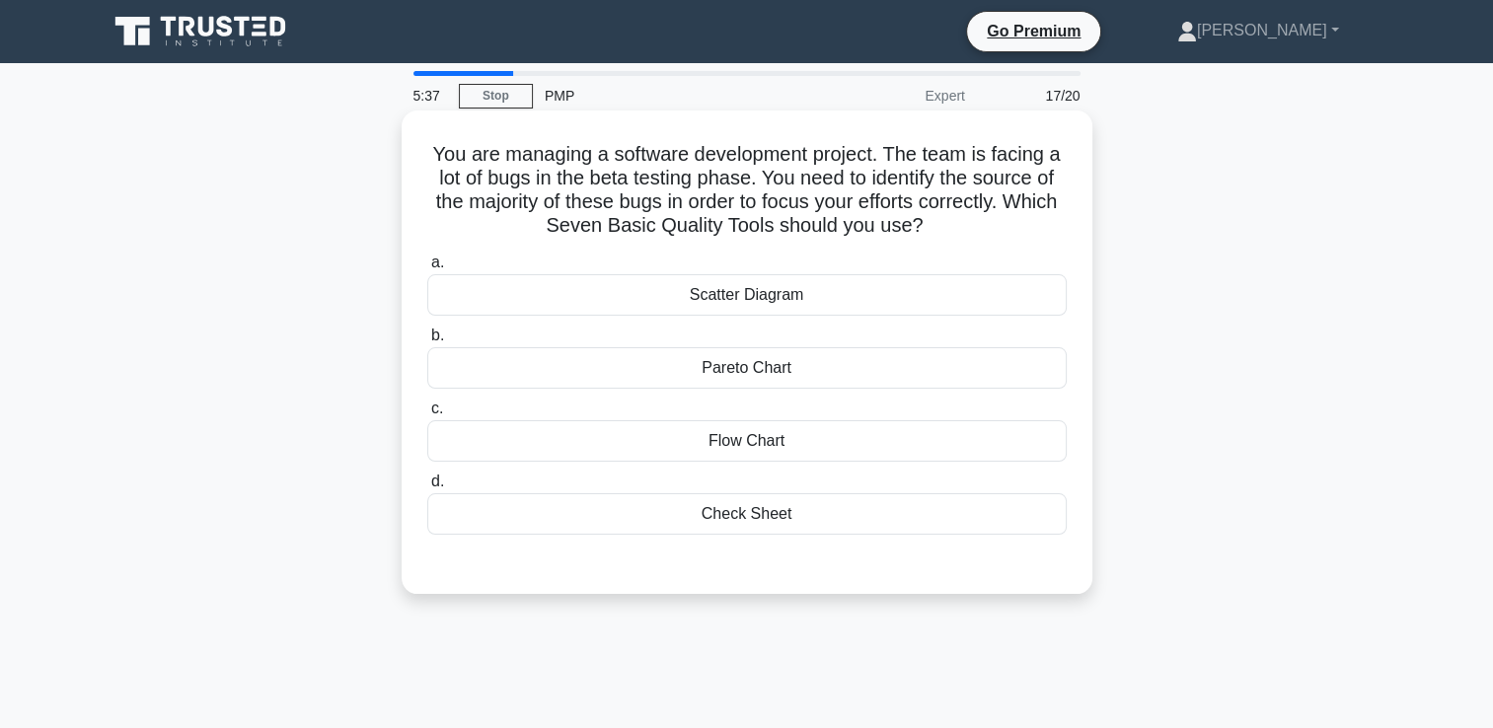
click at [810, 519] on div "Check Sheet" at bounding box center [747, 514] width 640 height 41
click at [427, 489] on input "d. Check Sheet" at bounding box center [427, 482] width 0 height 13
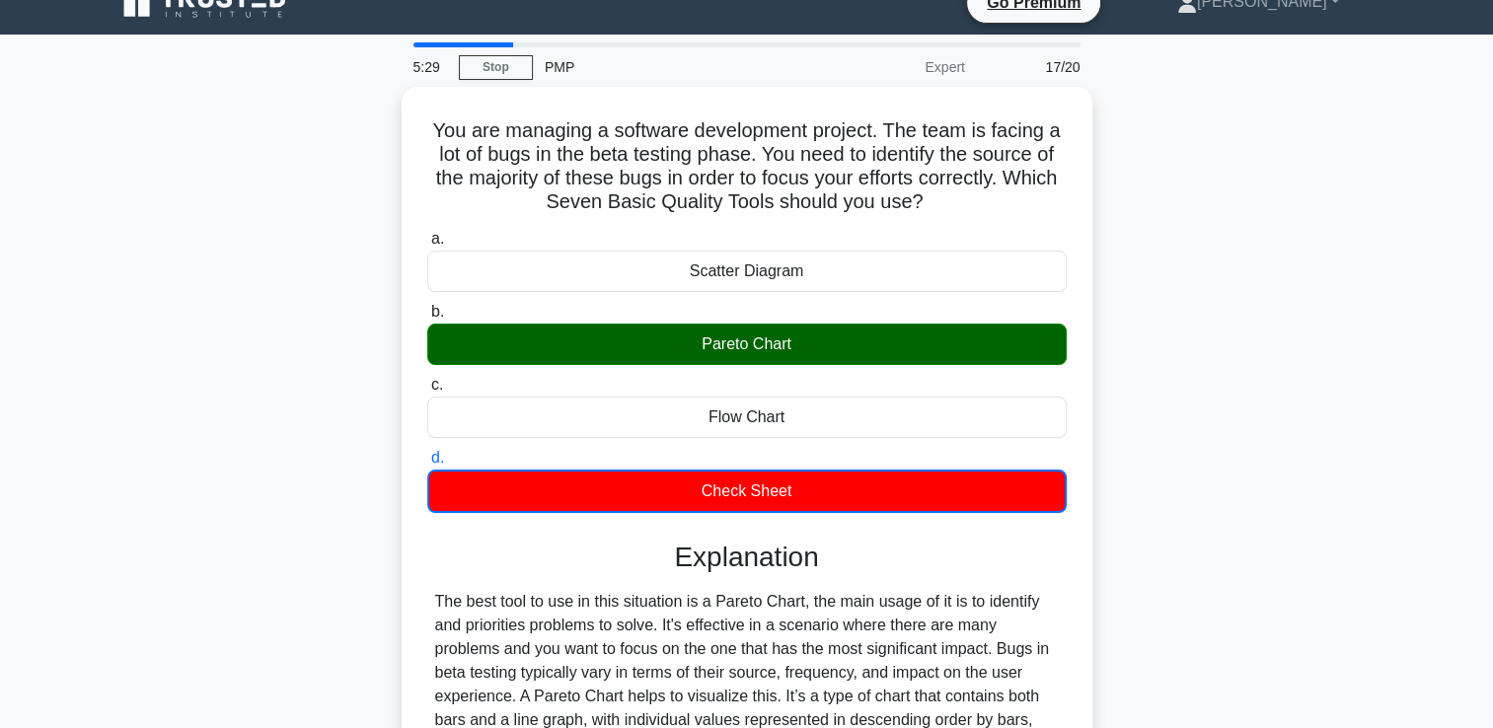
scroll to position [197, 0]
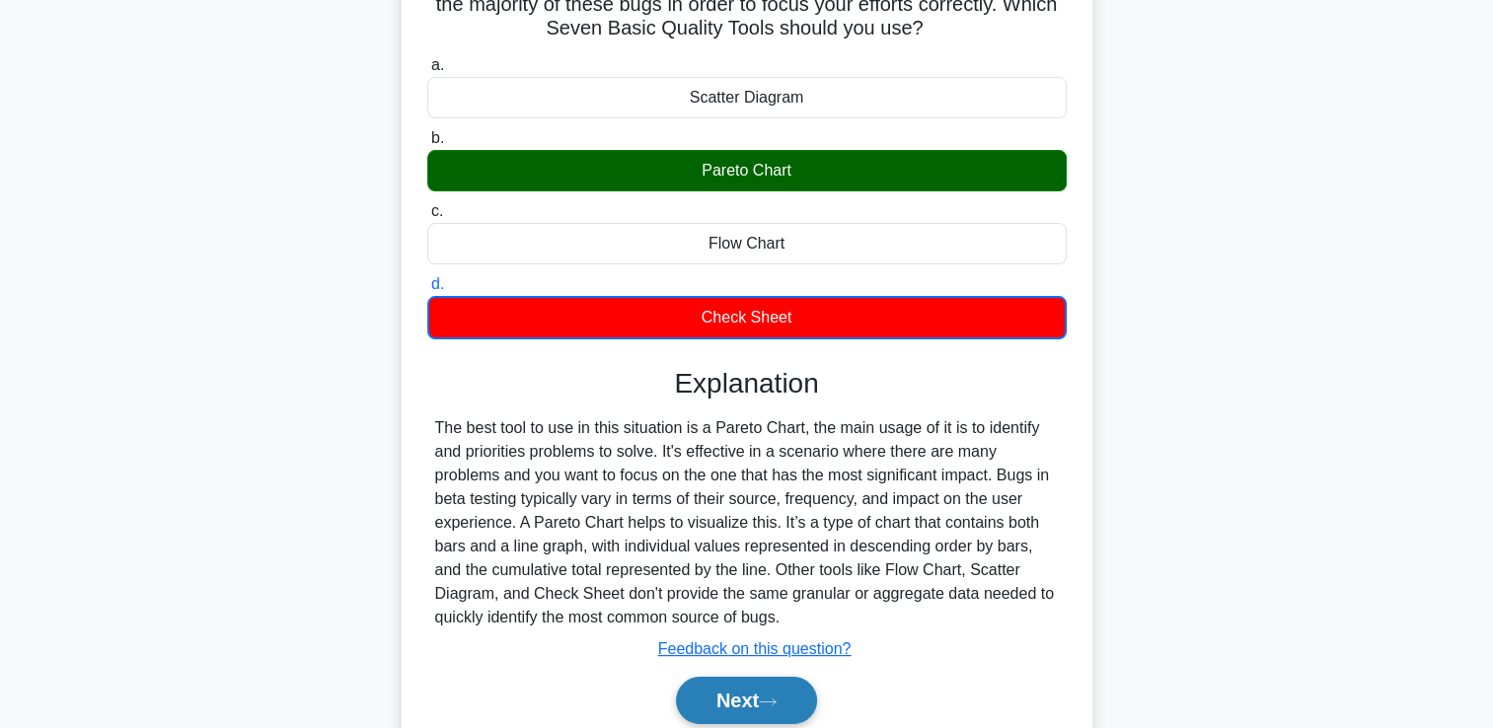
drag, startPoint x: 732, startPoint y: 697, endPoint x: 744, endPoint y: 686, distance: 16.1
click at [732, 697] on button "Next" at bounding box center [746, 700] width 141 height 47
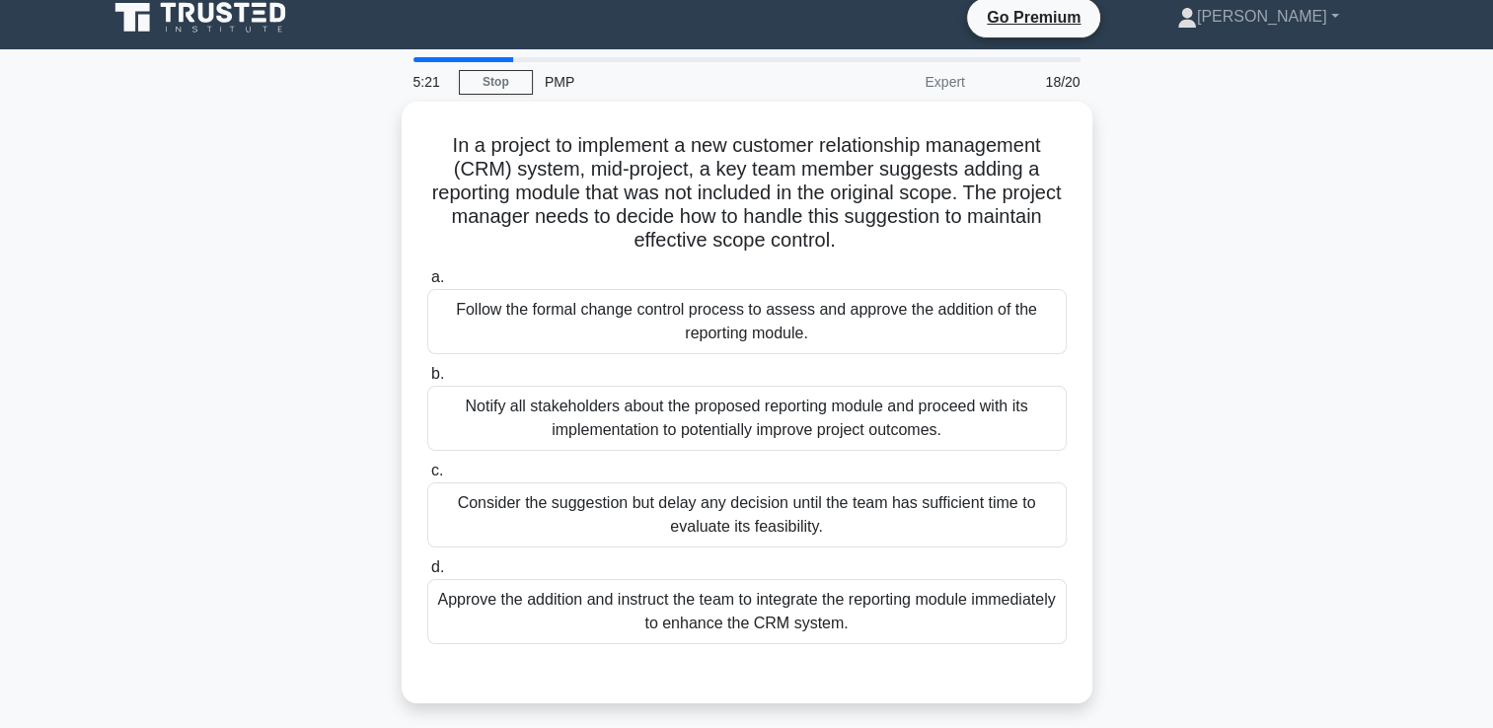
scroll to position [0, 0]
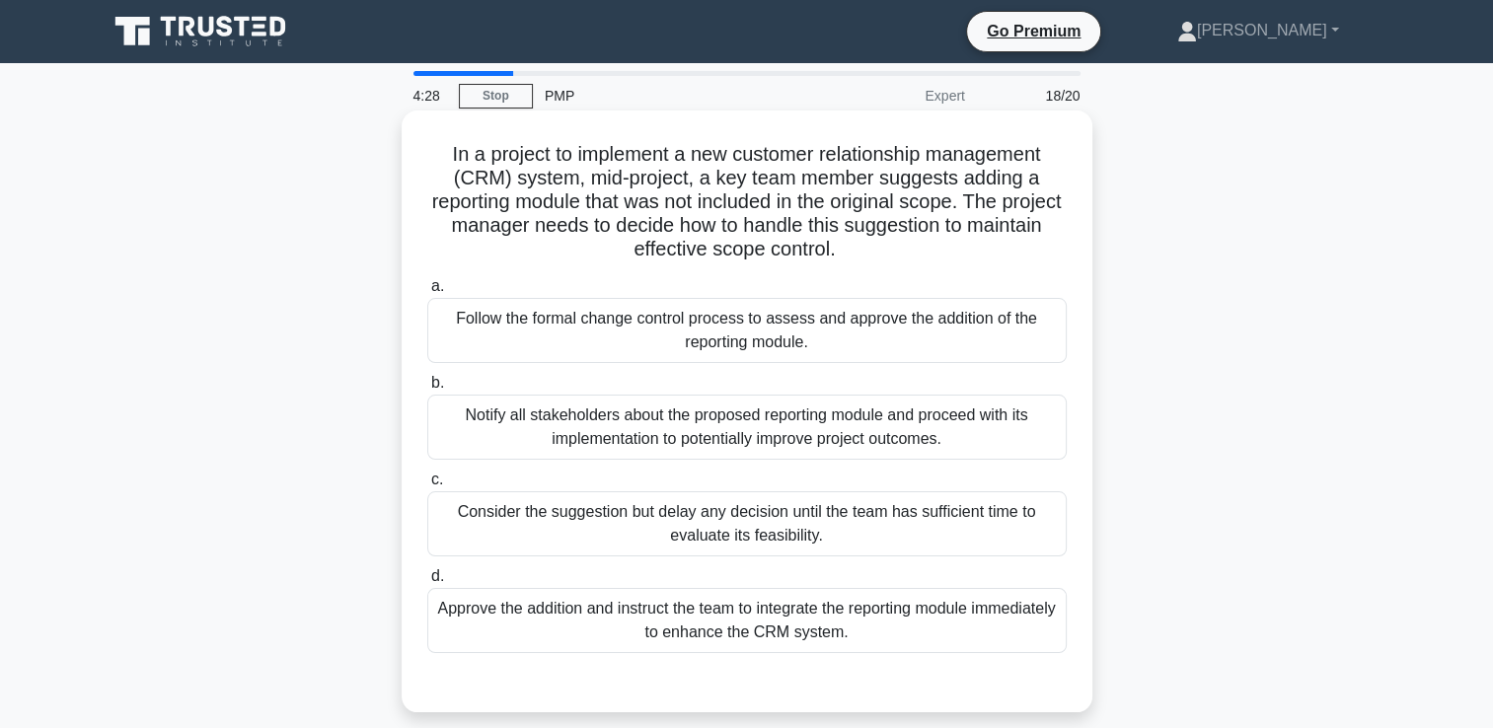
click at [887, 335] on div "Follow the formal change control process to assess and approve the addition of …" at bounding box center [747, 330] width 640 height 65
click at [427, 293] on input "a. Follow the formal change control process to assess and approve the addition …" at bounding box center [427, 286] width 0 height 13
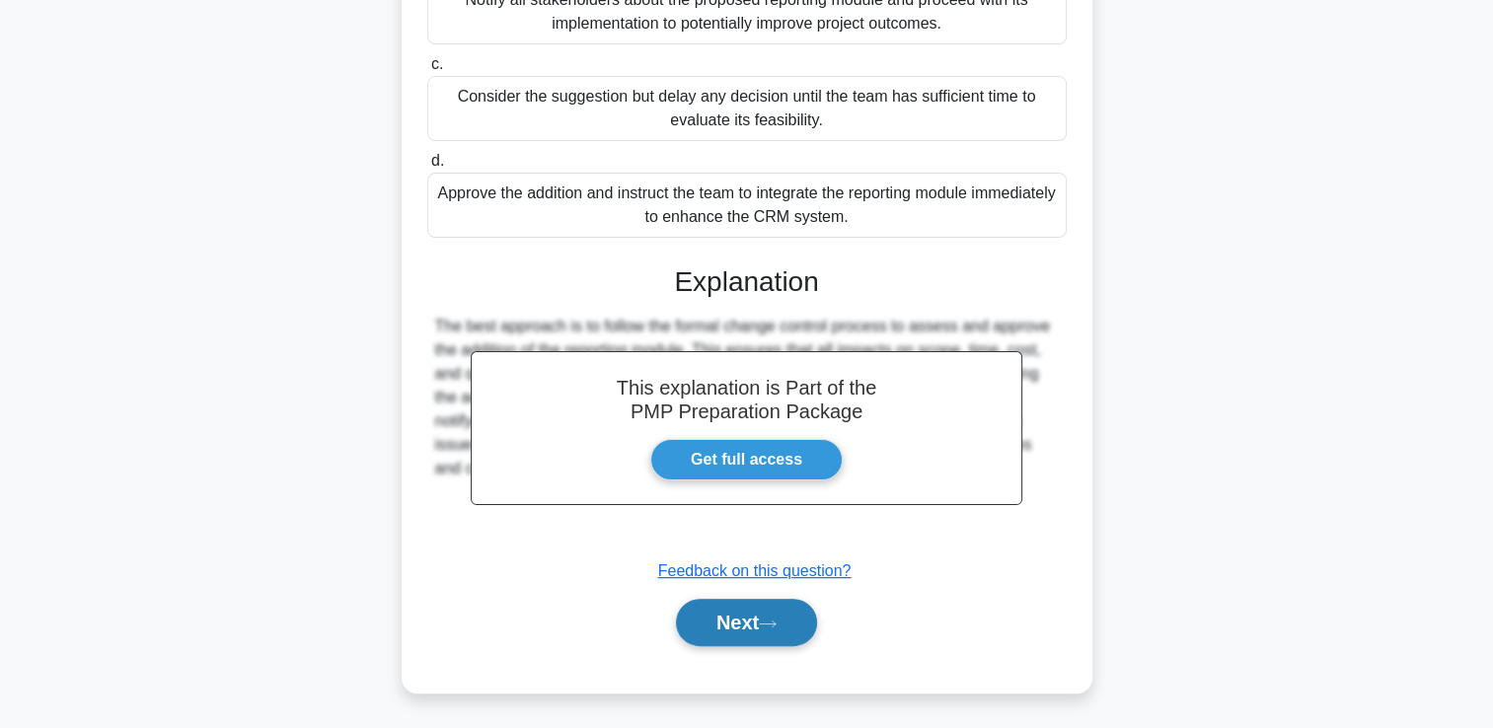
click at [764, 618] on button "Next" at bounding box center [746, 622] width 141 height 47
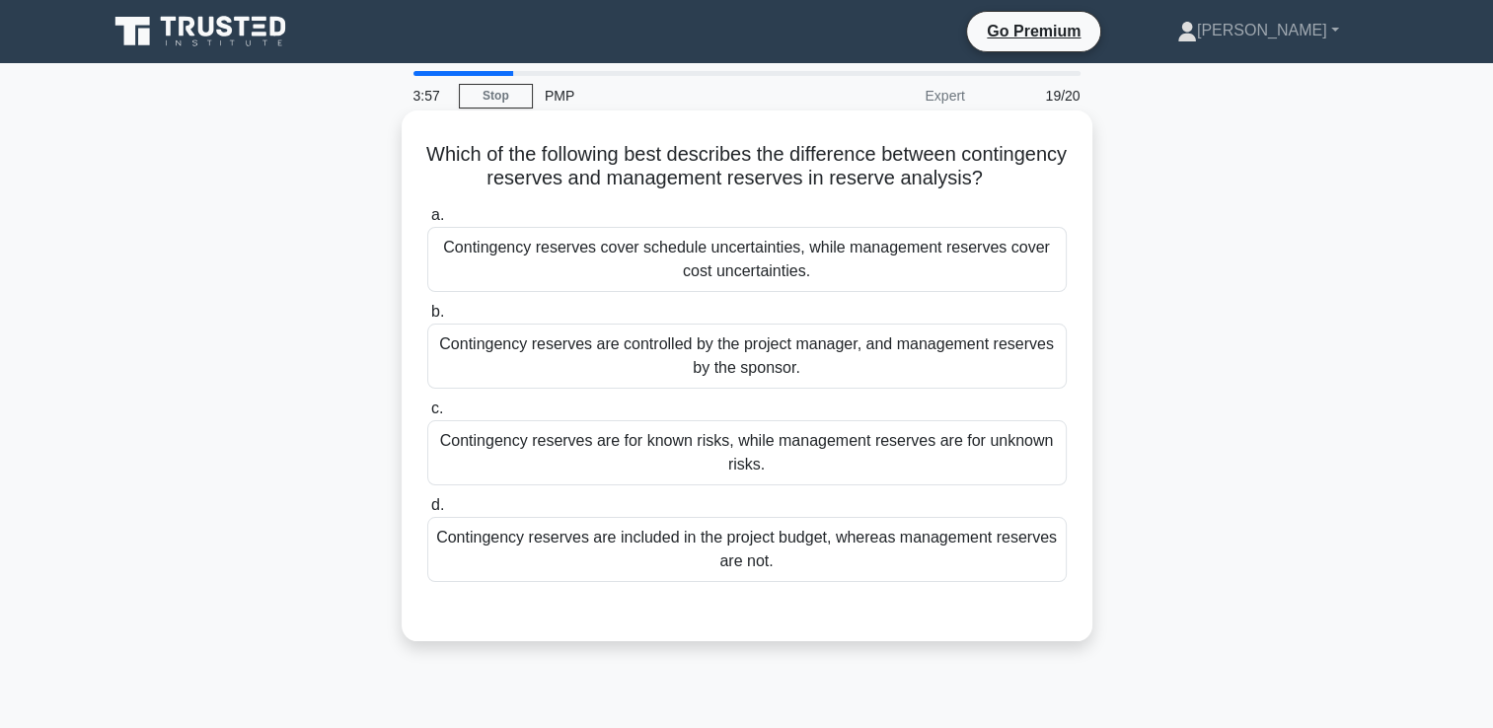
click at [908, 456] on div "Contingency reserves are for known risks, while management reserves are for unk…" at bounding box center [747, 452] width 640 height 65
click at [427, 416] on input "c. Contingency reserves are for known risks, while management reserves are for …" at bounding box center [427, 409] width 0 height 13
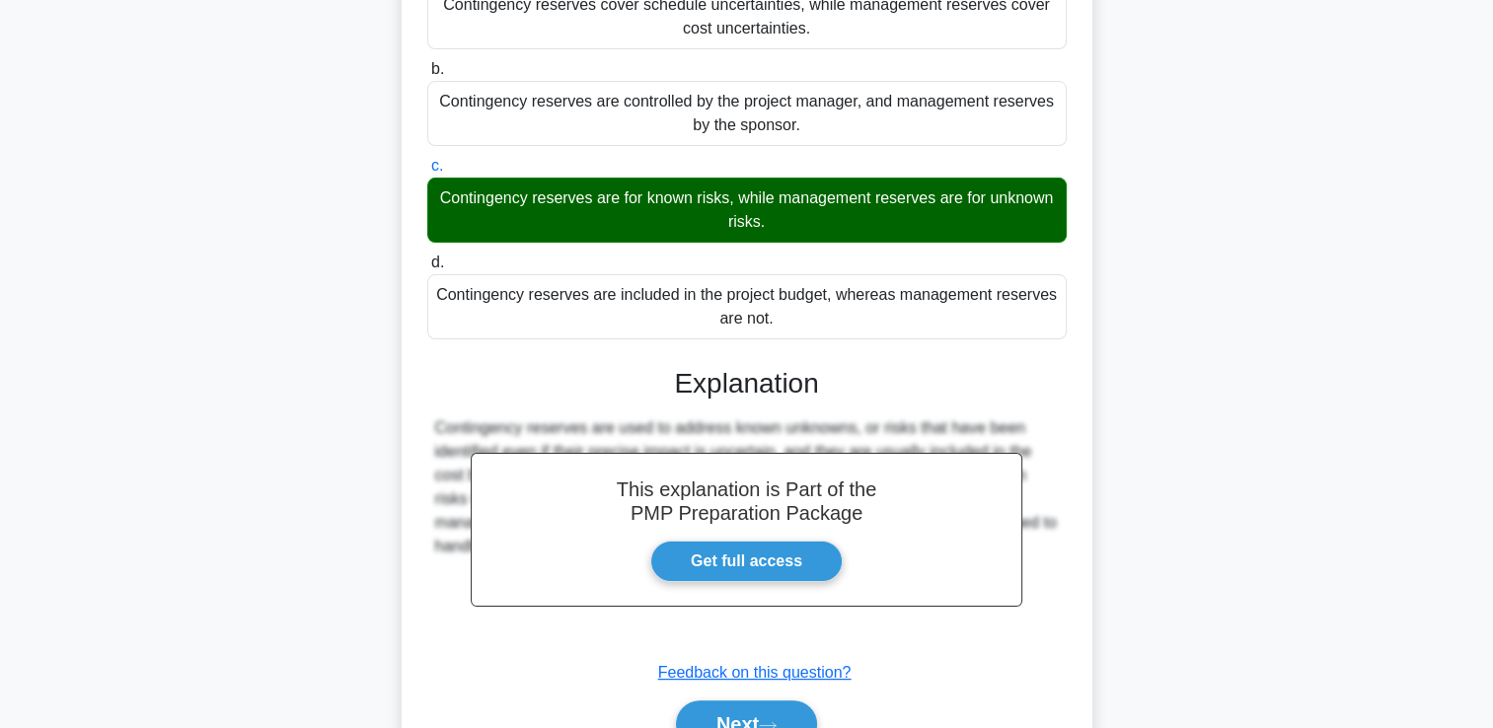
scroll to position [344, 0]
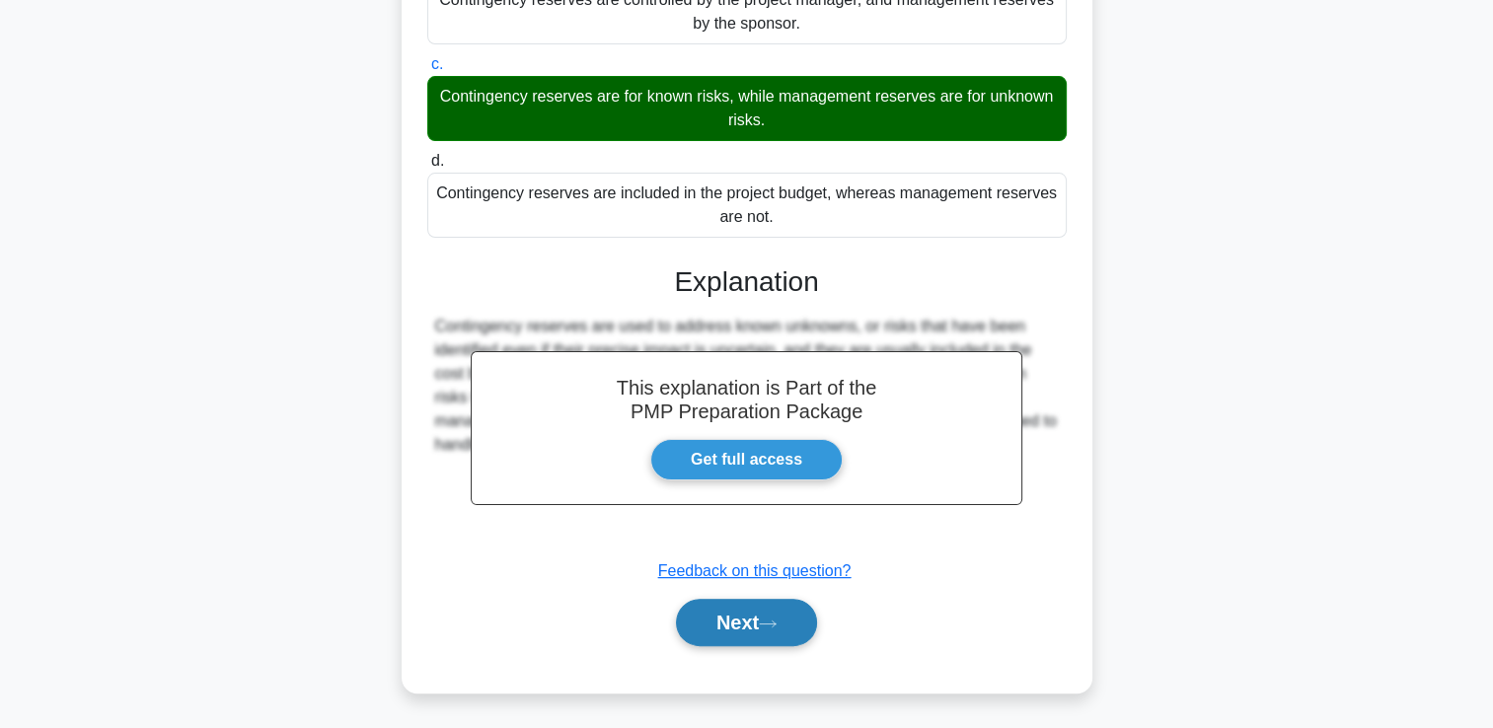
click at [802, 629] on button "Next" at bounding box center [746, 622] width 141 height 47
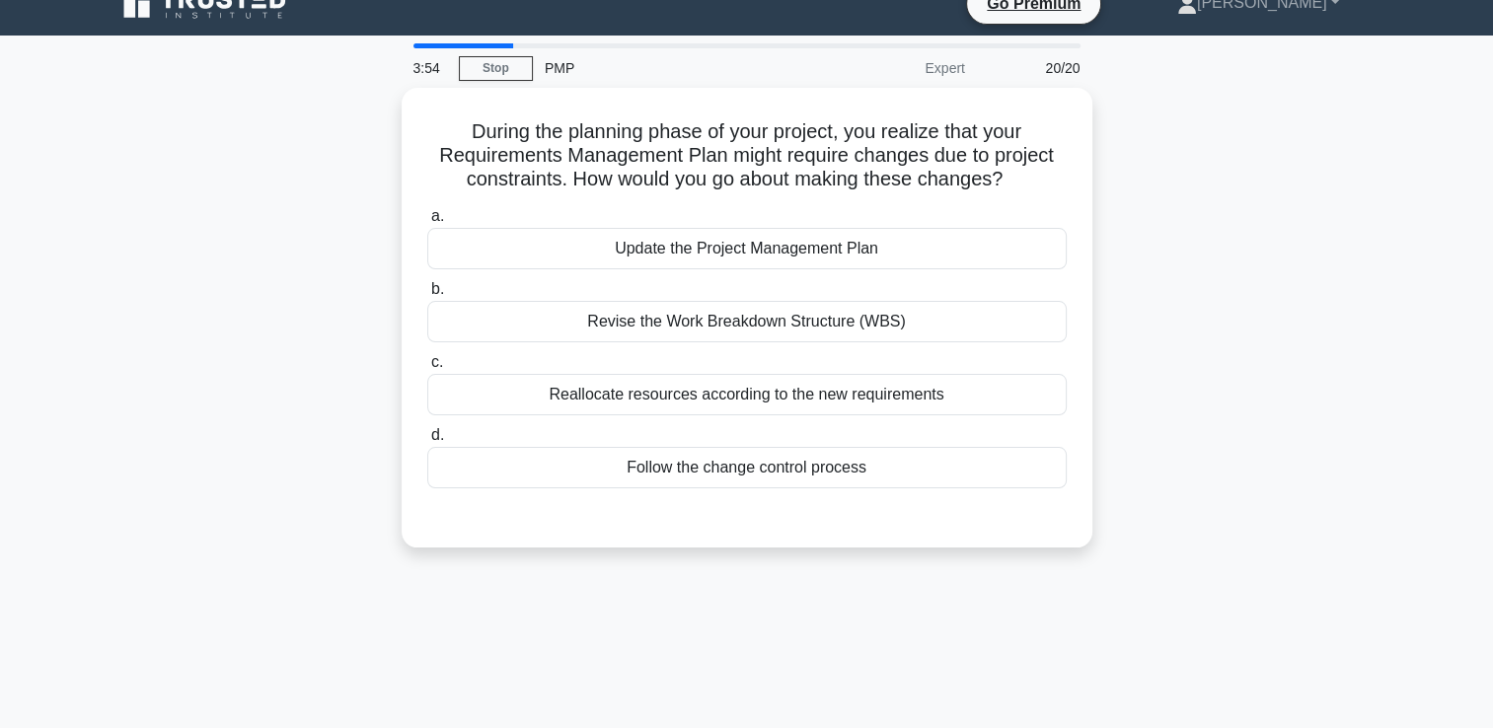
scroll to position [0, 0]
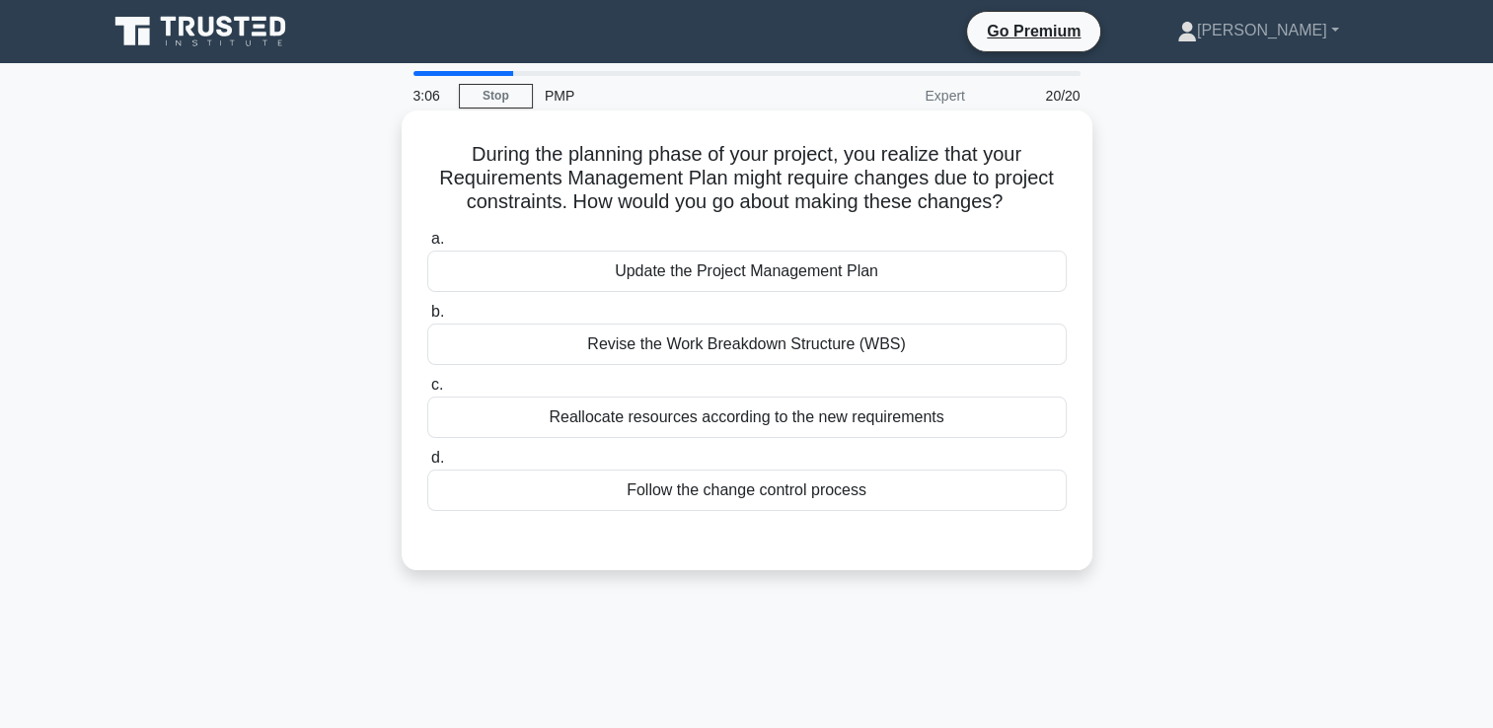
click at [741, 499] on div "Follow the change control process" at bounding box center [747, 490] width 640 height 41
click at [427, 465] on input "d. Follow the change control process" at bounding box center [427, 458] width 0 height 13
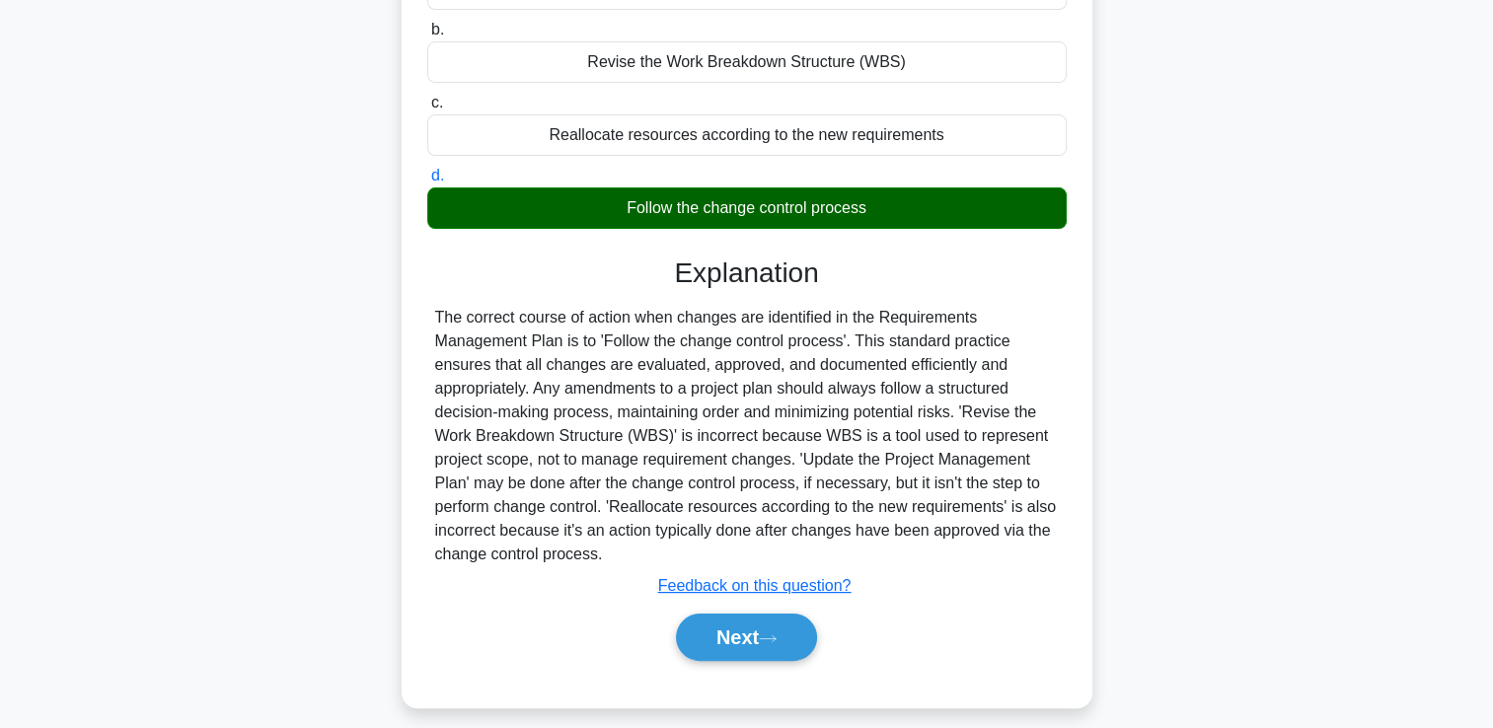
scroll to position [338, 0]
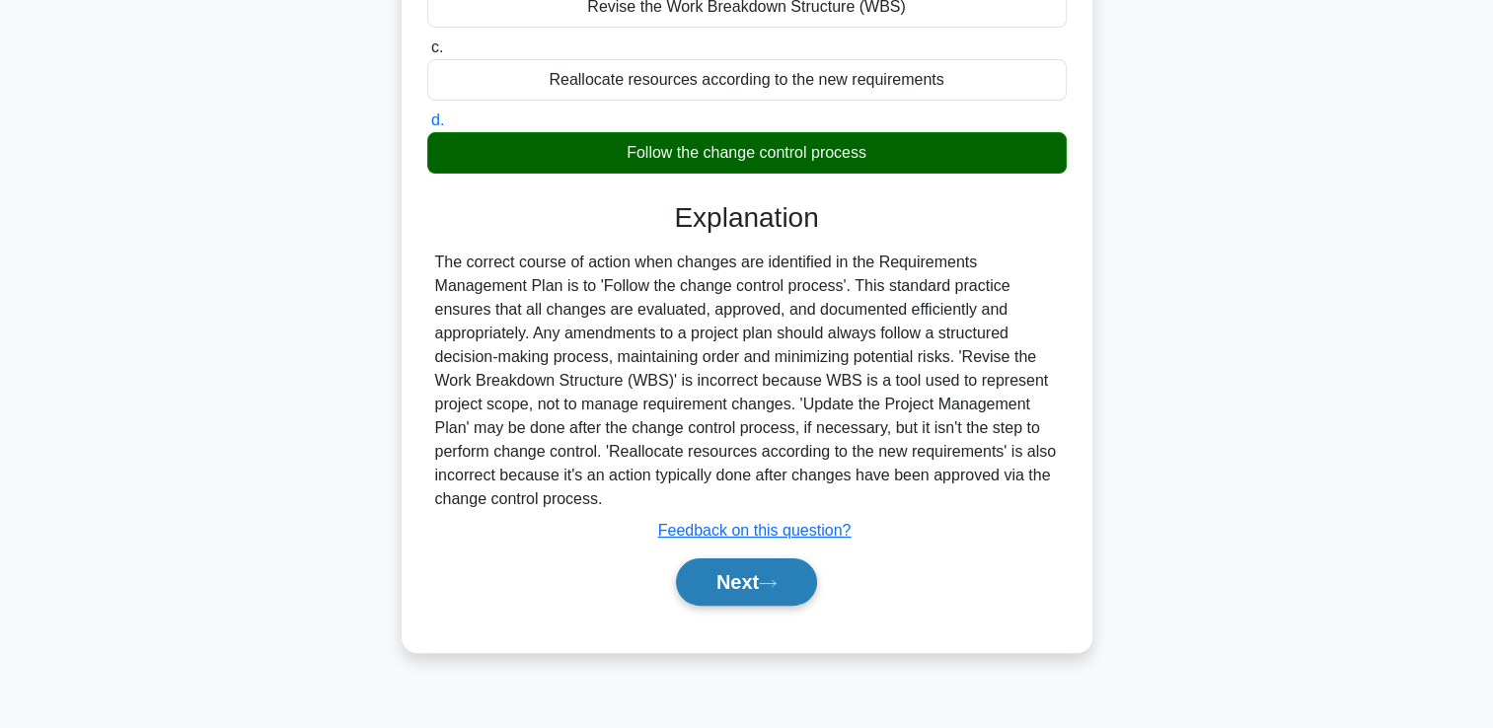
click at [763, 583] on button "Next" at bounding box center [746, 582] width 141 height 47
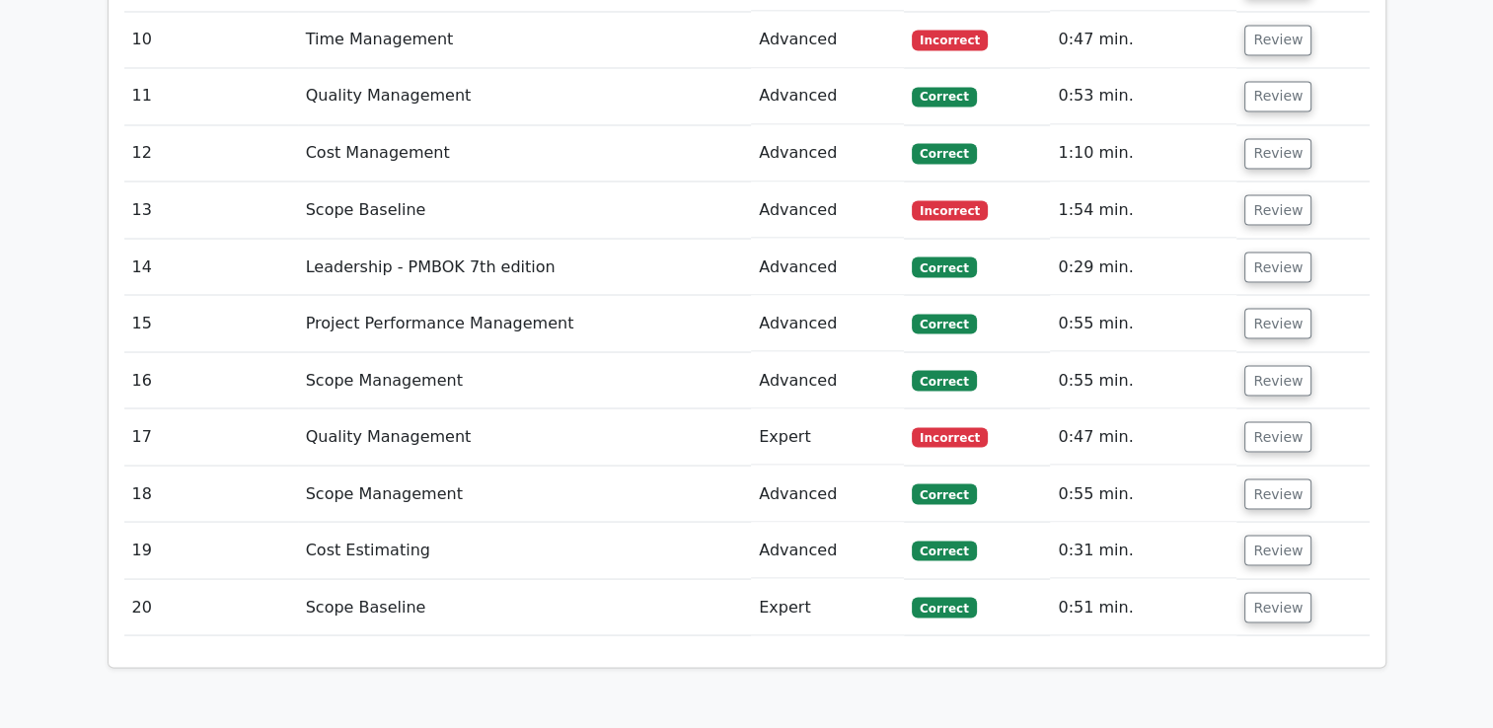
scroll to position [3542, 0]
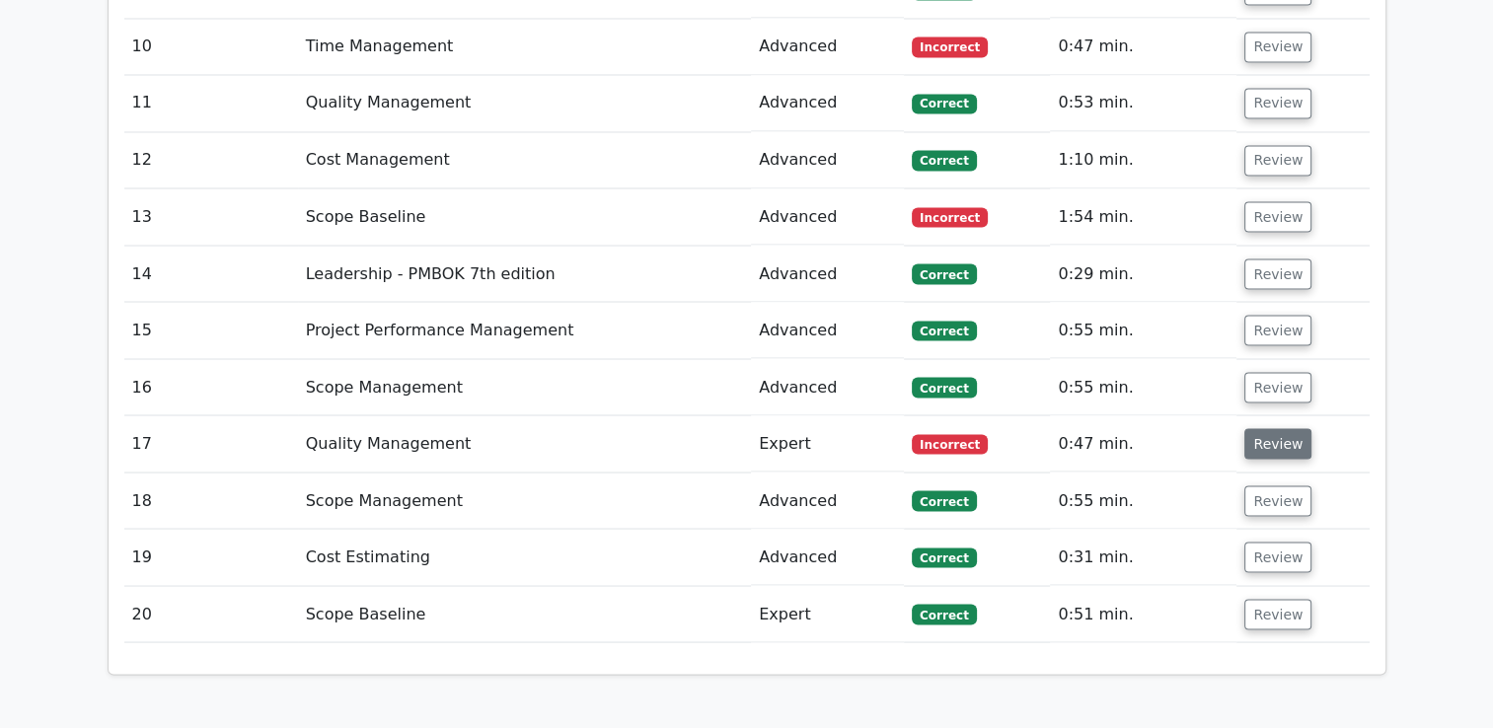
click at [1268, 428] on button "Review" at bounding box center [1278, 443] width 67 height 31
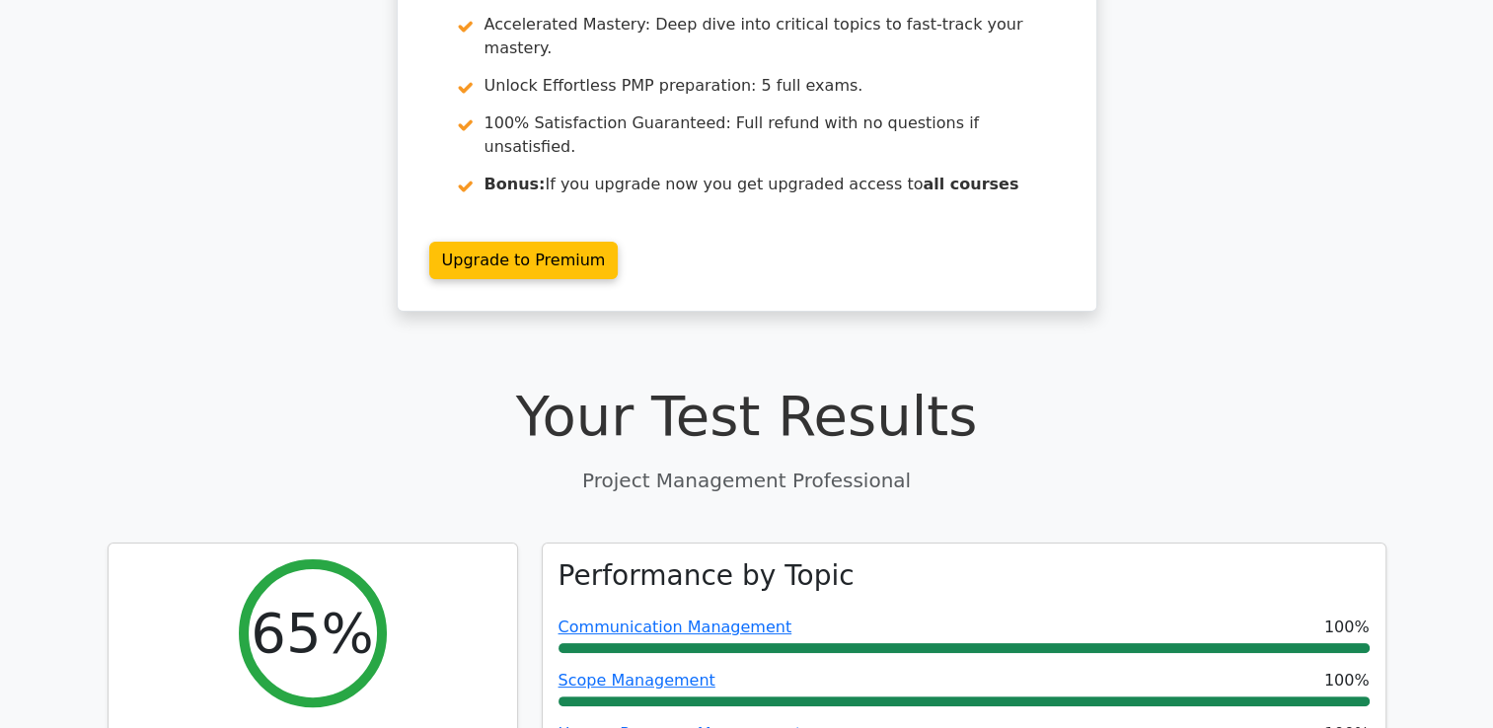
scroll to position [0, 0]
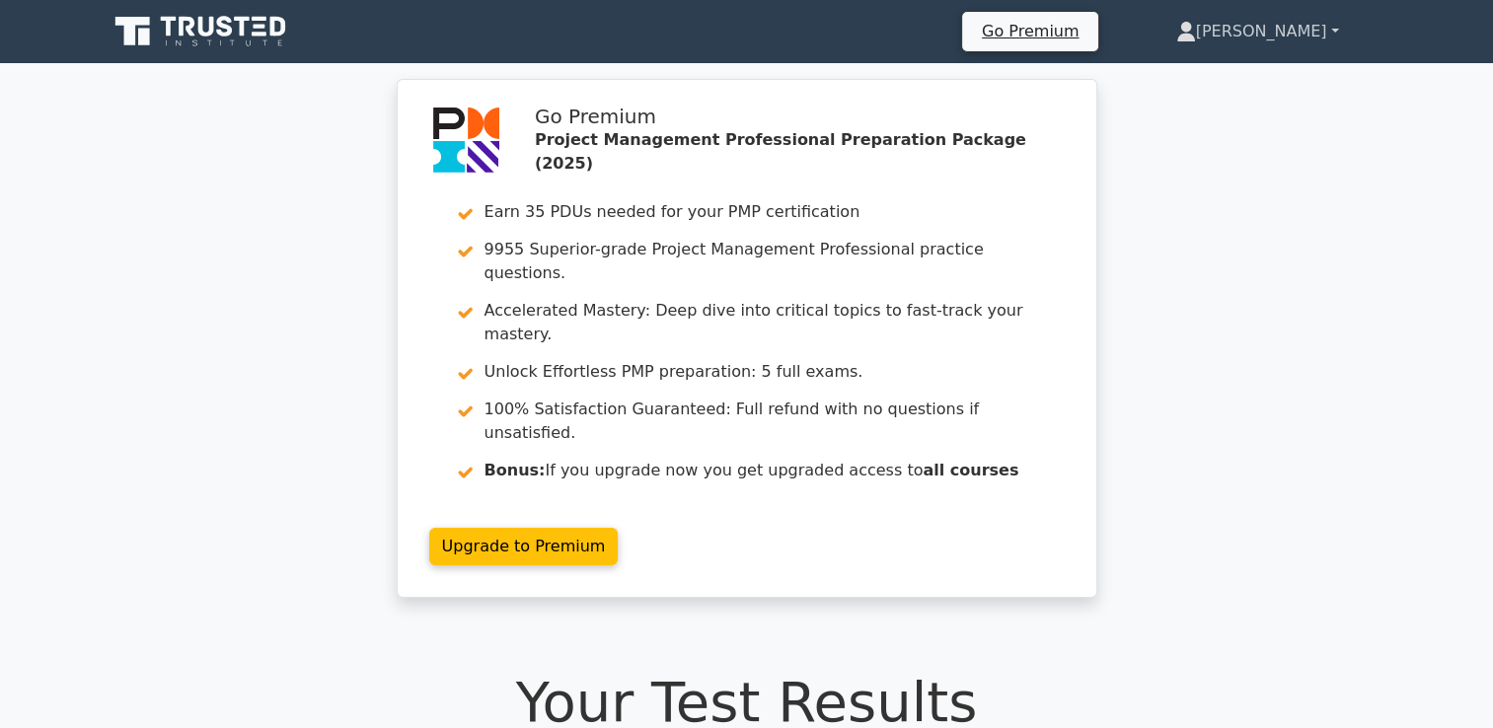
click at [1296, 31] on link "[PERSON_NAME]" at bounding box center [1258, 31] width 258 height 39
click at [1232, 70] on link "Profile" at bounding box center [1208, 78] width 156 height 32
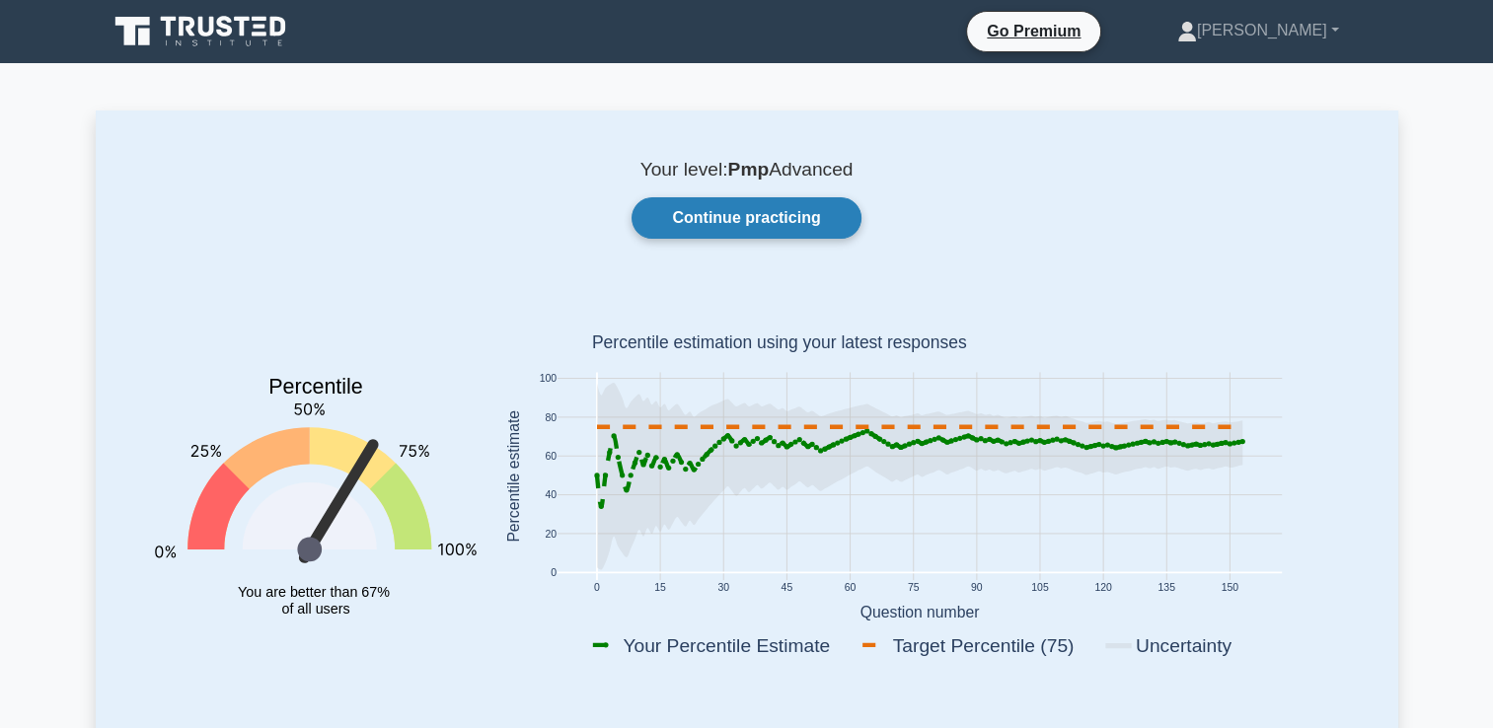
click at [752, 226] on link "Continue practicing" at bounding box center [746, 217] width 229 height 41
